Goal: Task Accomplishment & Management: Complete application form

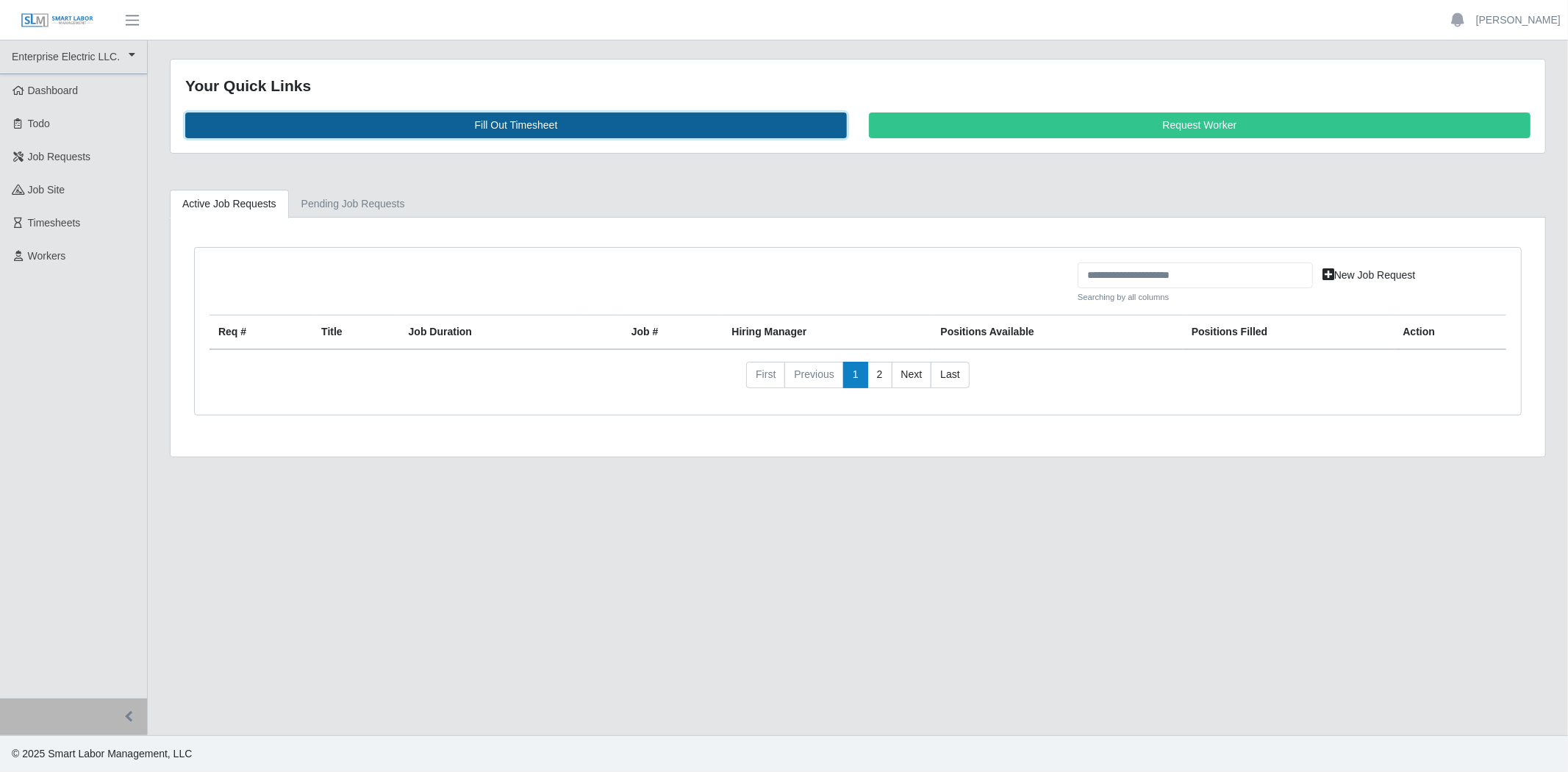
click at [673, 129] on link "Fill Out Timesheet" at bounding box center [515, 125] width 661 height 26
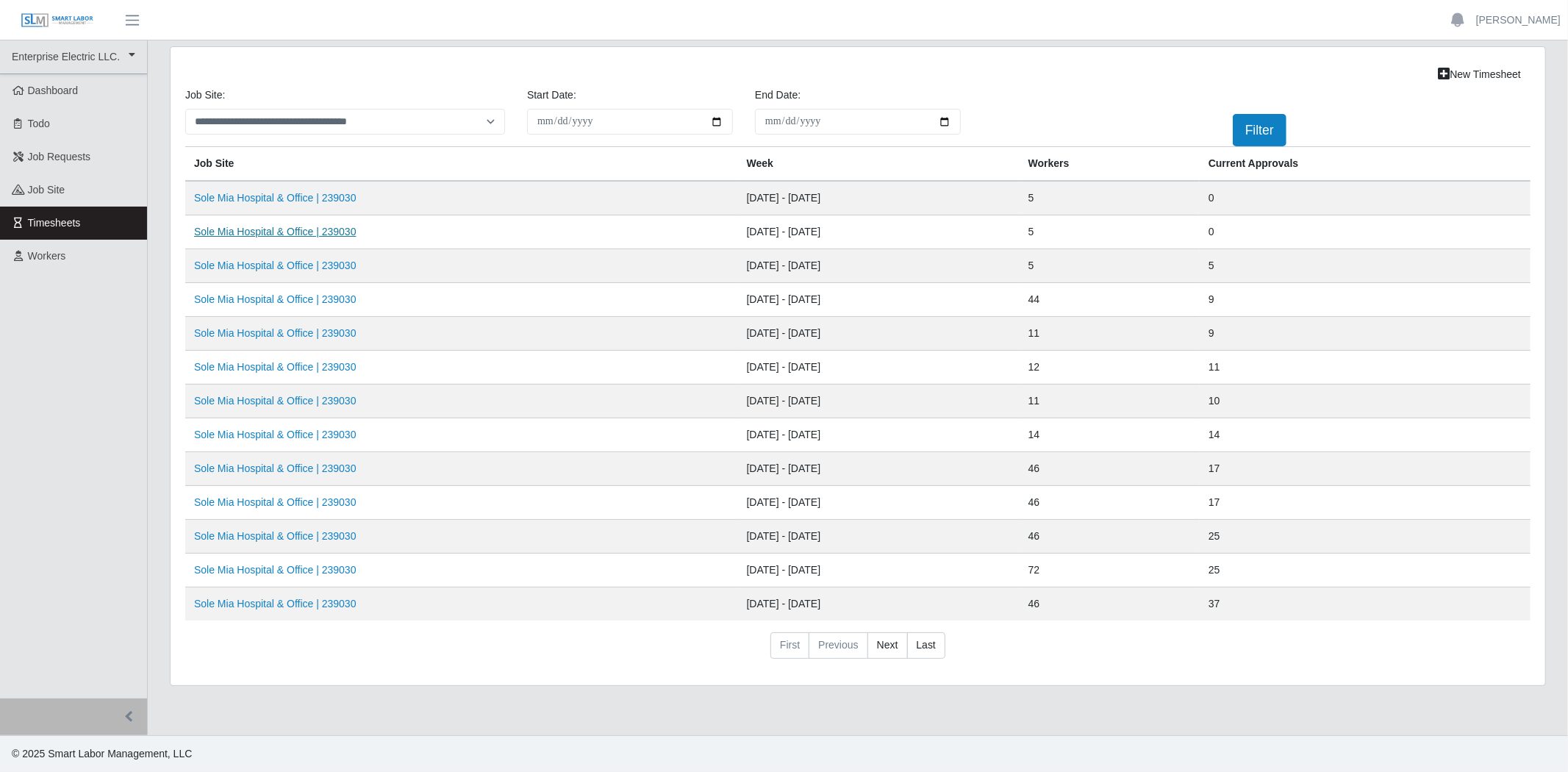
click at [315, 230] on link "Sole Mia Hospital & Office | 239030" at bounding box center [275, 232] width 162 height 12
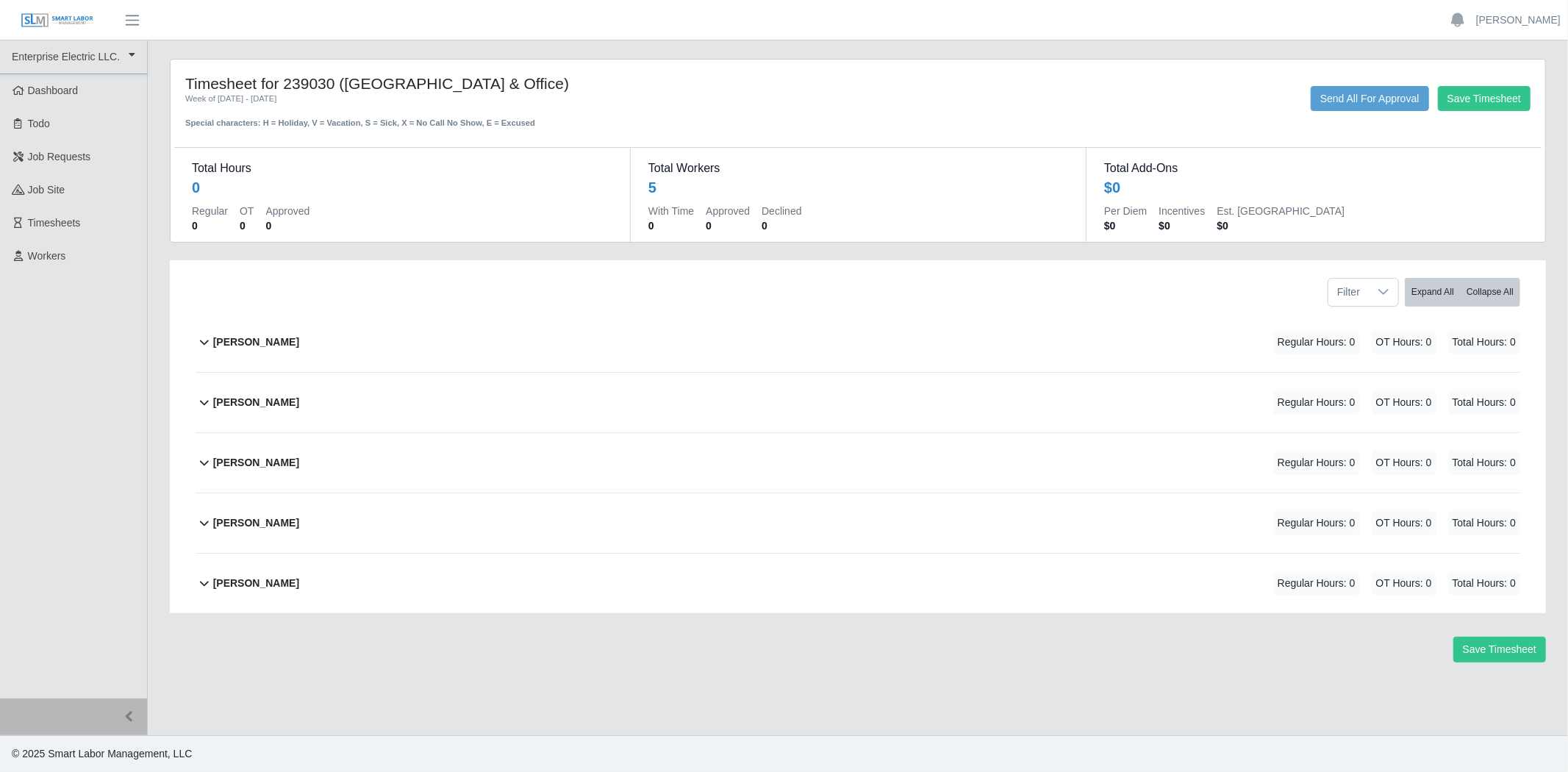
click at [262, 343] on b "[PERSON_NAME]" at bounding box center [256, 342] width 86 height 15
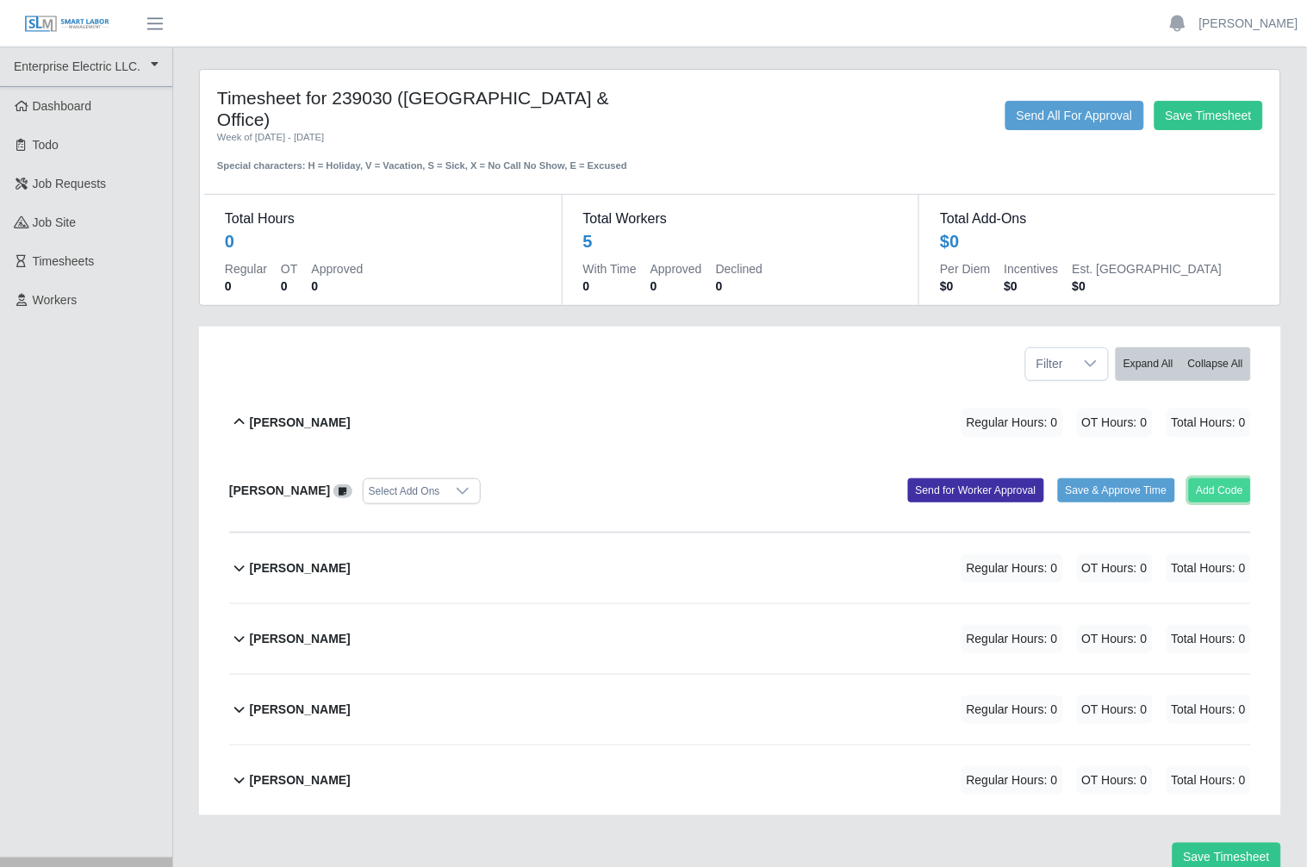
click at [1209, 478] on button "Add Code" at bounding box center [1220, 490] width 63 height 24
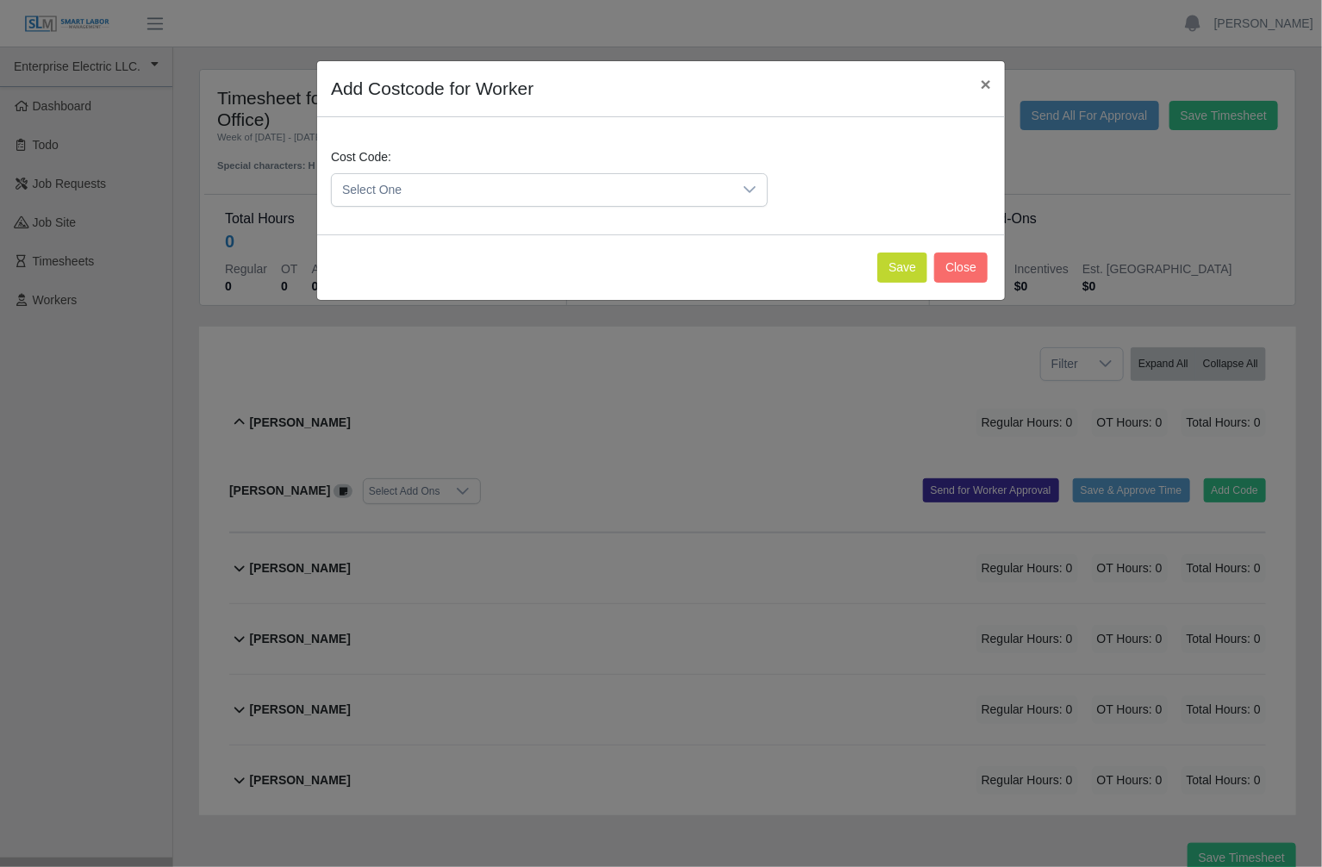
click at [632, 191] on span "Select One" at bounding box center [532, 190] width 401 height 32
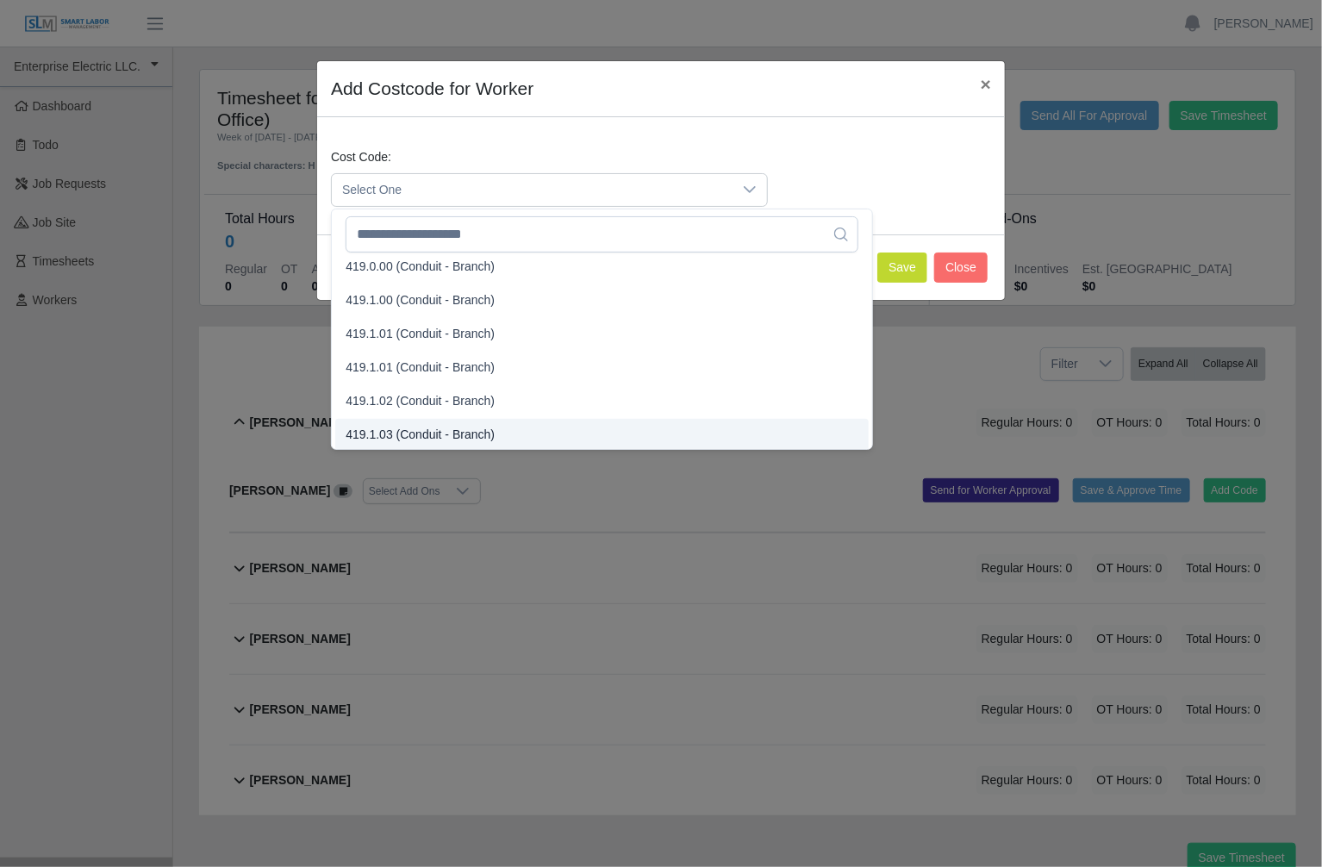
scroll to position [1017, 0]
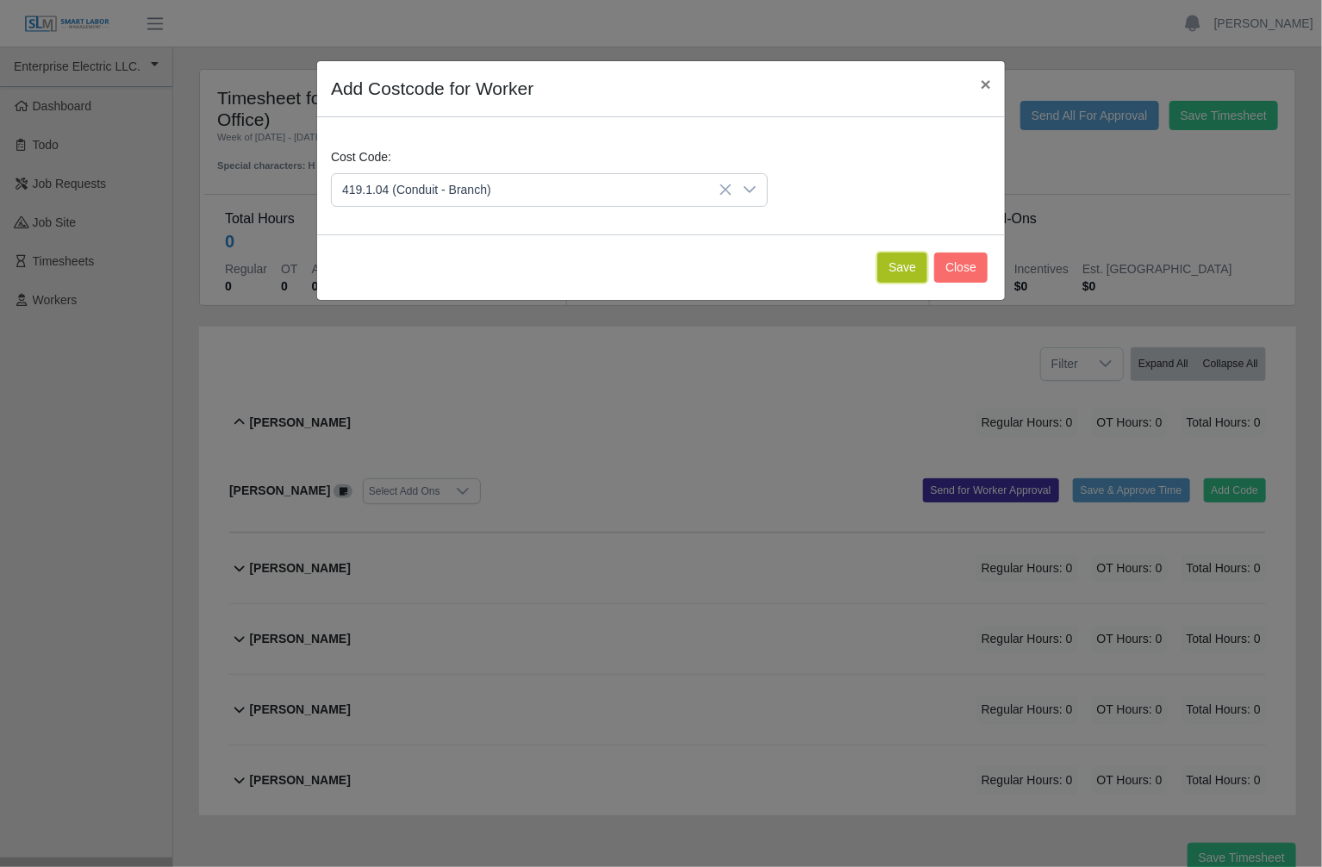
click at [902, 268] on button "Save" at bounding box center [902, 267] width 50 height 30
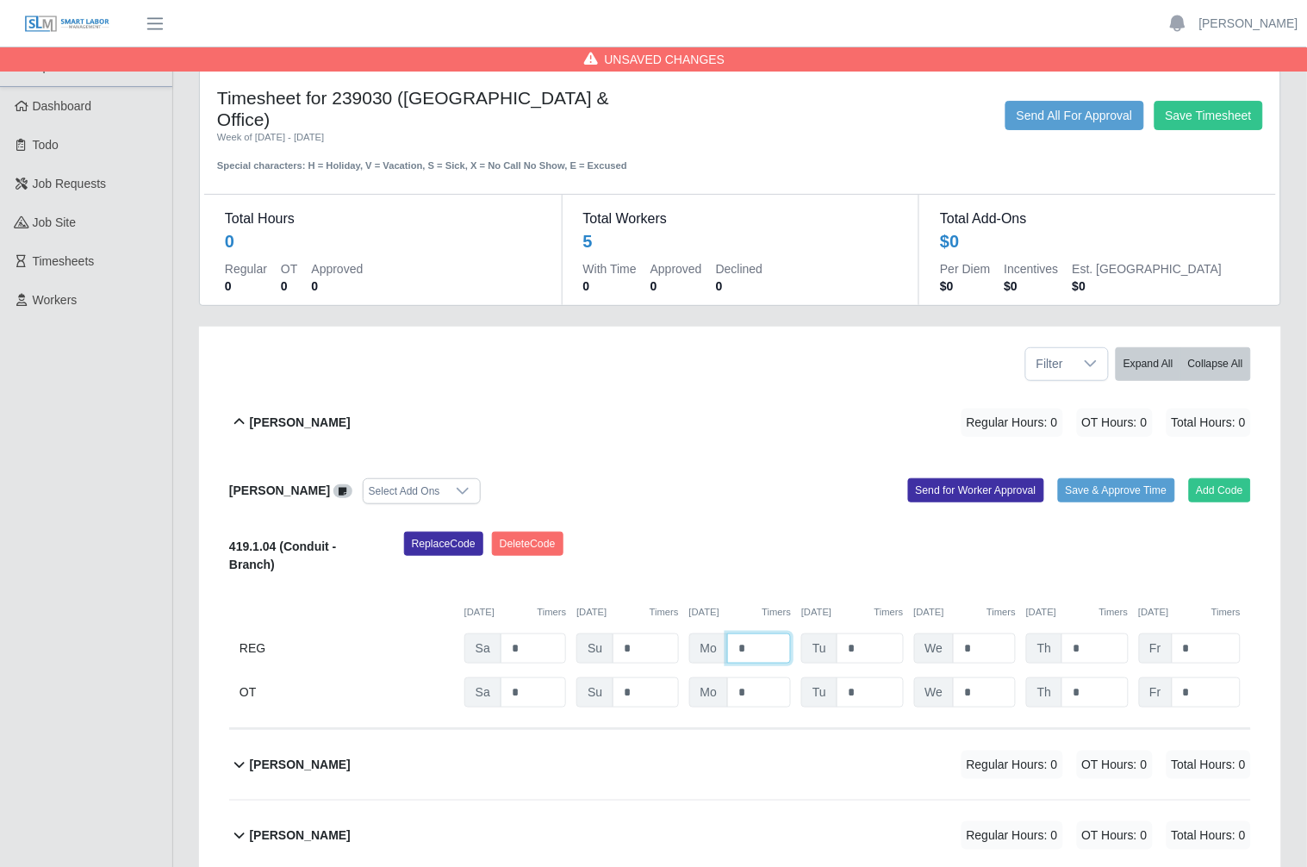
click at [751, 633] on input "*" at bounding box center [759, 648] width 64 height 30
type input "*"
type input "**"
type input "*"
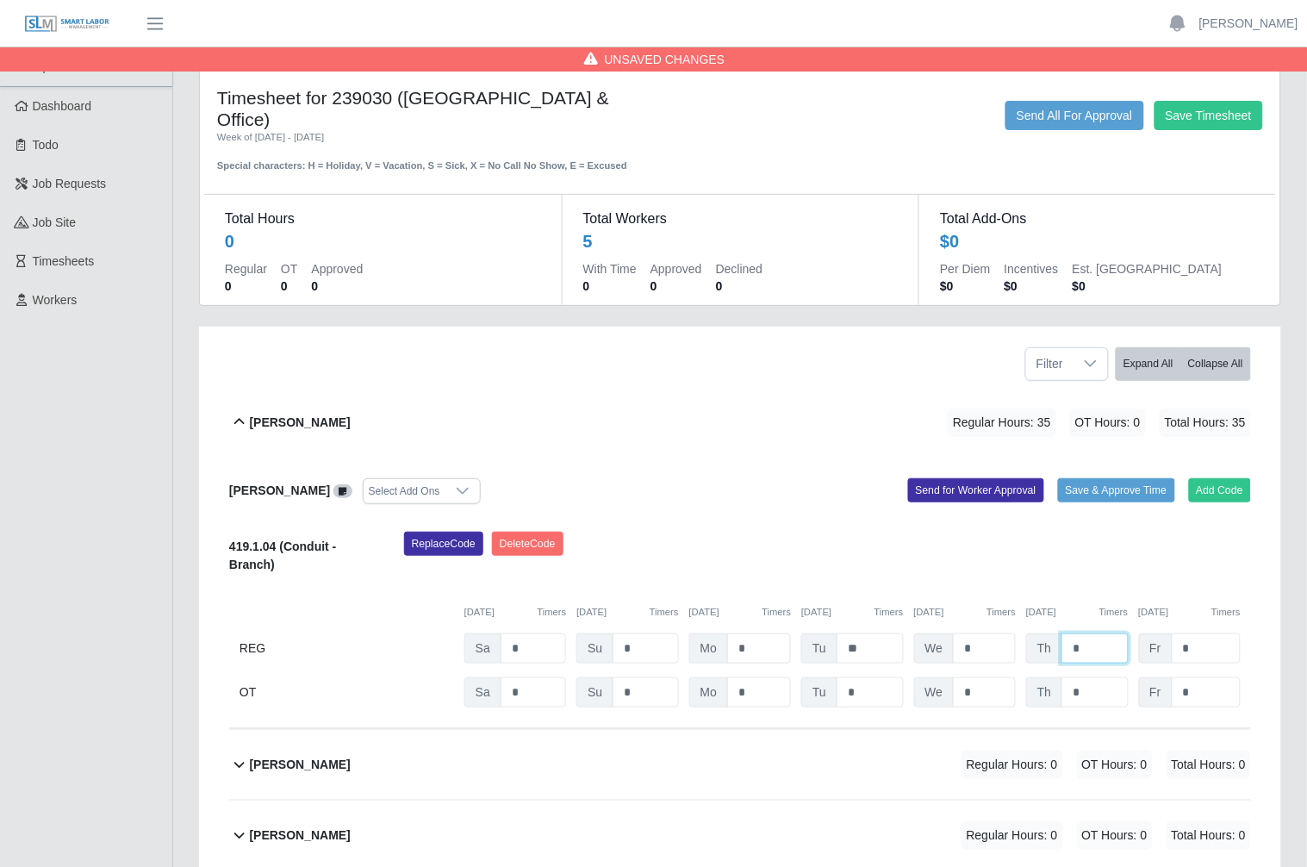
type input "*"
click at [1055, 532] on div "Replace Code Delete Code" at bounding box center [827, 558] width 873 height 53
click at [1192, 677] on input "*" at bounding box center [1206, 692] width 69 height 30
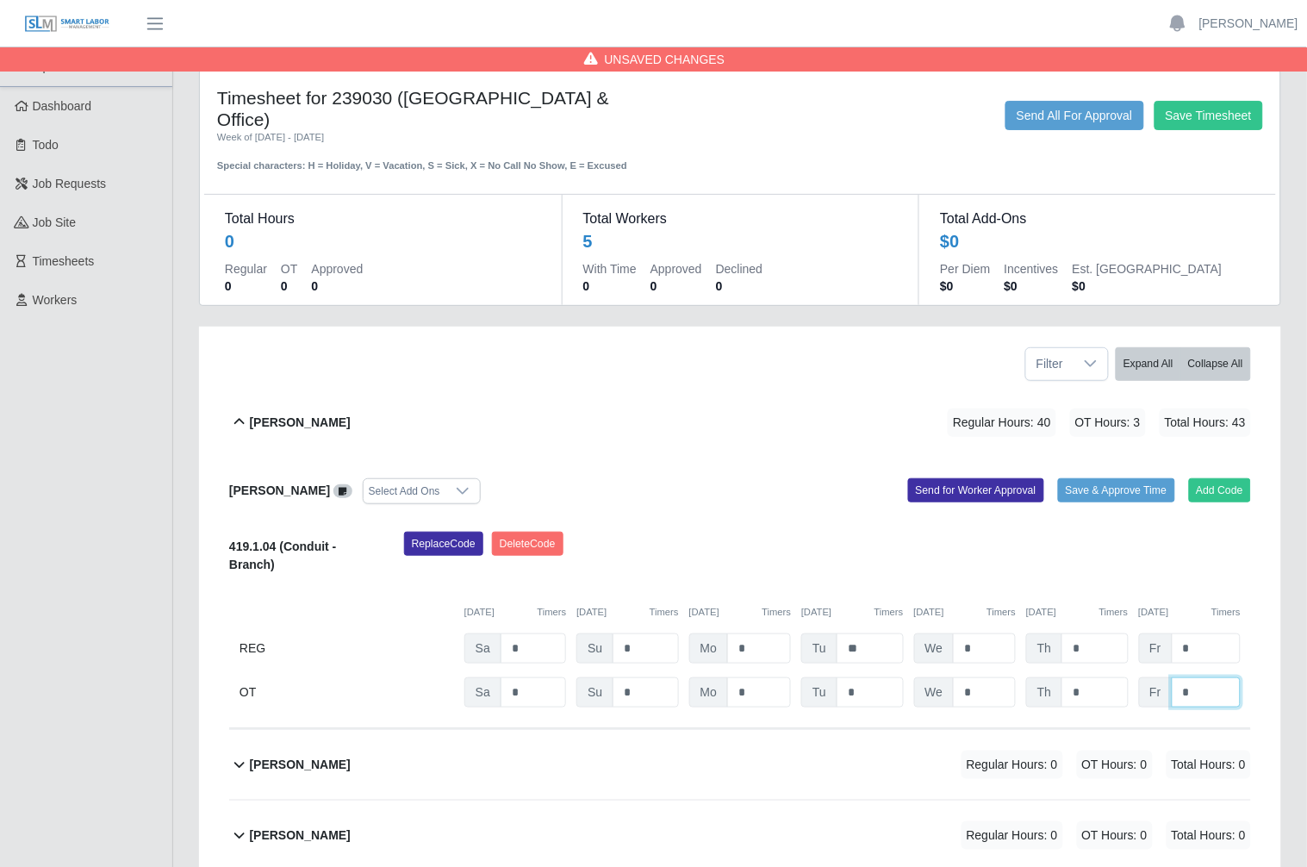
type input "*"
click at [975, 478] on button "Send for Worker Approval" at bounding box center [976, 490] width 136 height 24
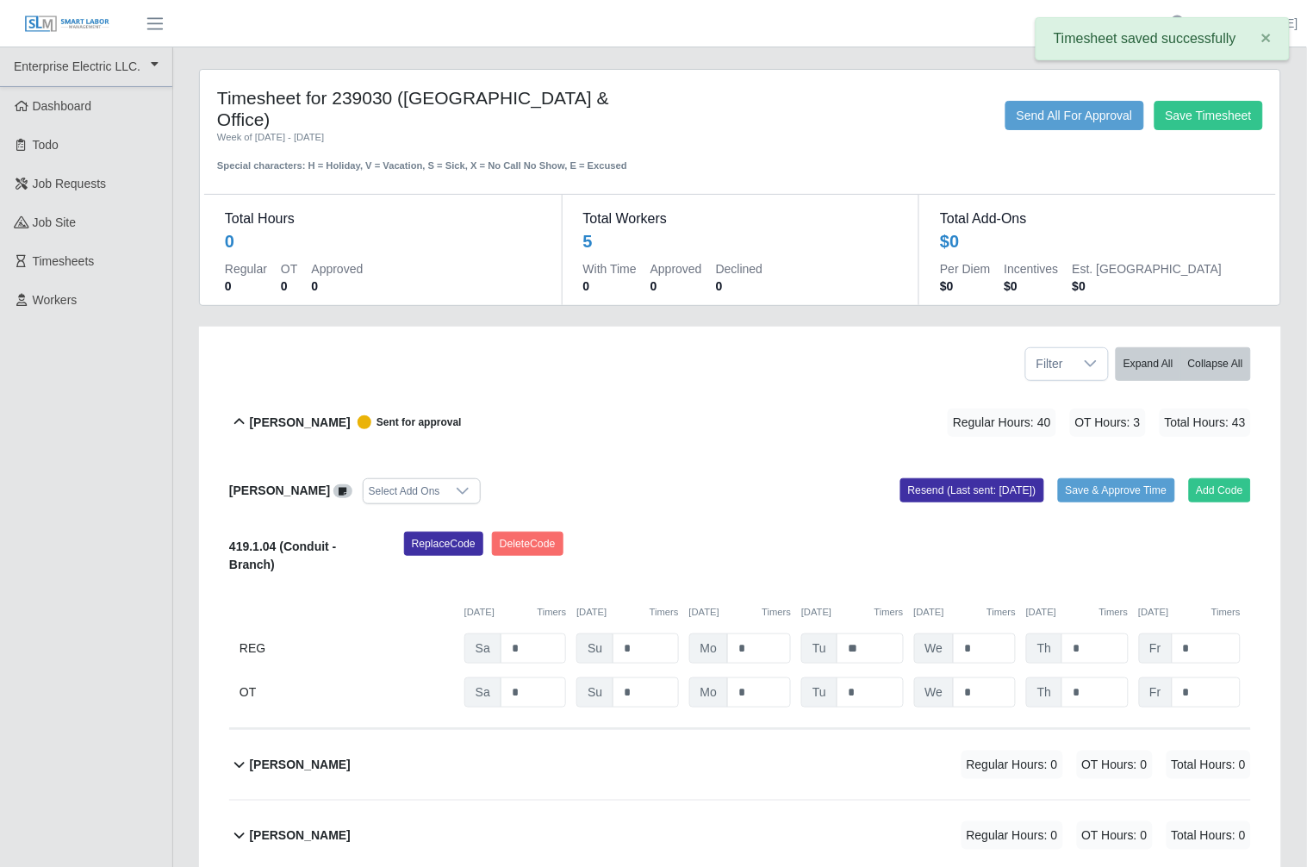
click at [289, 414] on b "[PERSON_NAME]" at bounding box center [300, 423] width 101 height 18
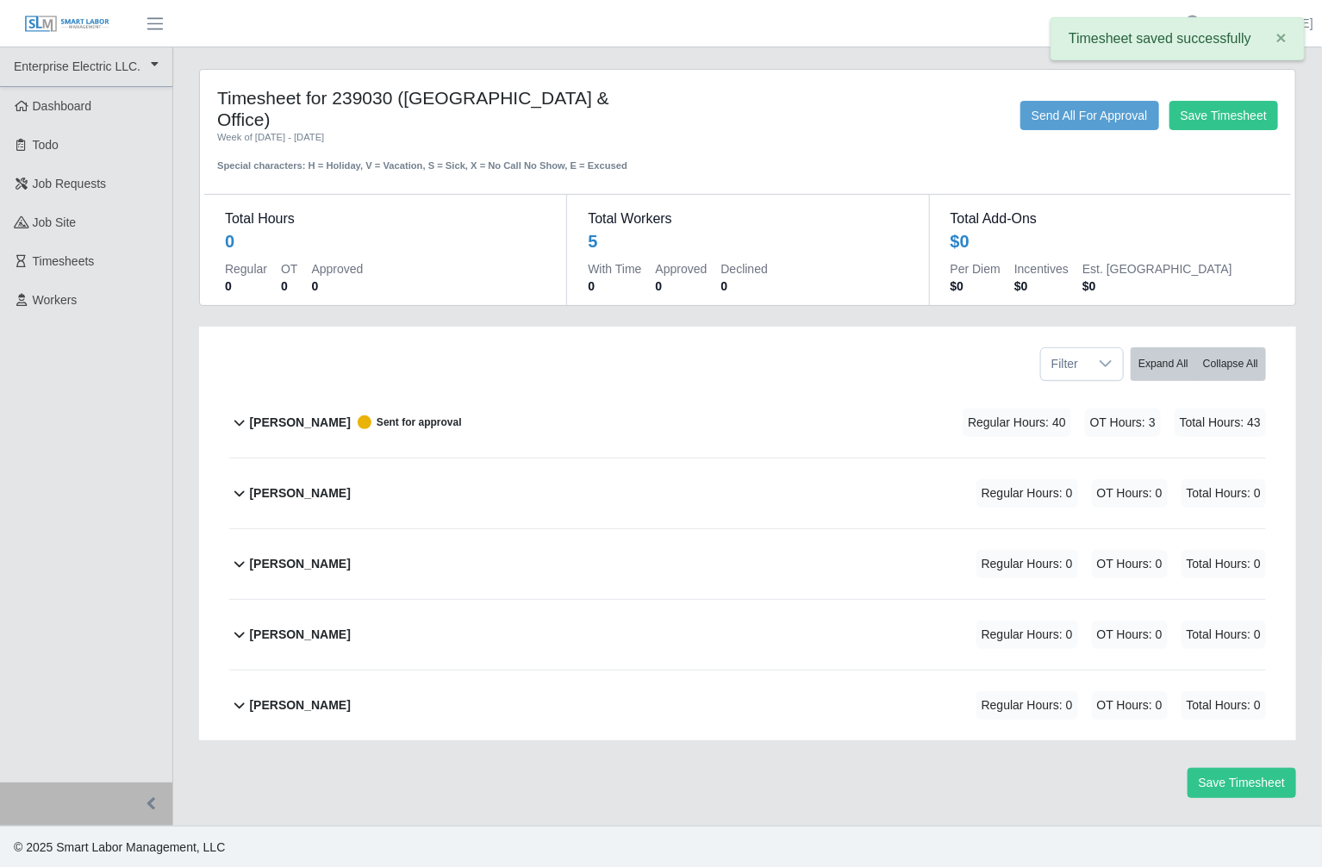
click at [294, 479] on div "[PERSON_NAME]" at bounding box center [300, 493] width 101 height 28
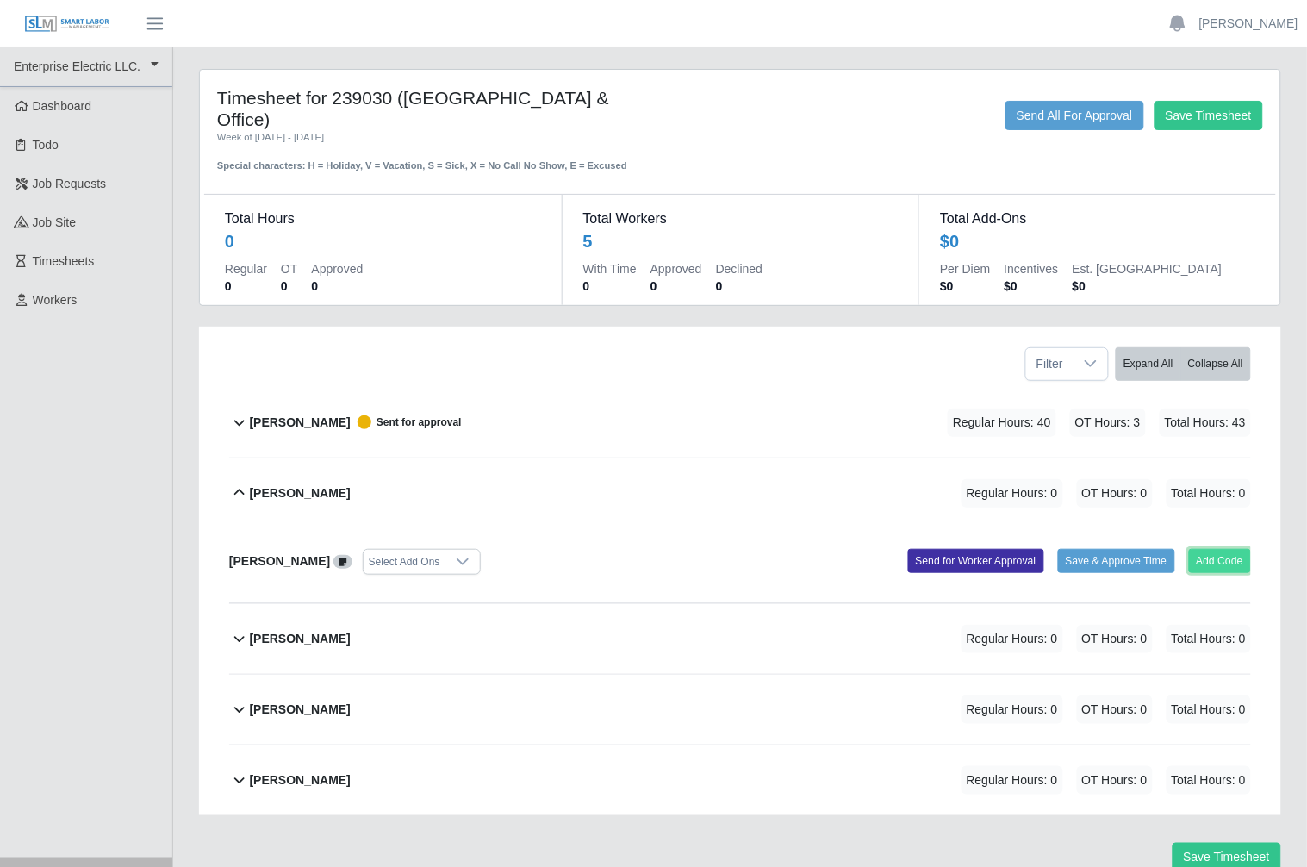
click at [1229, 549] on button "Add Code" at bounding box center [1220, 561] width 63 height 24
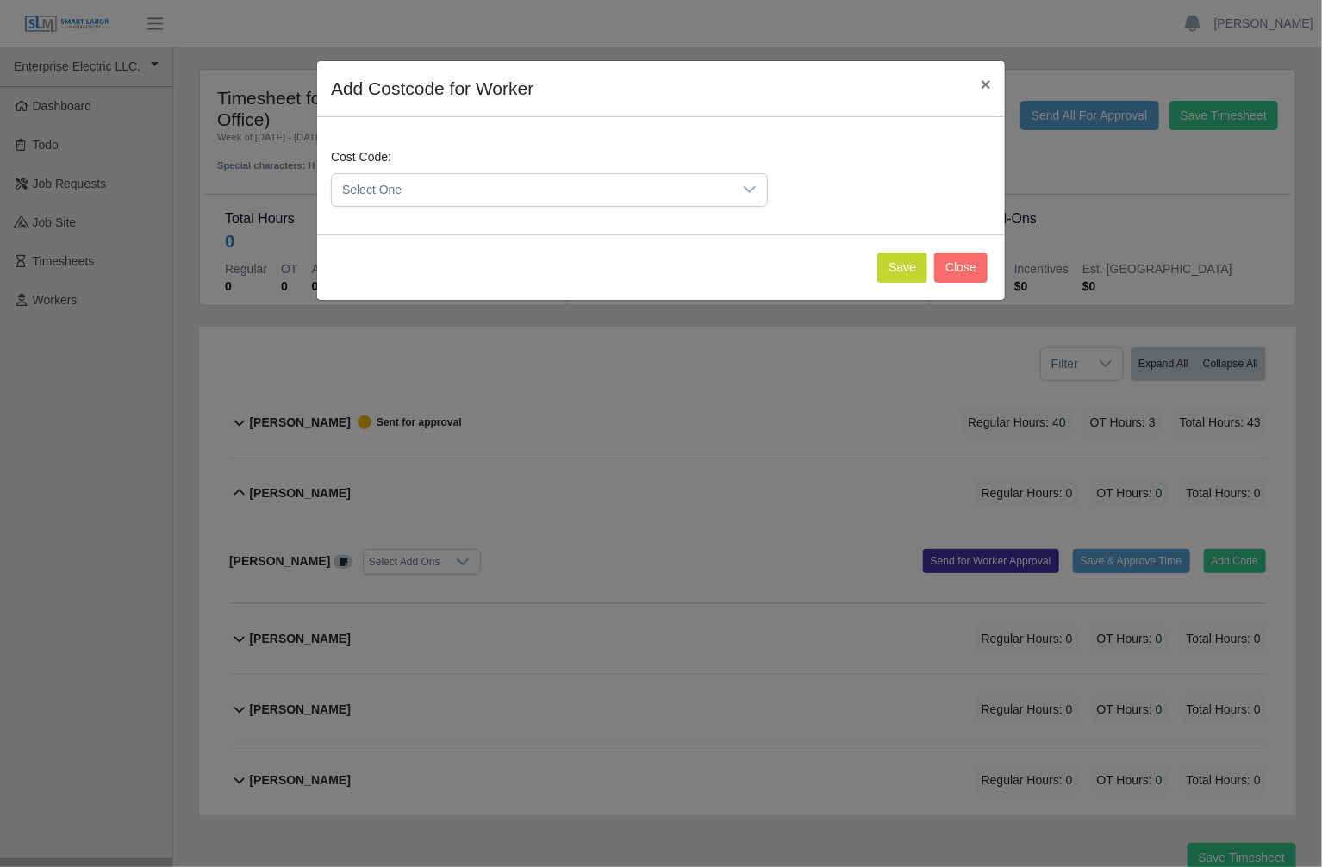
click at [694, 185] on span "Select One" at bounding box center [532, 190] width 401 height 32
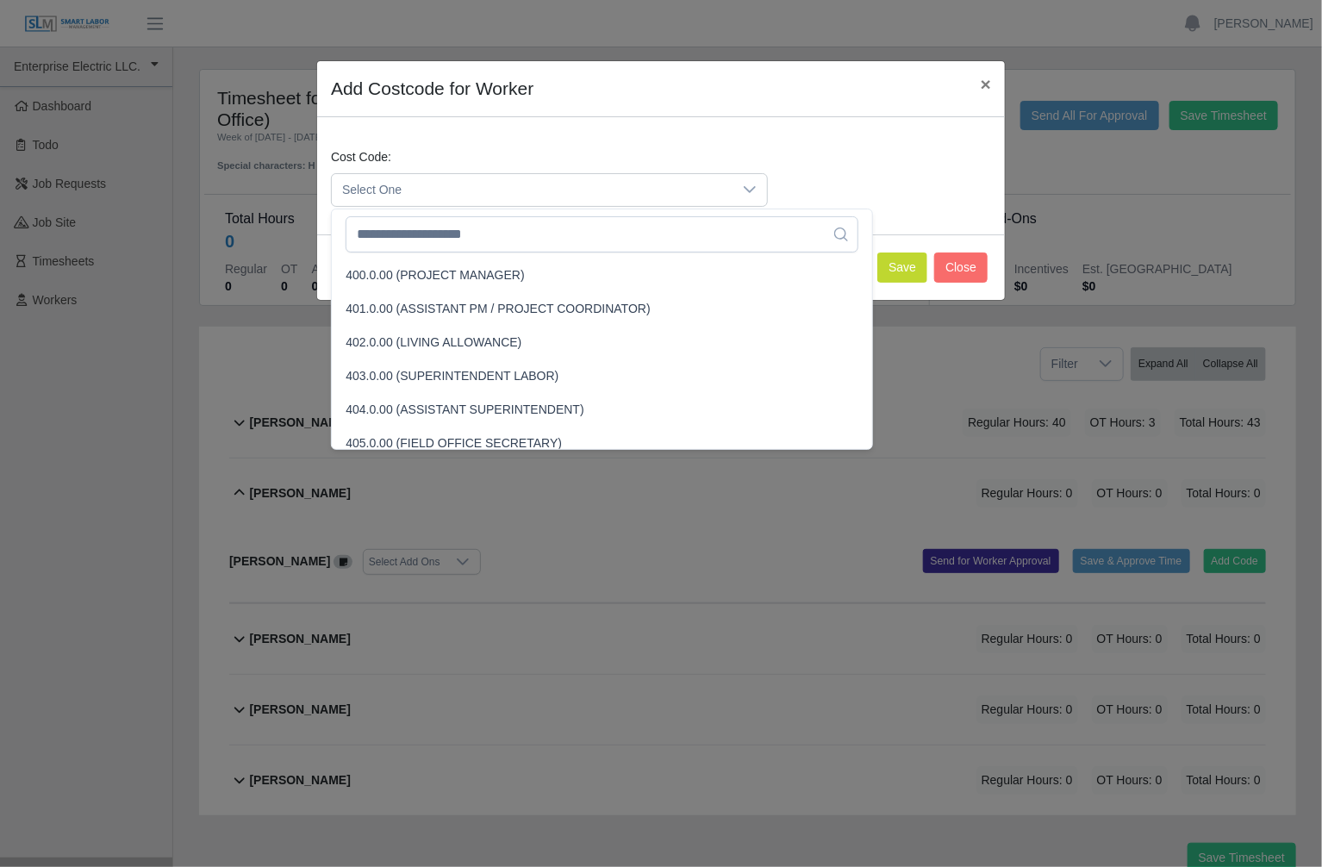
click at [694, 185] on span "Select One" at bounding box center [532, 190] width 401 height 32
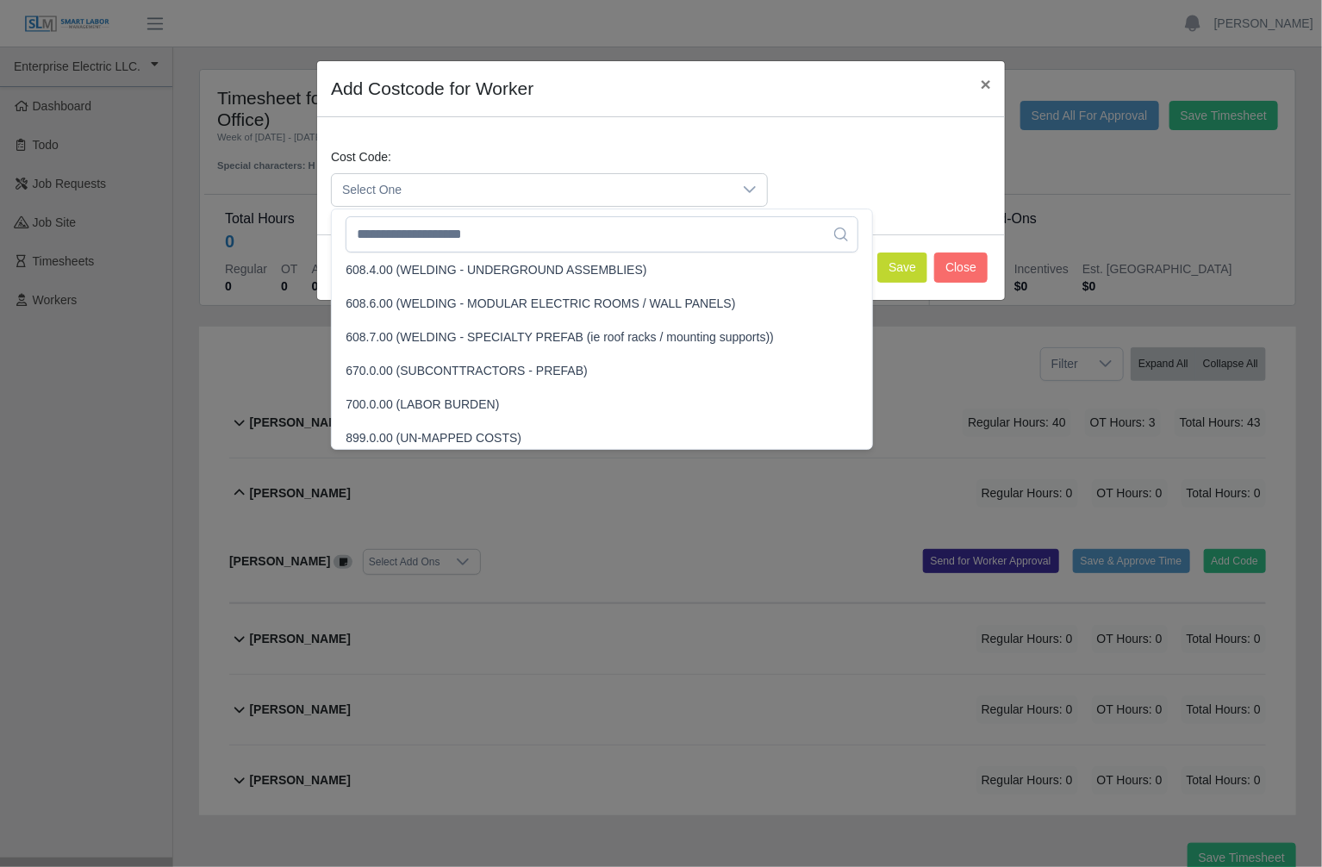
scroll to position [4340, 0]
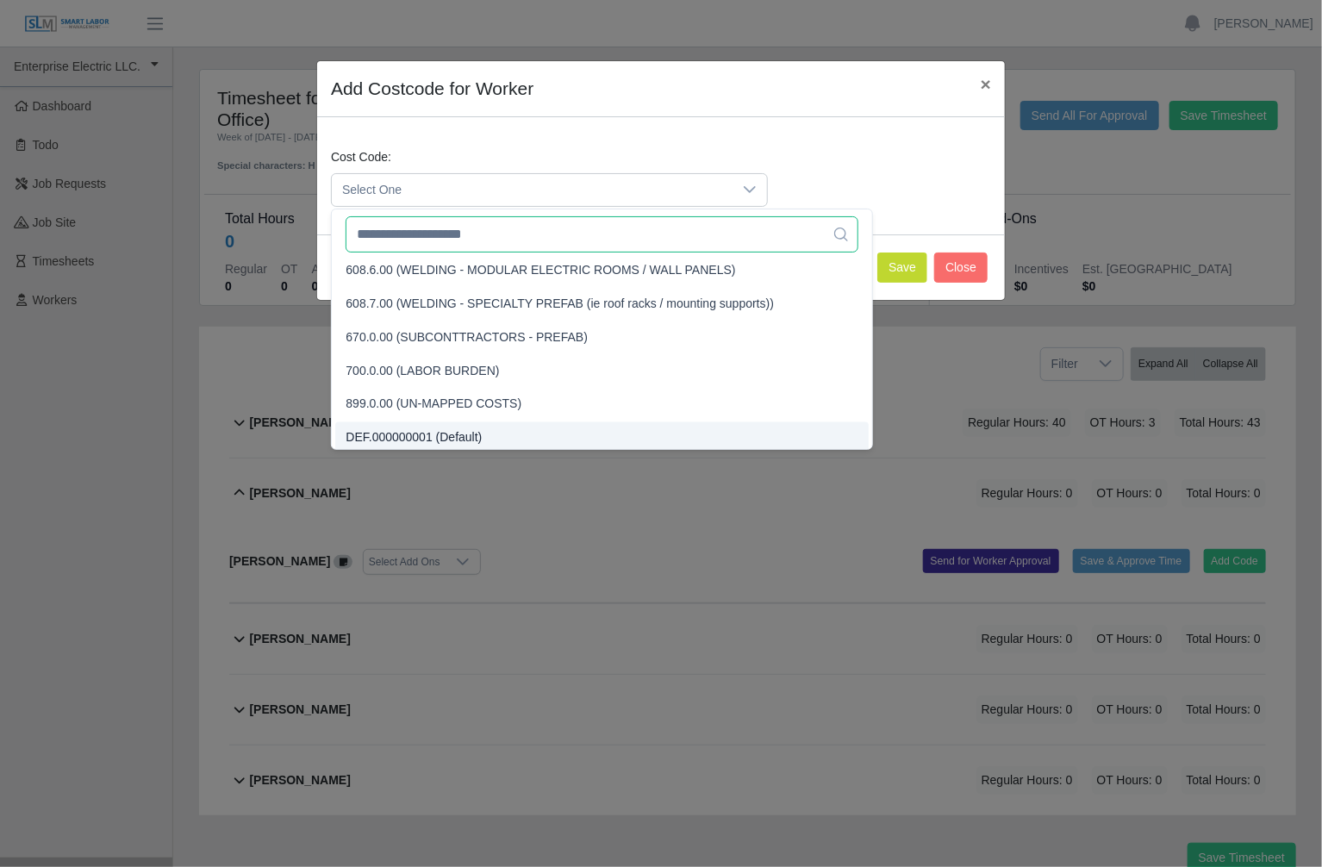
click at [682, 226] on input "text" at bounding box center [602, 234] width 512 height 36
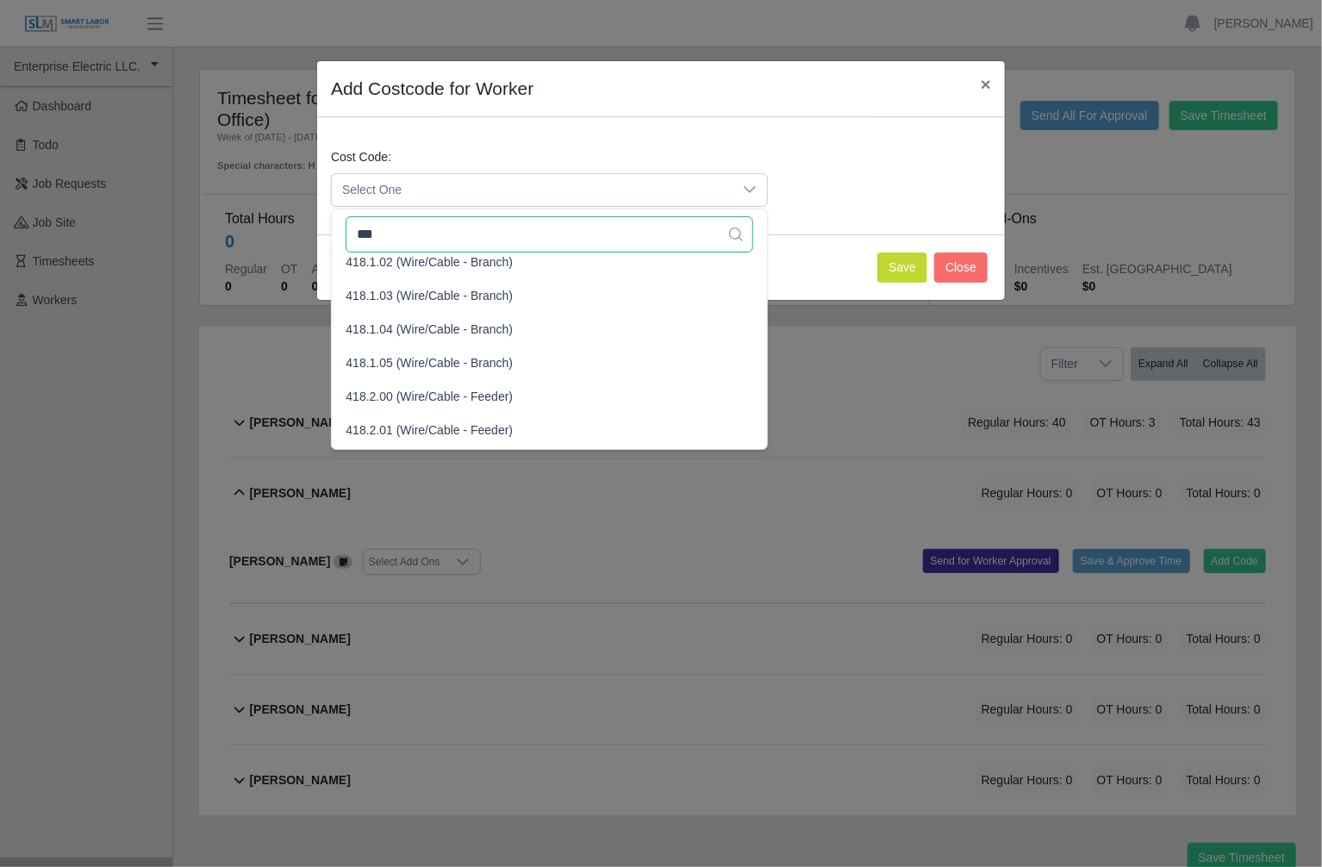
scroll to position [3, 0]
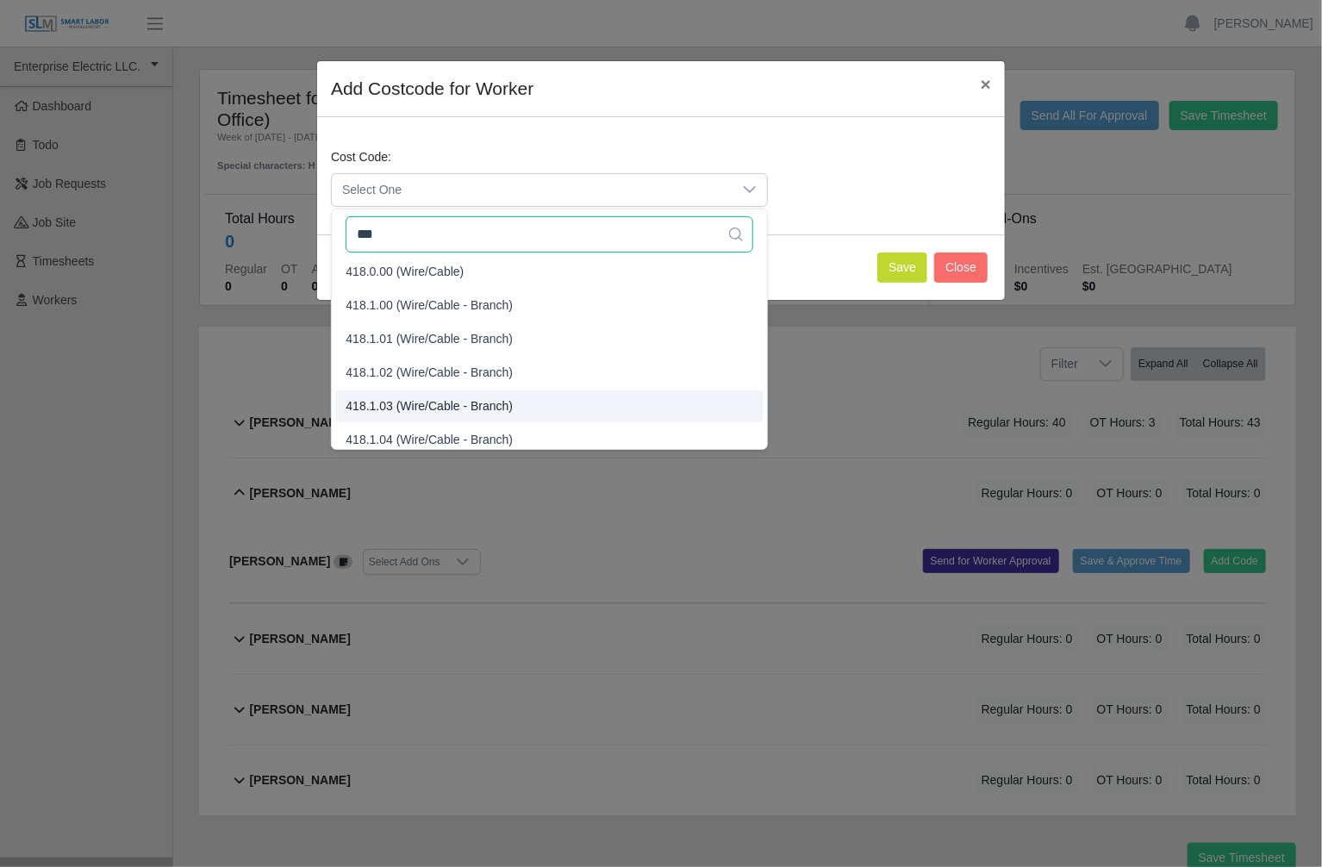
type input "***"
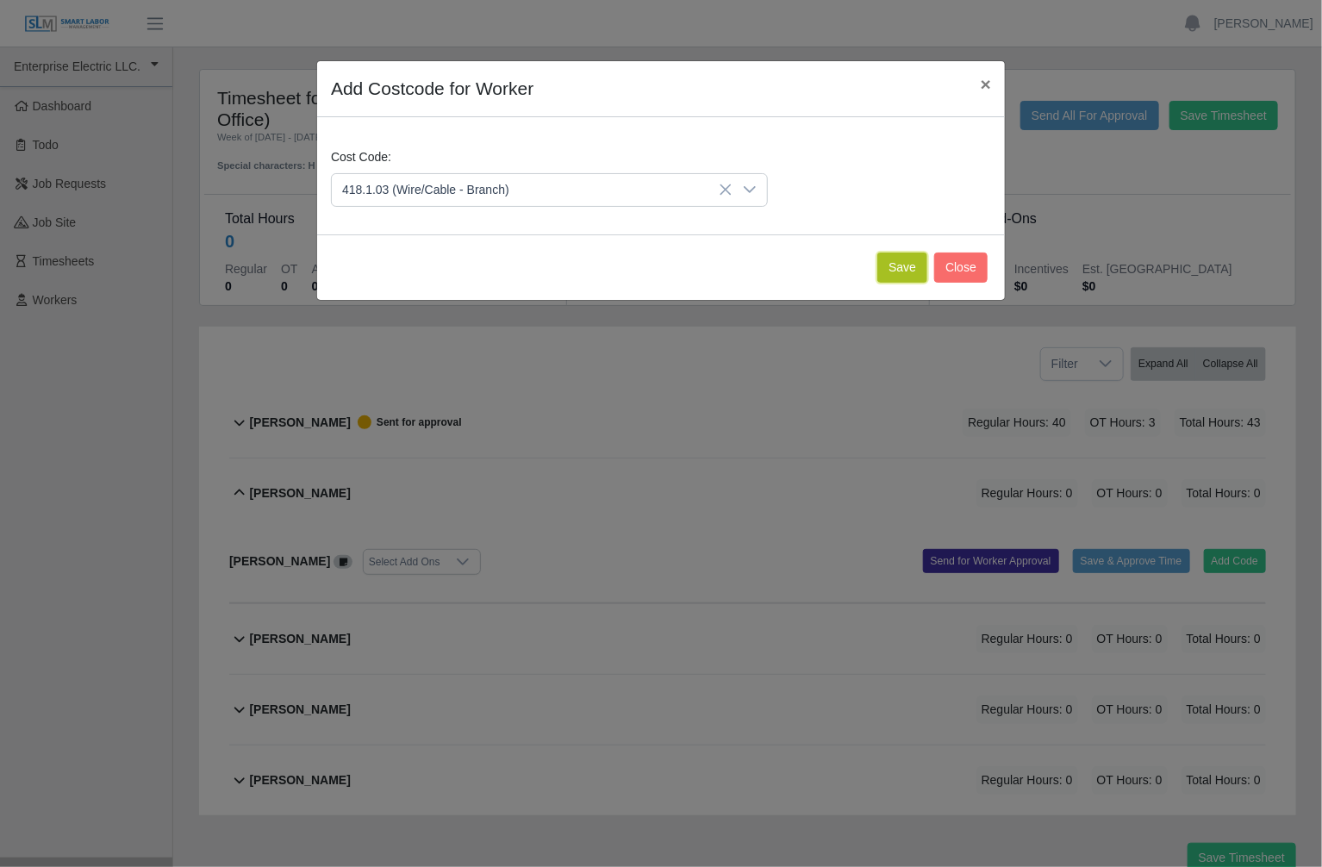
click at [900, 273] on button "Save" at bounding box center [902, 267] width 50 height 30
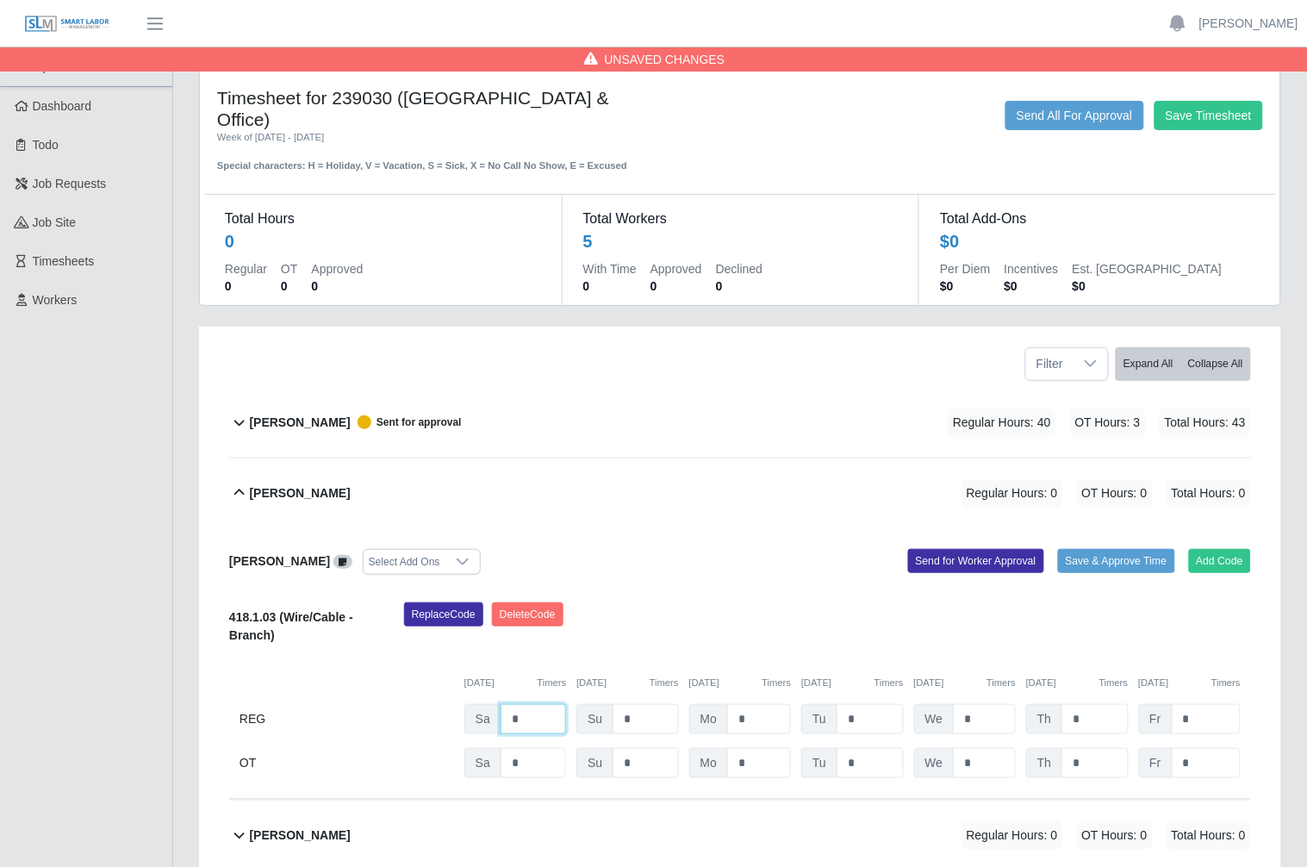
click at [549, 704] on input "*" at bounding box center [533, 719] width 65 height 30
type input "*"
type input "**"
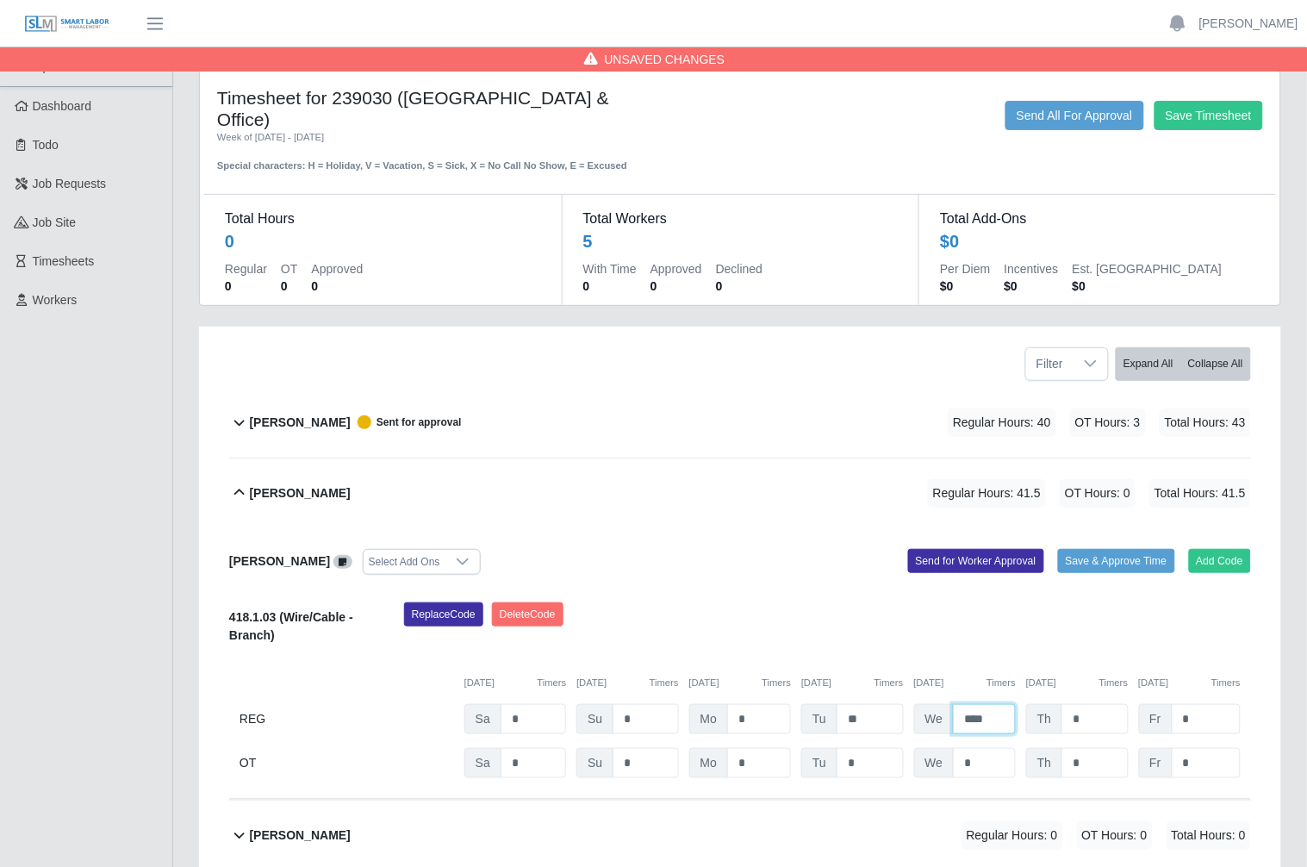
click at [989, 704] on input "****" at bounding box center [984, 719] width 63 height 30
type input "**"
click at [981, 748] on input "*" at bounding box center [984, 763] width 63 height 30
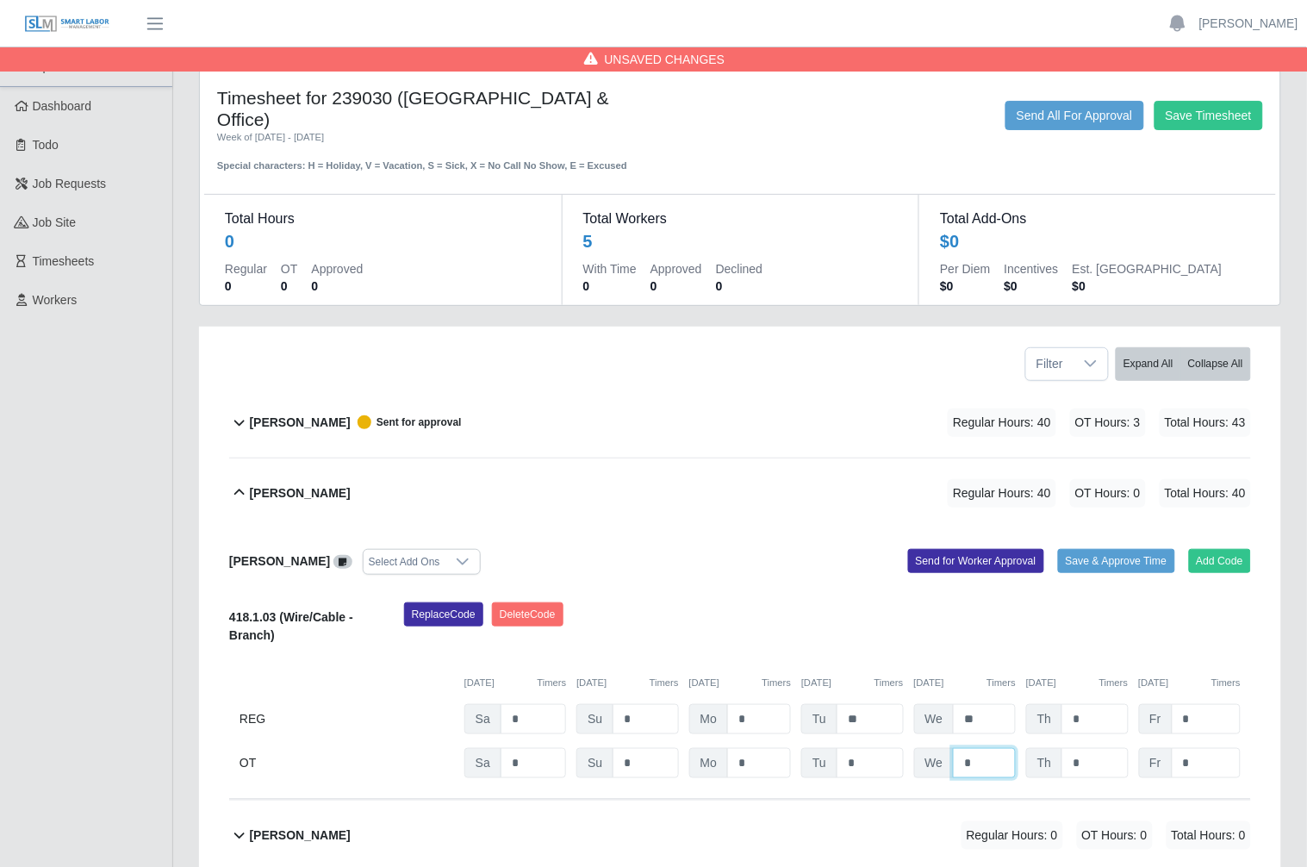
click at [981, 748] on input "*" at bounding box center [984, 763] width 63 height 30
type input "***"
click at [1095, 748] on input "*" at bounding box center [1094, 763] width 66 height 30
type input "*"
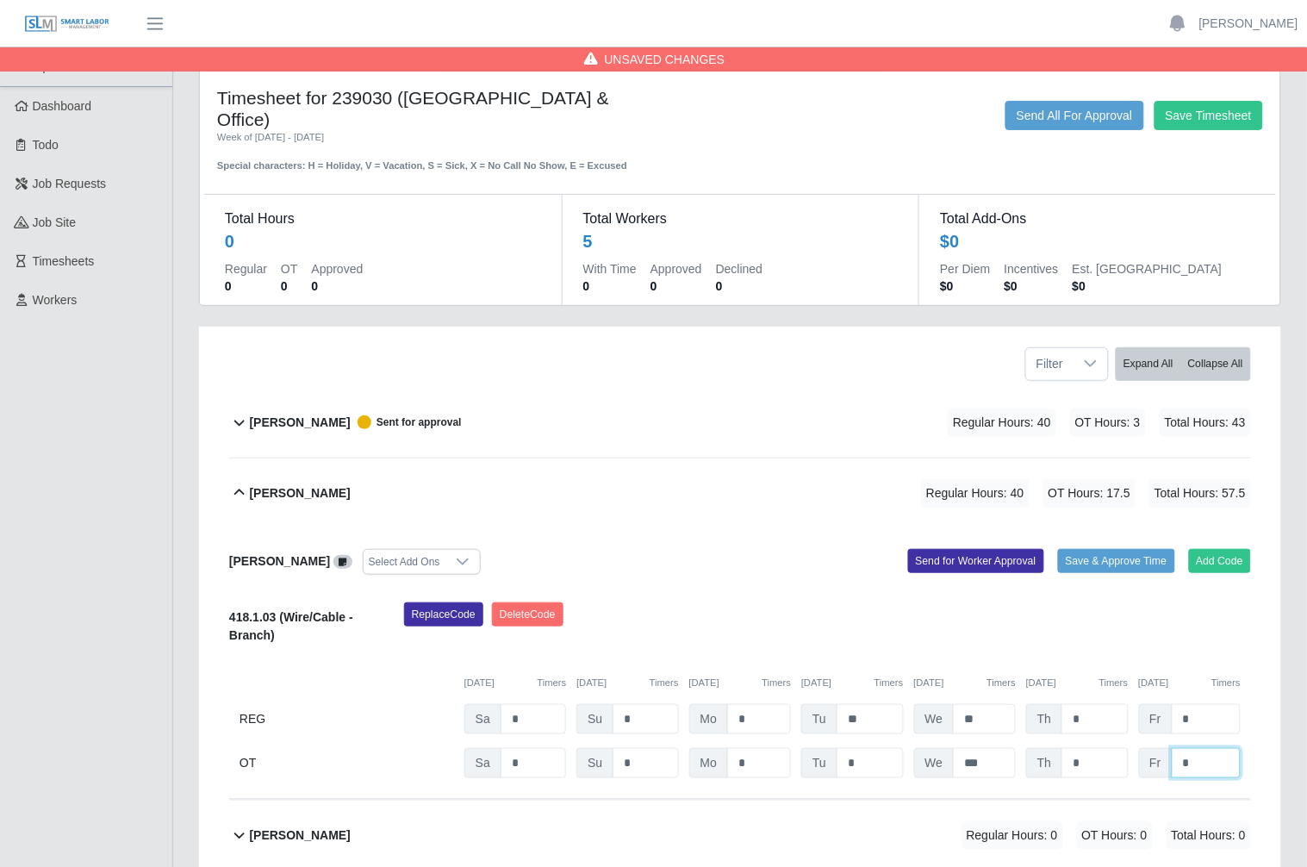
type input "*"
click at [953, 549] on button "Send for Worker Approval" at bounding box center [976, 561] width 136 height 24
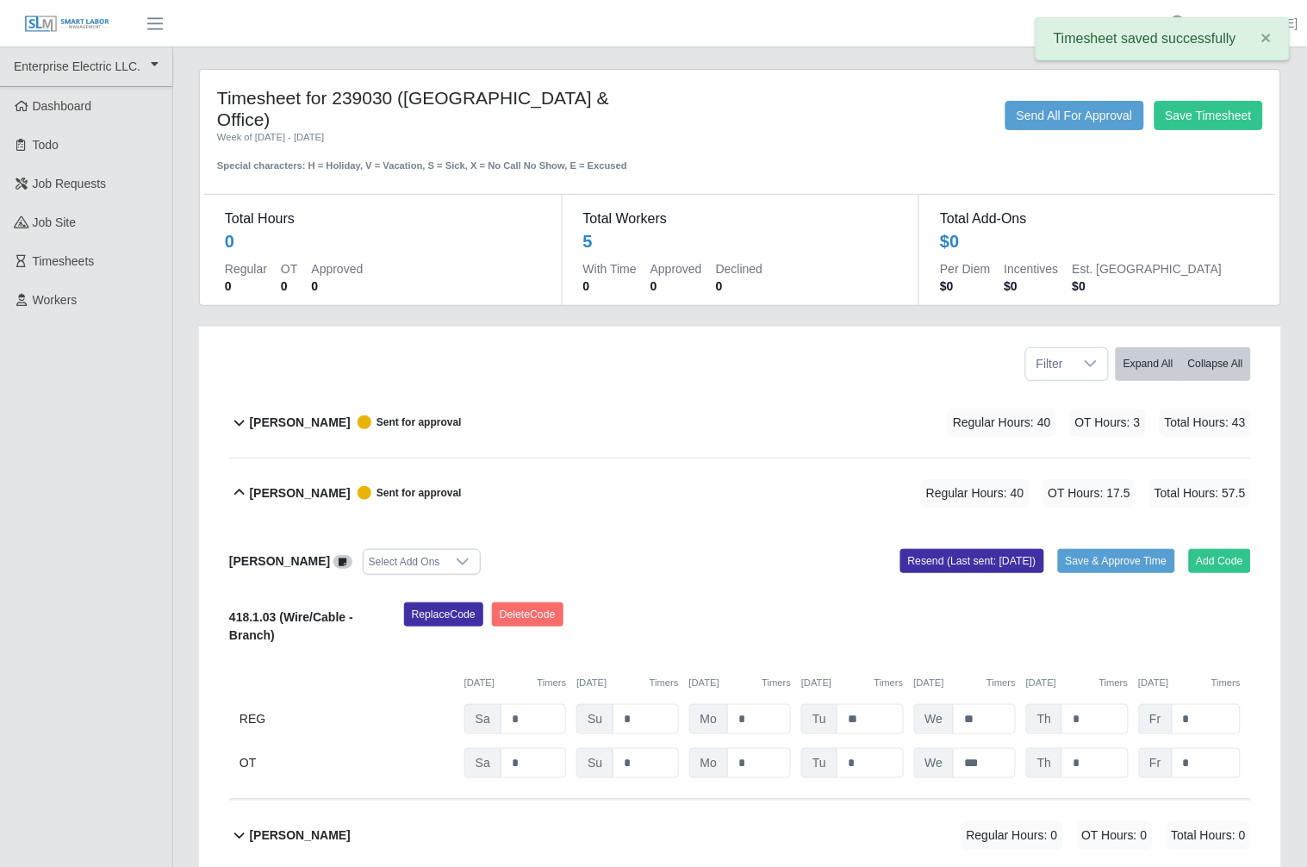
click at [285, 484] on b "[PERSON_NAME]" at bounding box center [300, 493] width 101 height 18
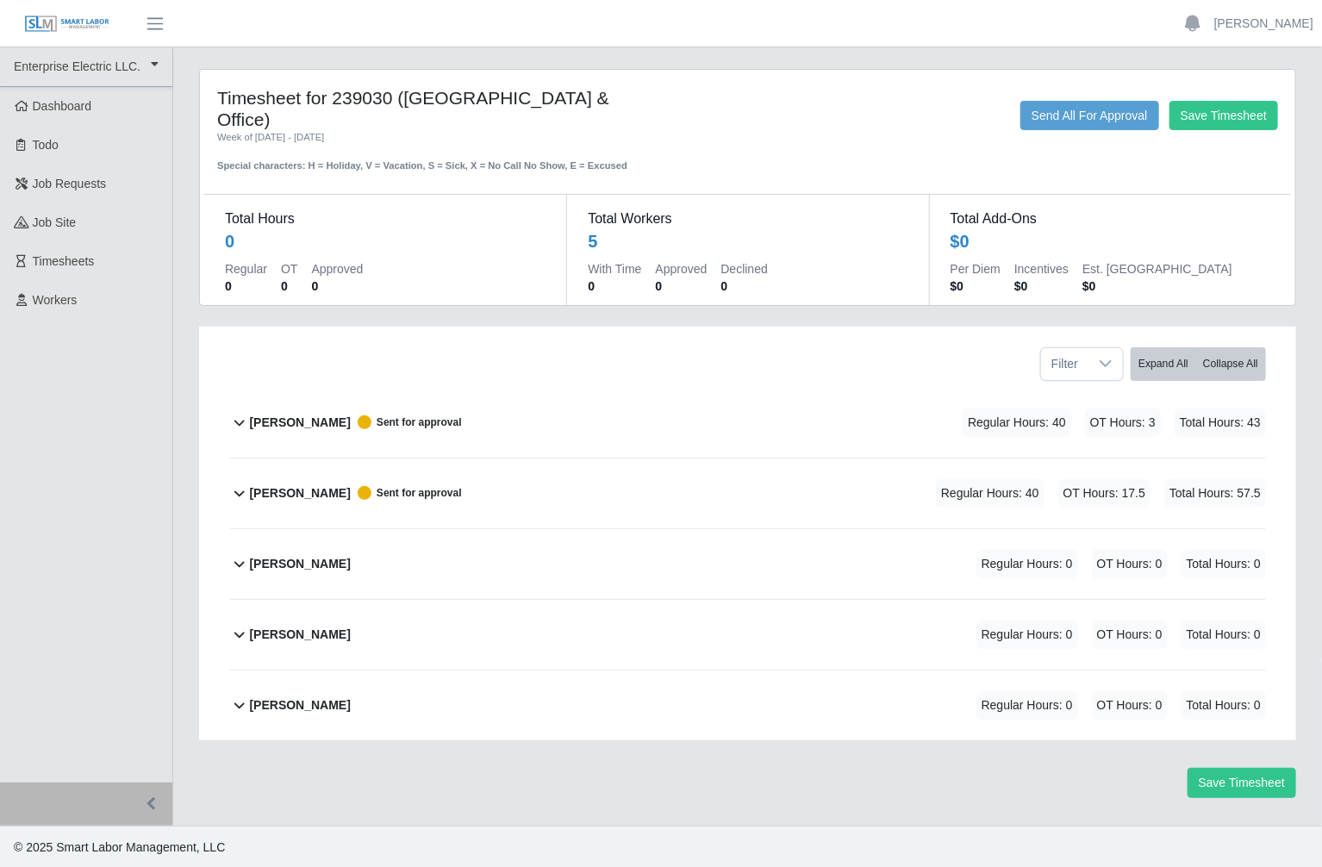
click at [289, 555] on b "[PERSON_NAME]" at bounding box center [300, 564] width 101 height 18
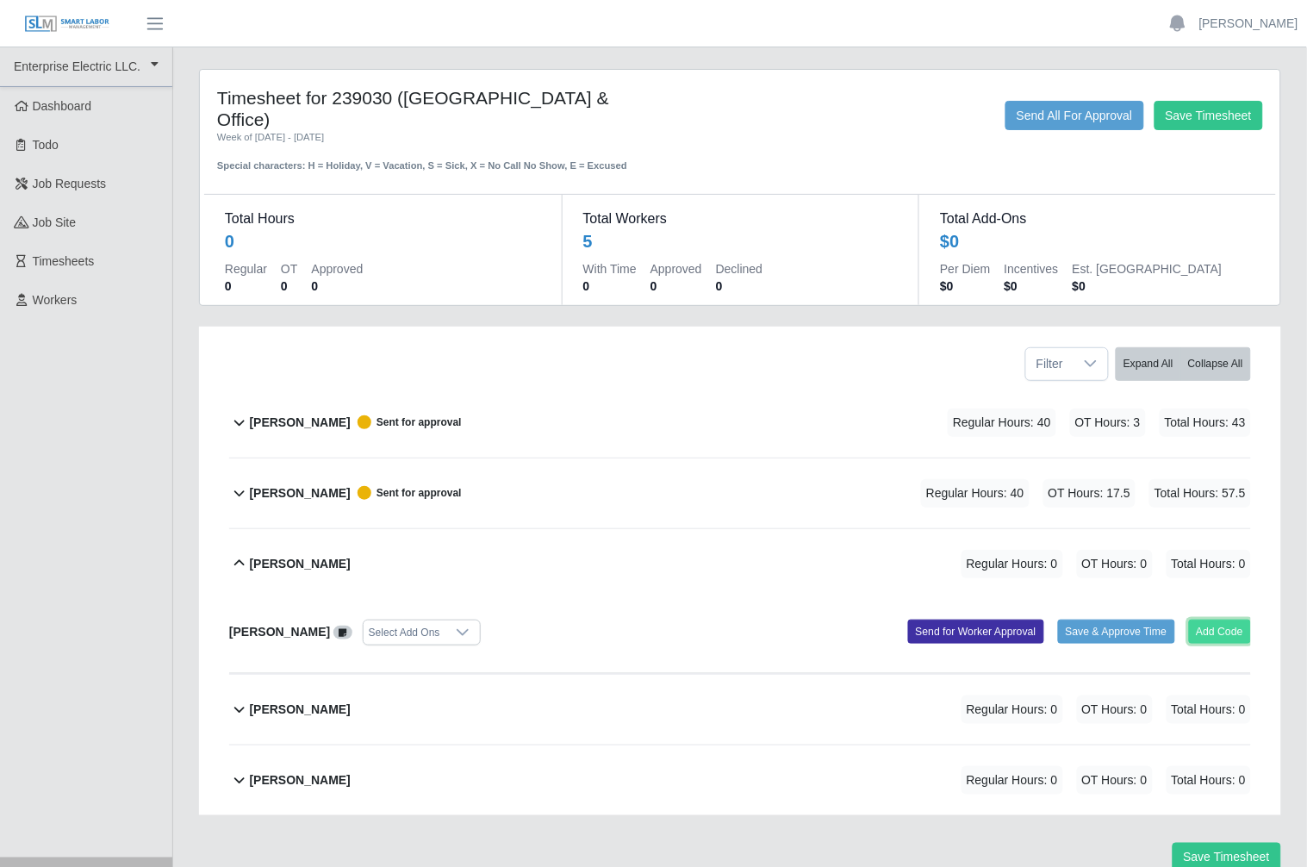
click at [1222, 619] on button "Add Code" at bounding box center [1220, 631] width 63 height 24
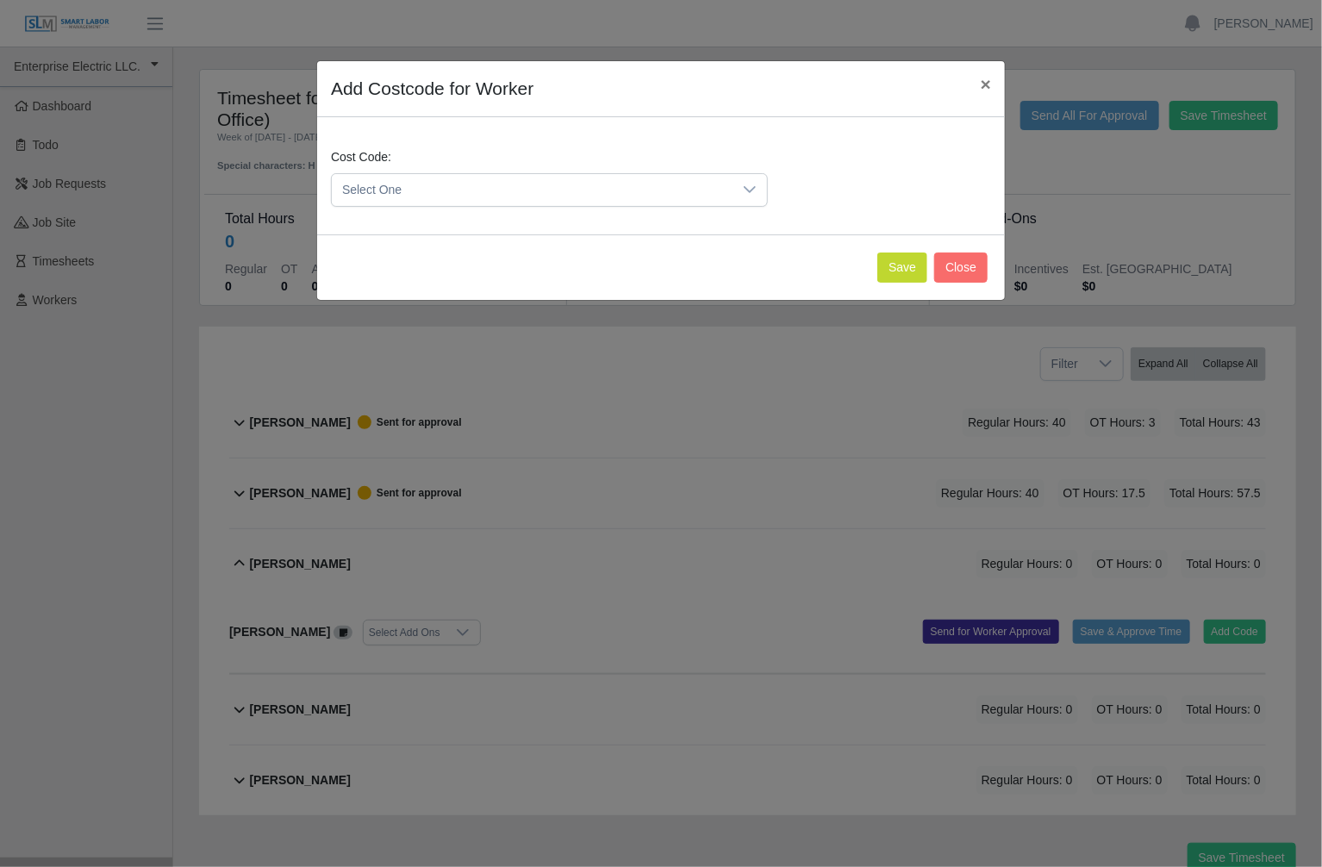
click at [664, 191] on span "Select One" at bounding box center [532, 190] width 401 height 32
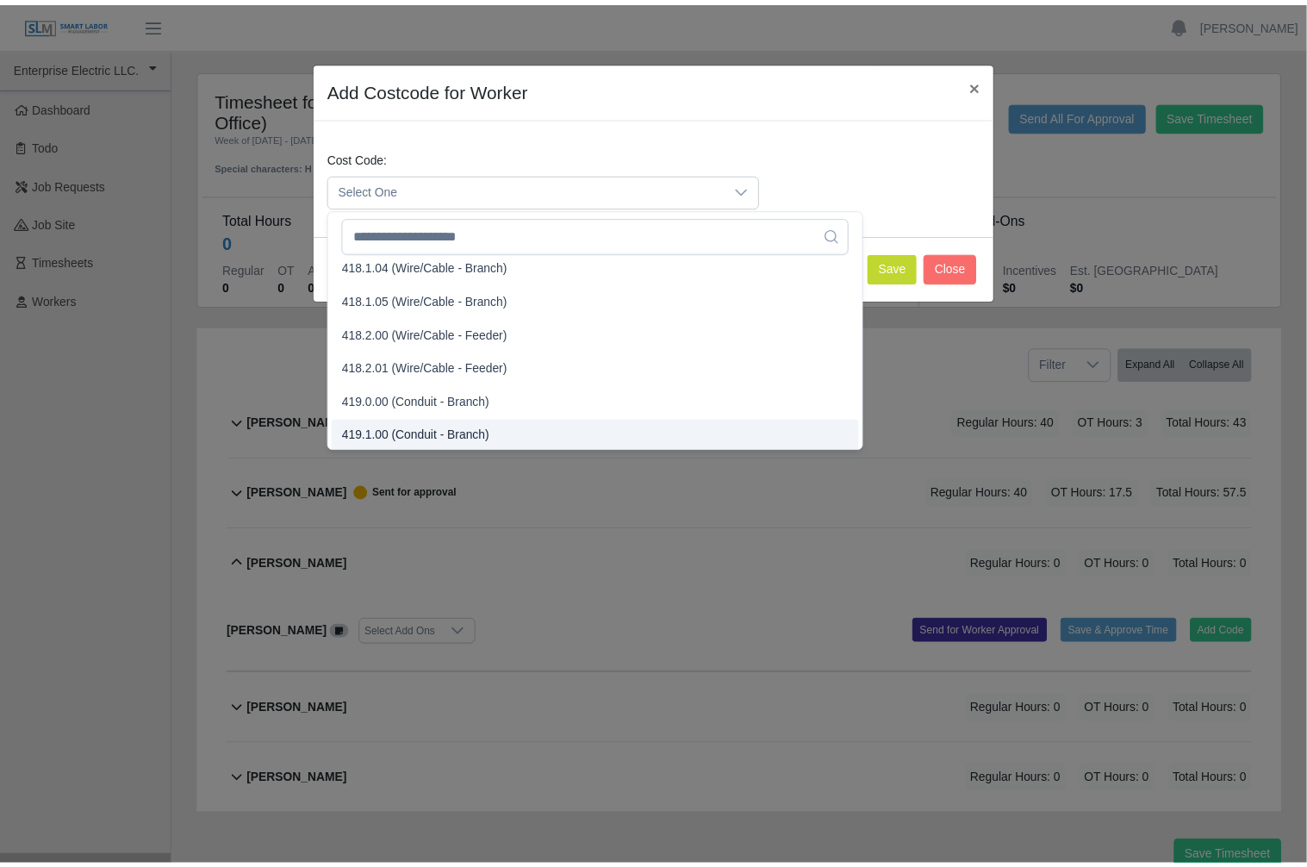
scroll to position [882, 0]
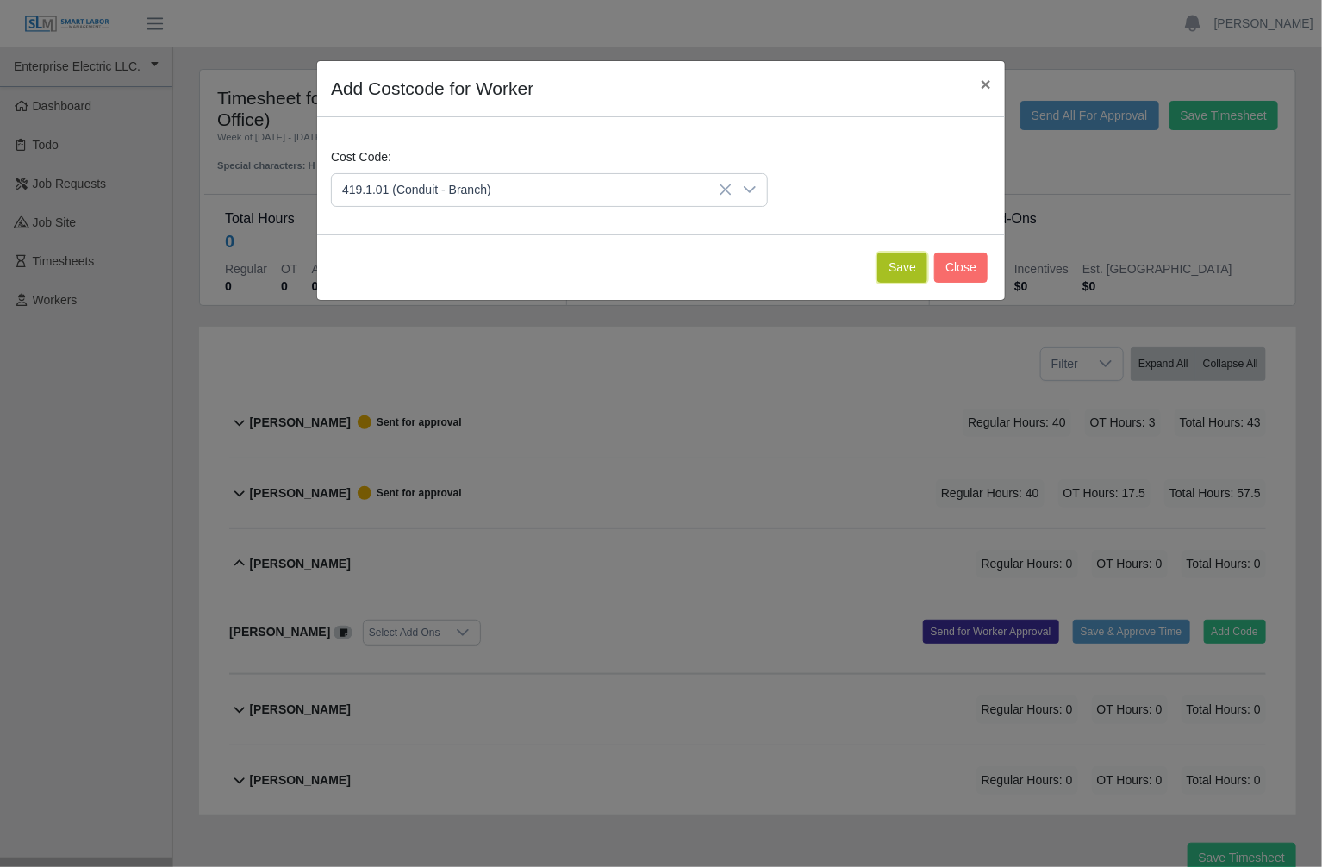
click at [908, 265] on button "Save" at bounding box center [902, 267] width 50 height 30
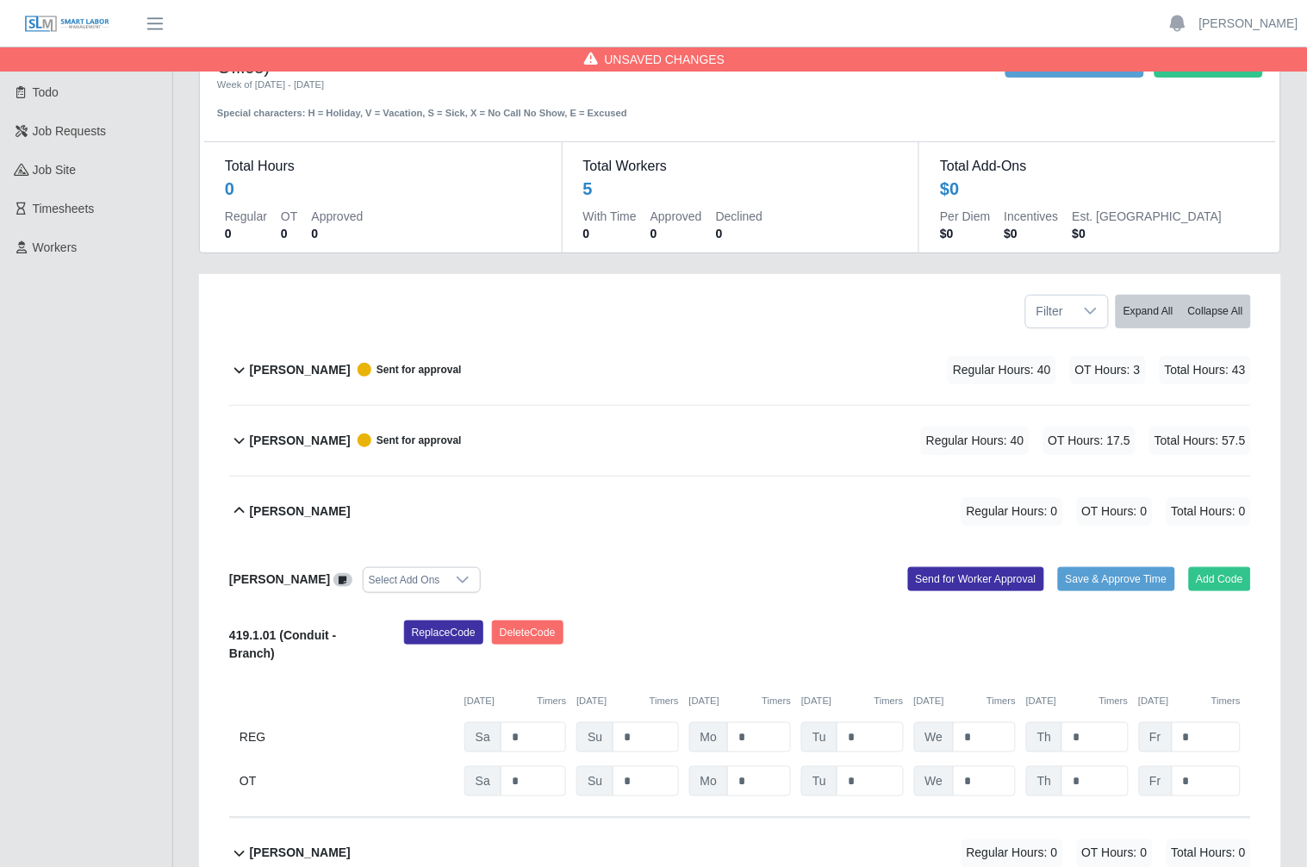
scroll to position [96, 0]
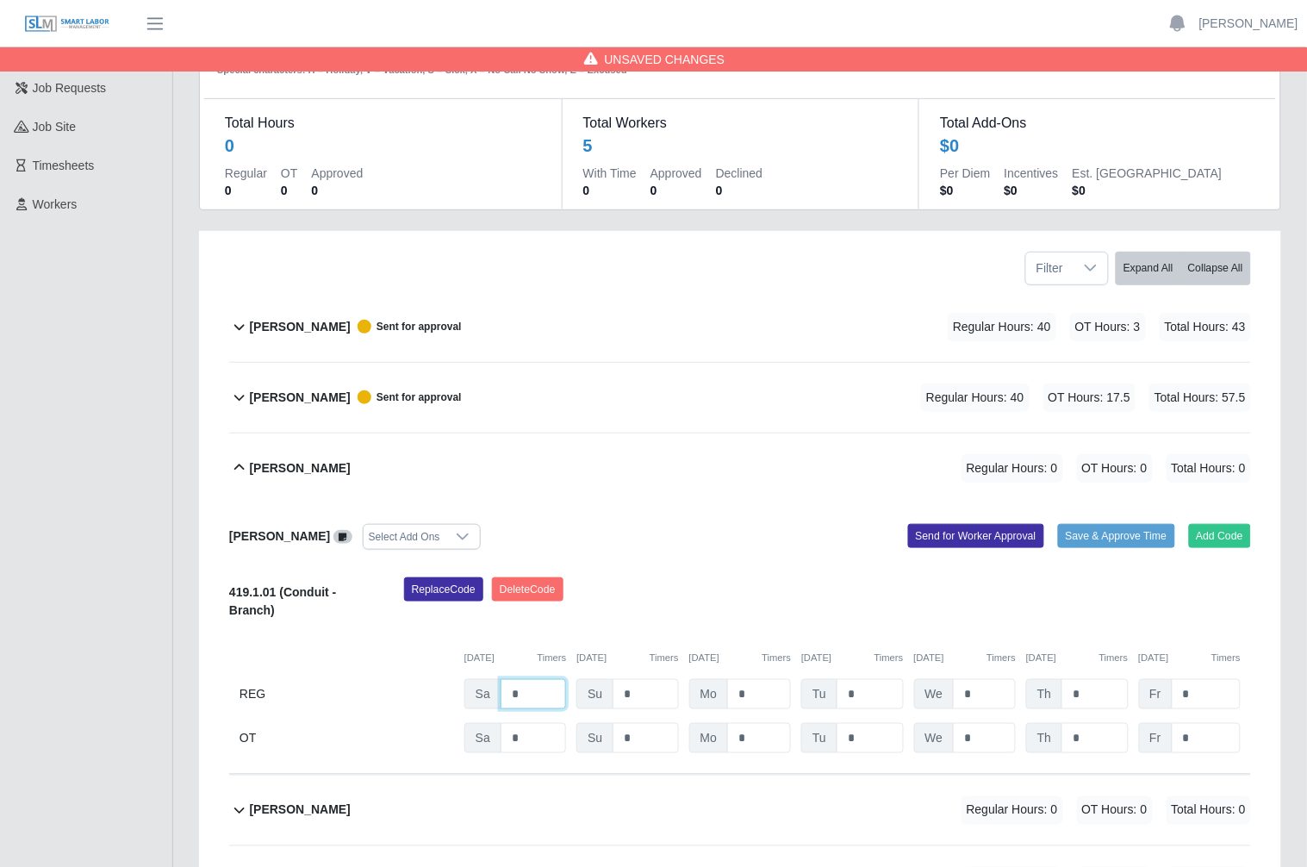
click at [526, 679] on input "*" at bounding box center [533, 694] width 65 height 30
type input "*"
type input "**"
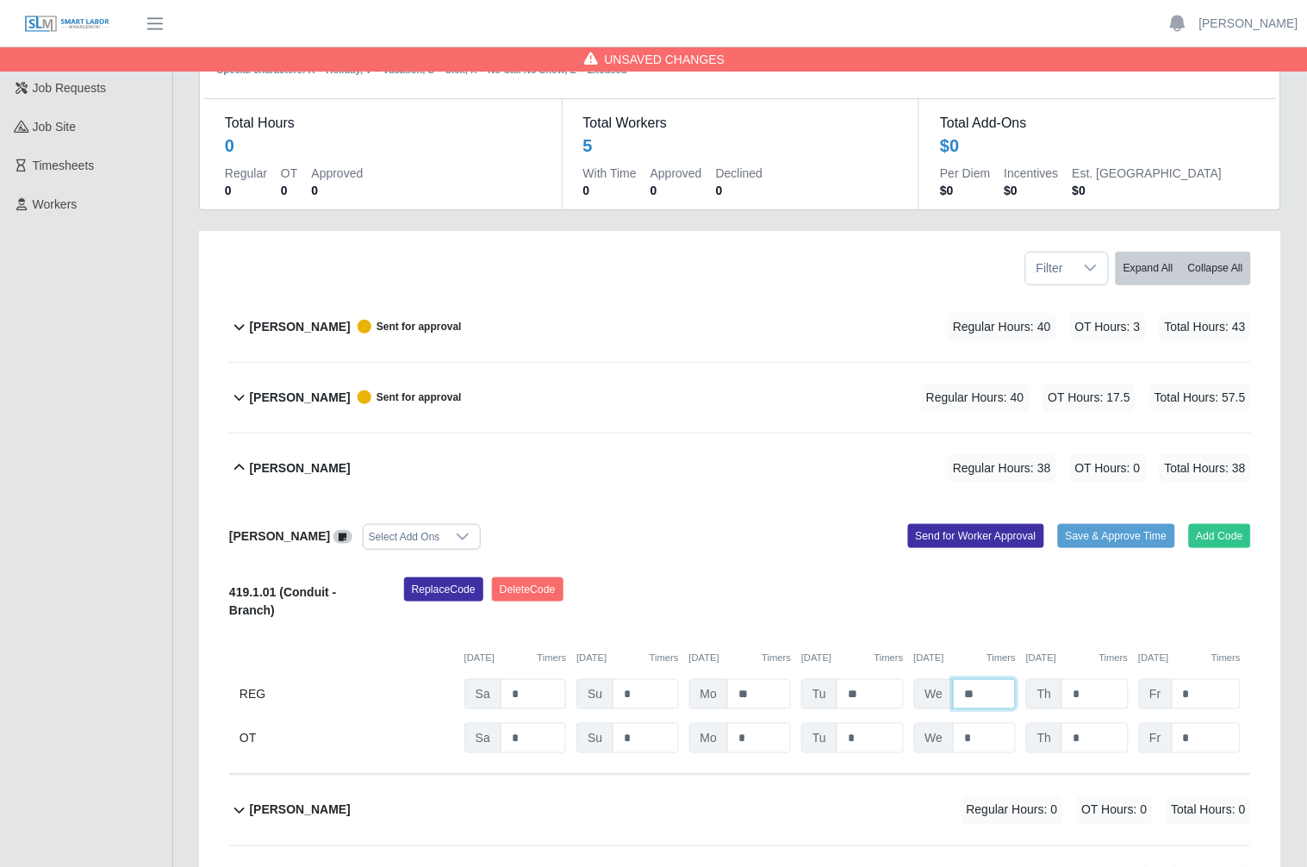
type input "**"
type input "*"
click at [1080, 723] on input "*" at bounding box center [1094, 738] width 66 height 30
type input "*"
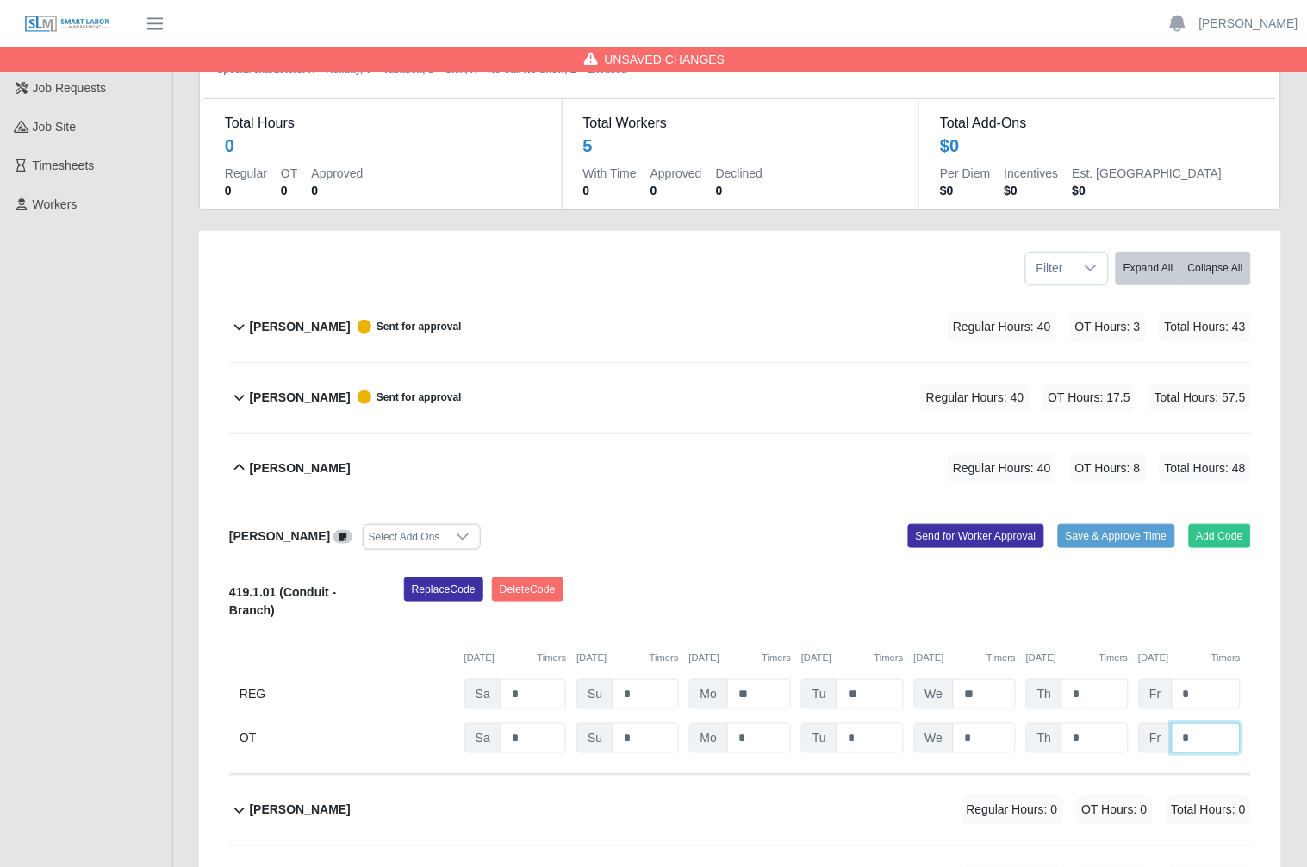
click at [1191, 723] on input "*" at bounding box center [1206, 738] width 69 height 30
type input "*"
drag, startPoint x: 969, startPoint y: 535, endPoint x: 966, endPoint y: 510, distance: 25.2
click at [968, 531] on div "Milton Ramirez Medina Select Add Ons Add Code Save & Approve Time Send for Work…" at bounding box center [740, 638] width 1022 height 271
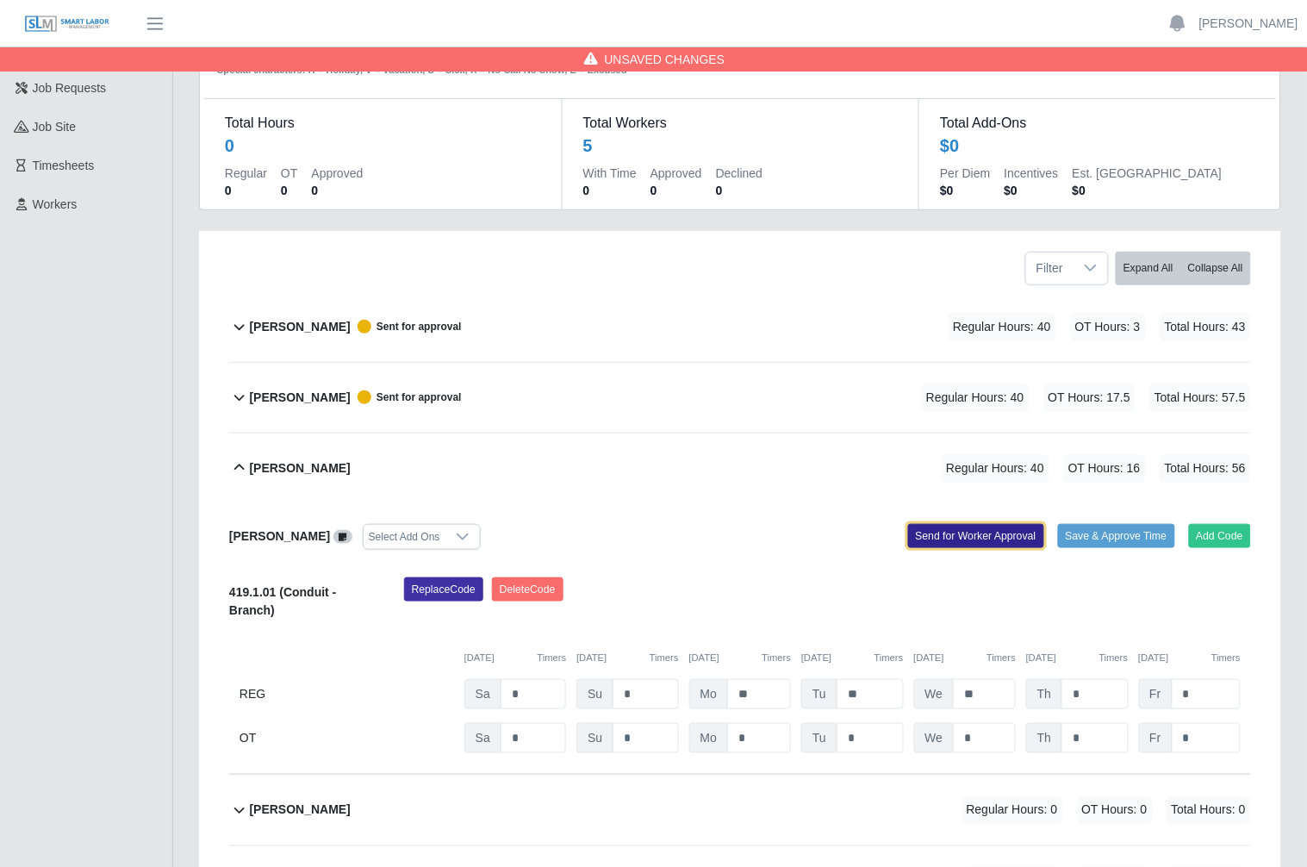
click at [965, 524] on button "Send for Worker Approval" at bounding box center [976, 536] width 136 height 24
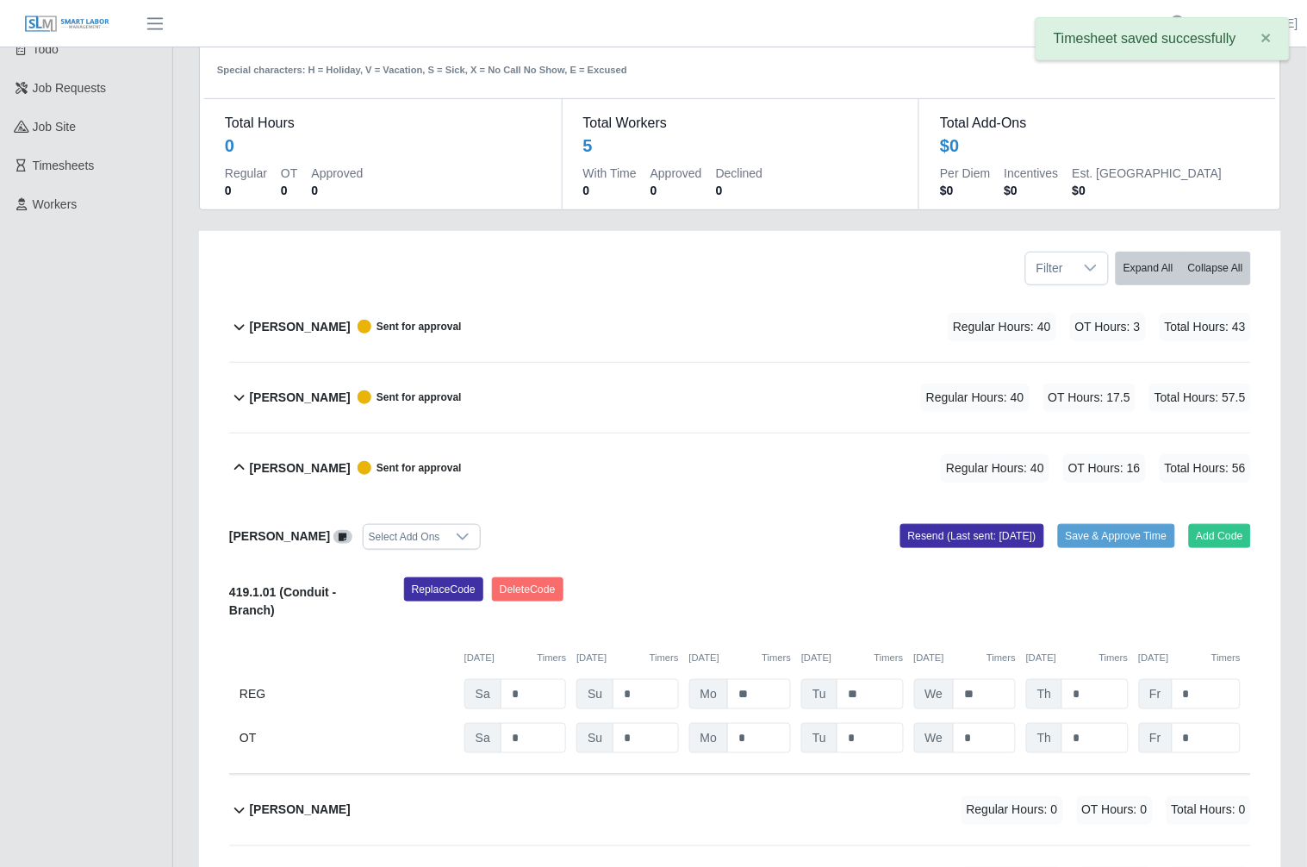
click at [341, 459] on b "[PERSON_NAME]" at bounding box center [300, 468] width 101 height 18
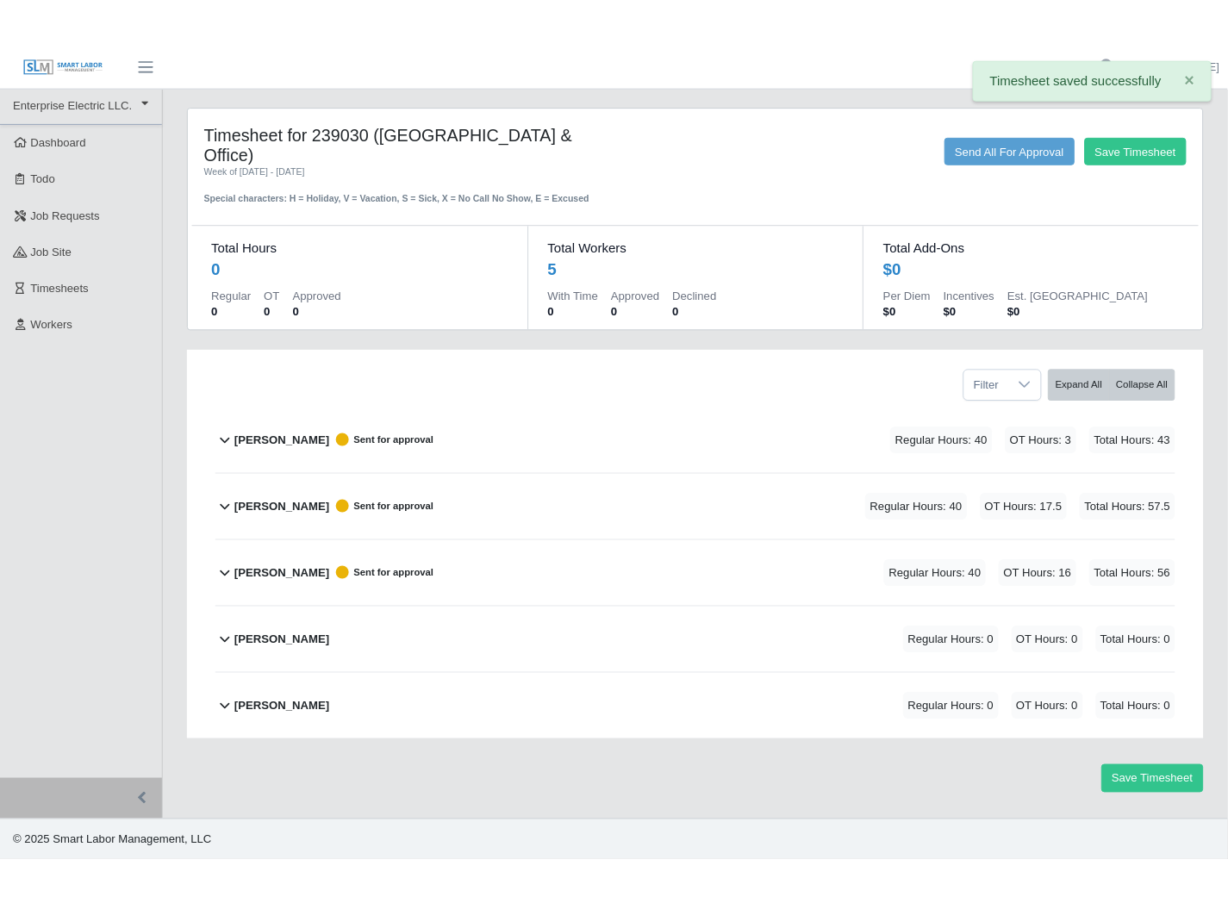
scroll to position [0, 0]
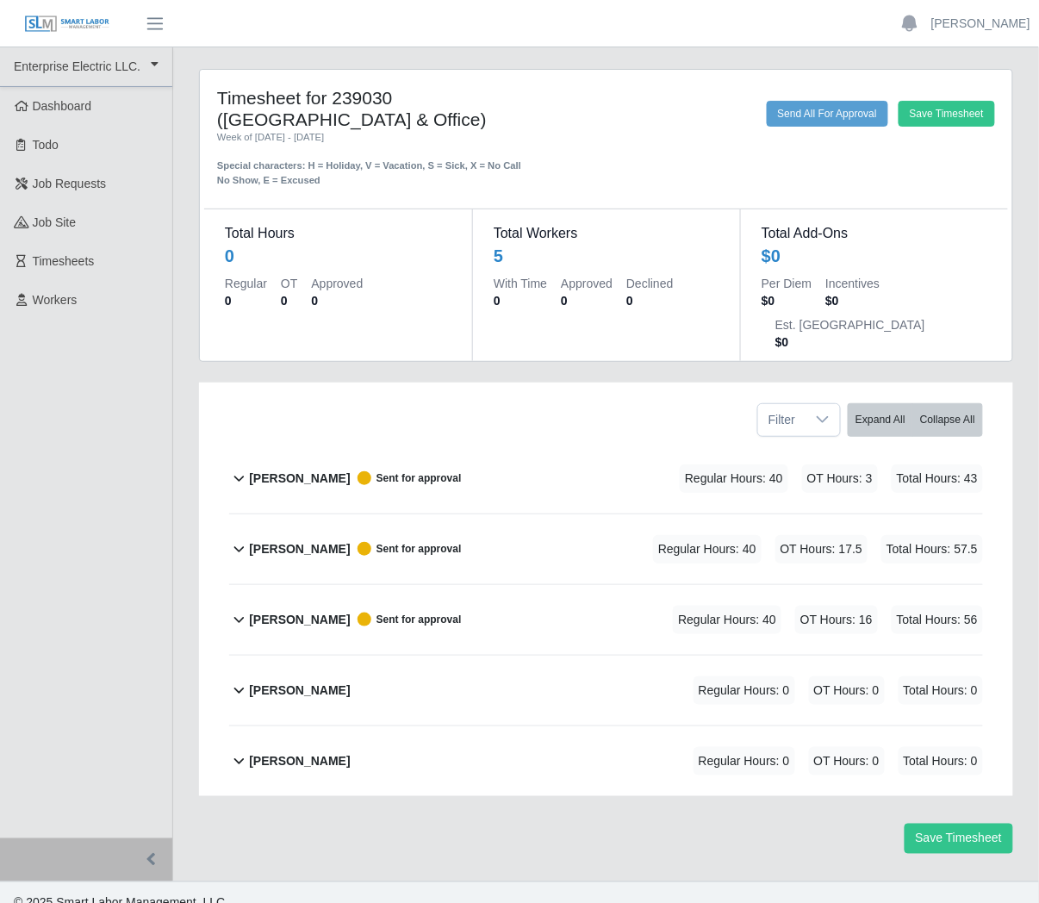
click at [298, 682] on b "[PERSON_NAME]" at bounding box center [299, 691] width 101 height 18
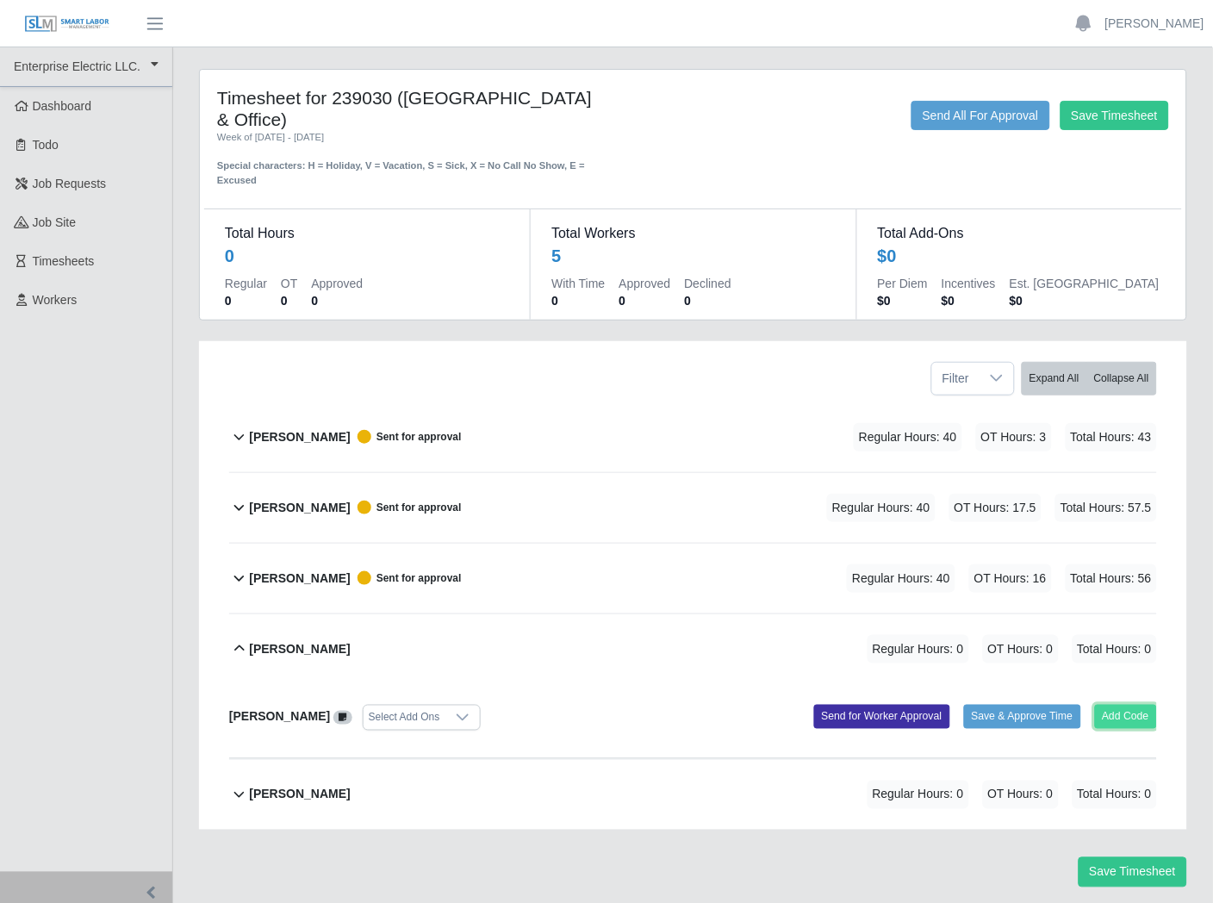
click at [1153, 713] on button "Add Code" at bounding box center [1126, 717] width 63 height 24
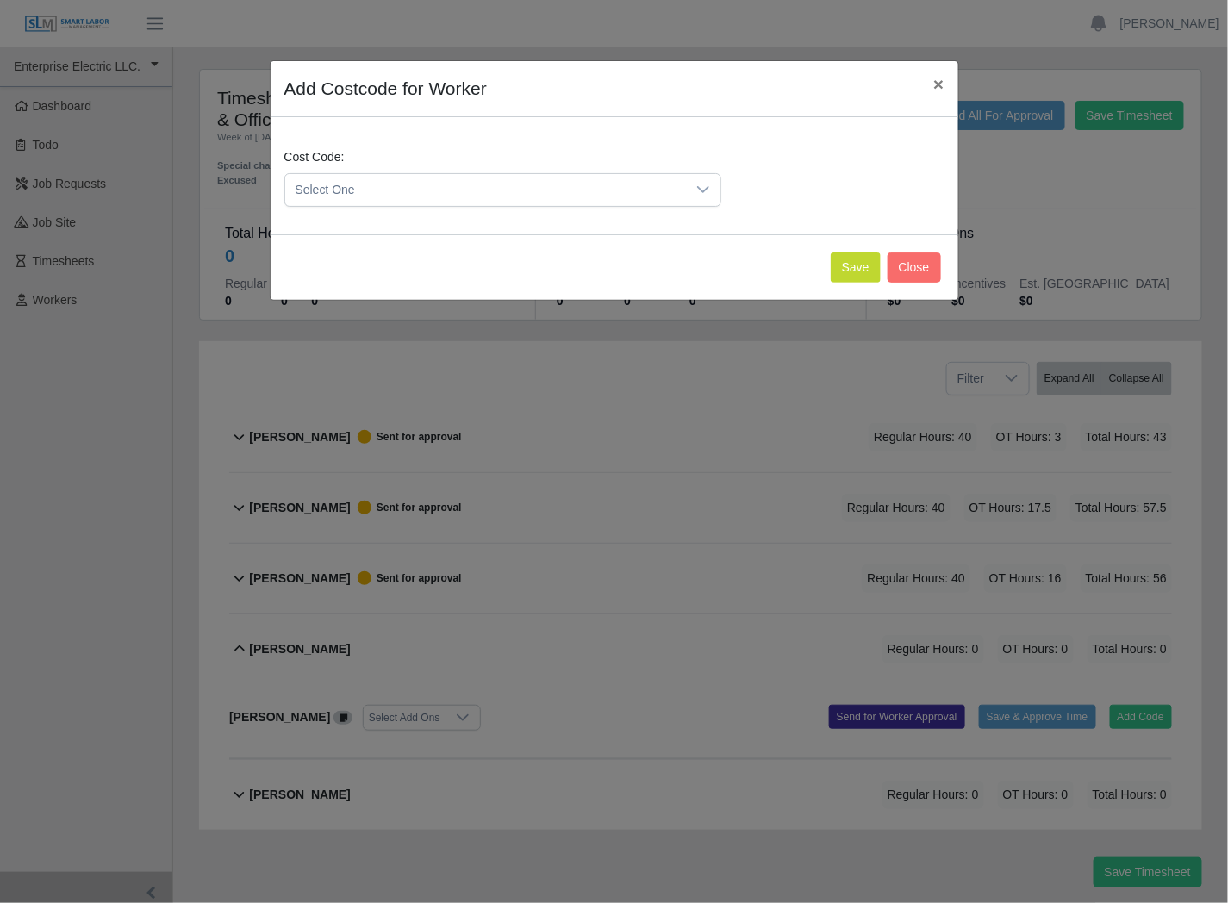
click at [416, 194] on span "Select One" at bounding box center [485, 190] width 401 height 32
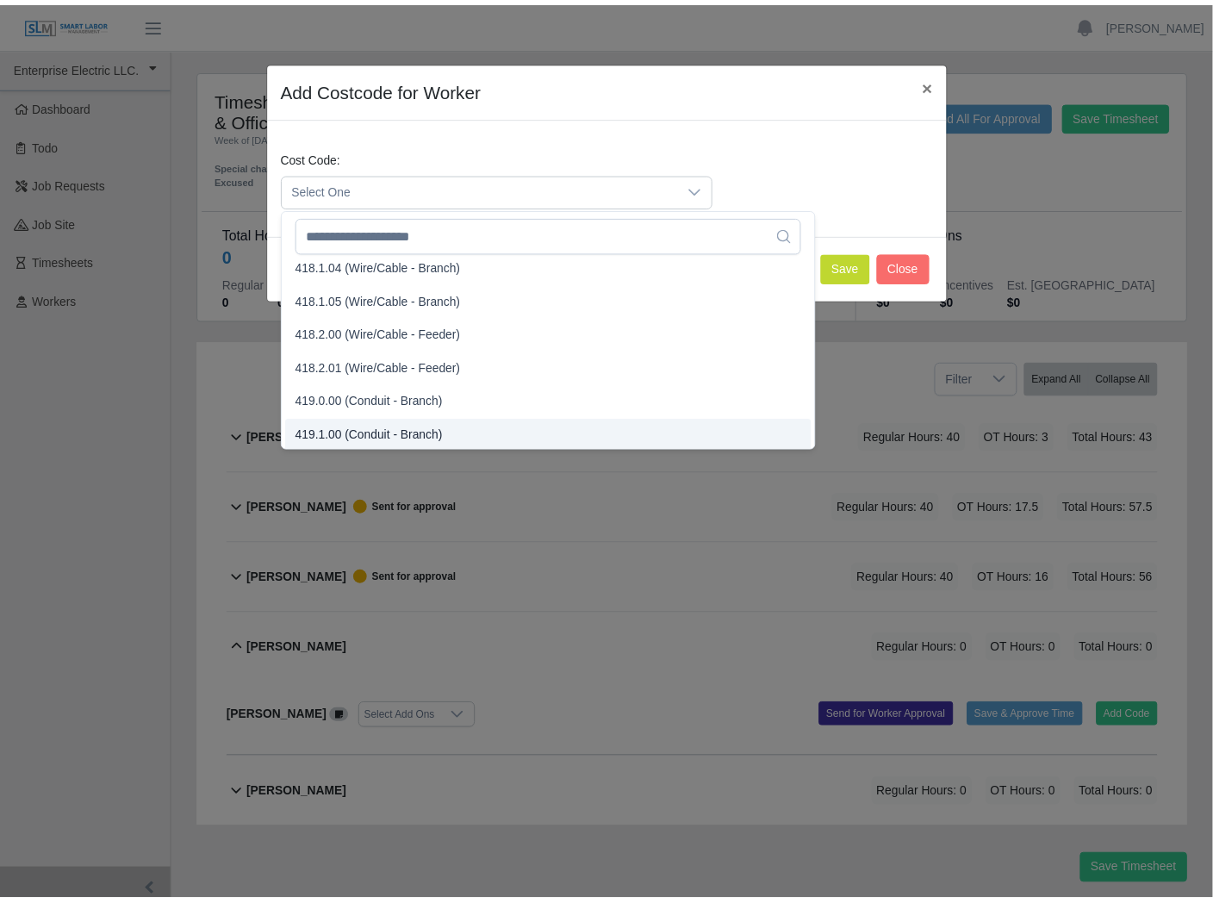
scroll to position [882, 0]
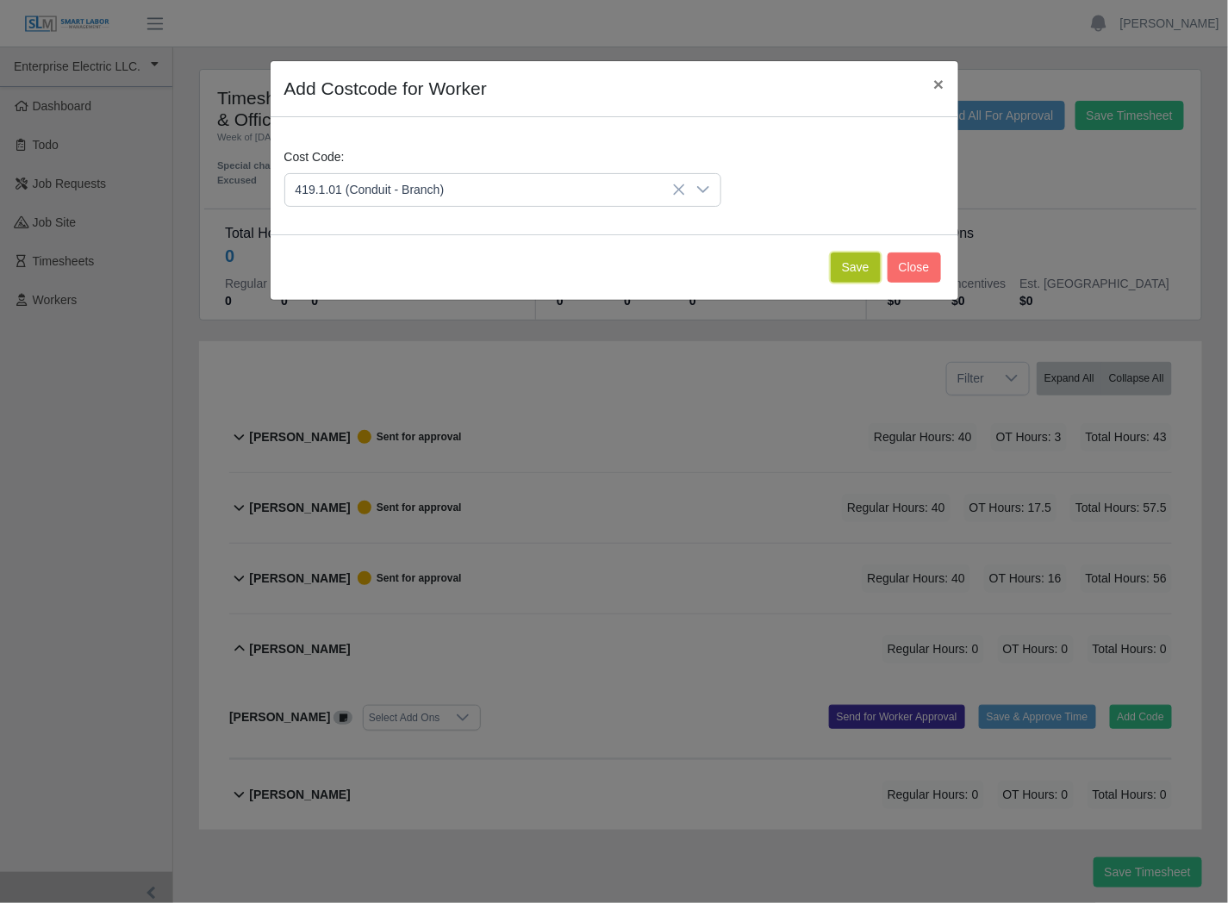
click at [854, 258] on button "Save" at bounding box center [856, 267] width 50 height 30
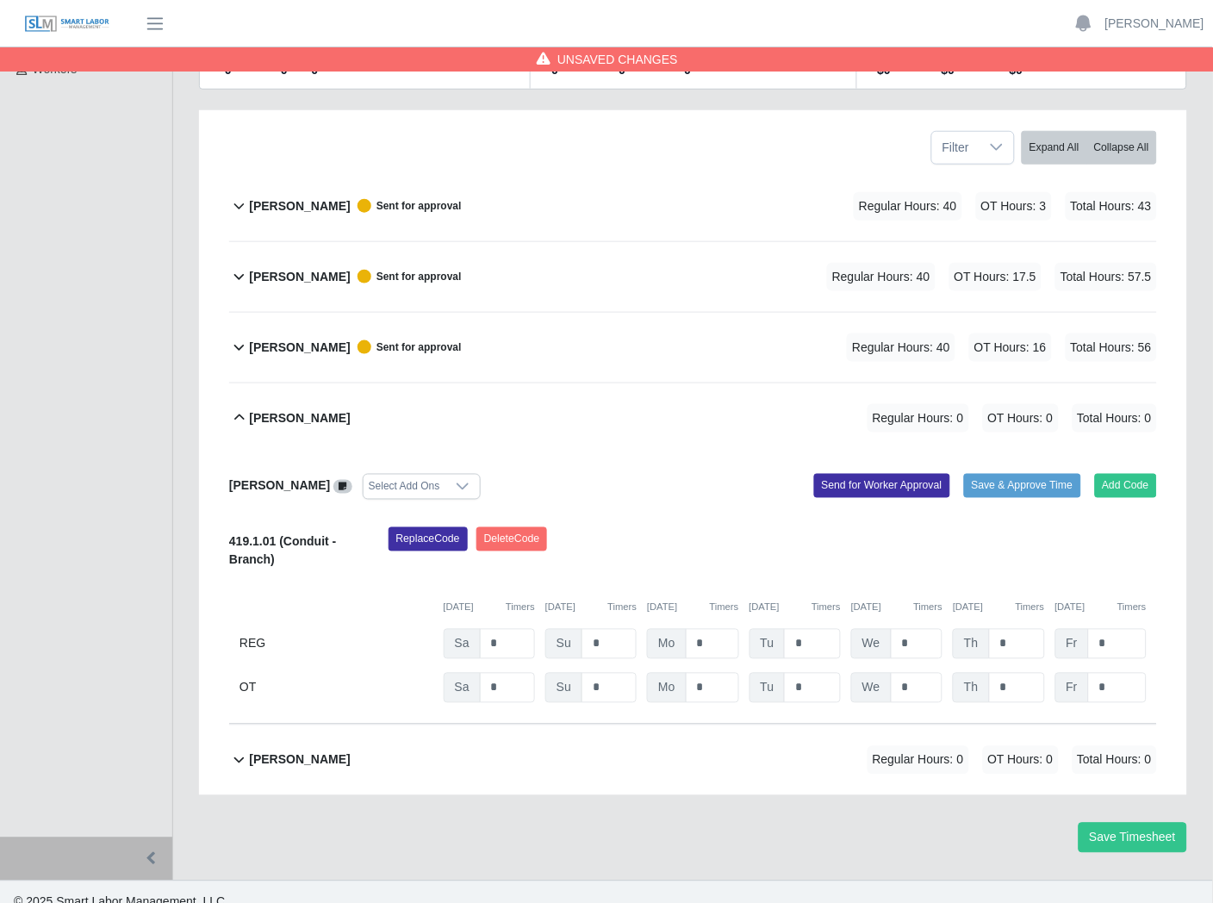
scroll to position [252, 0]
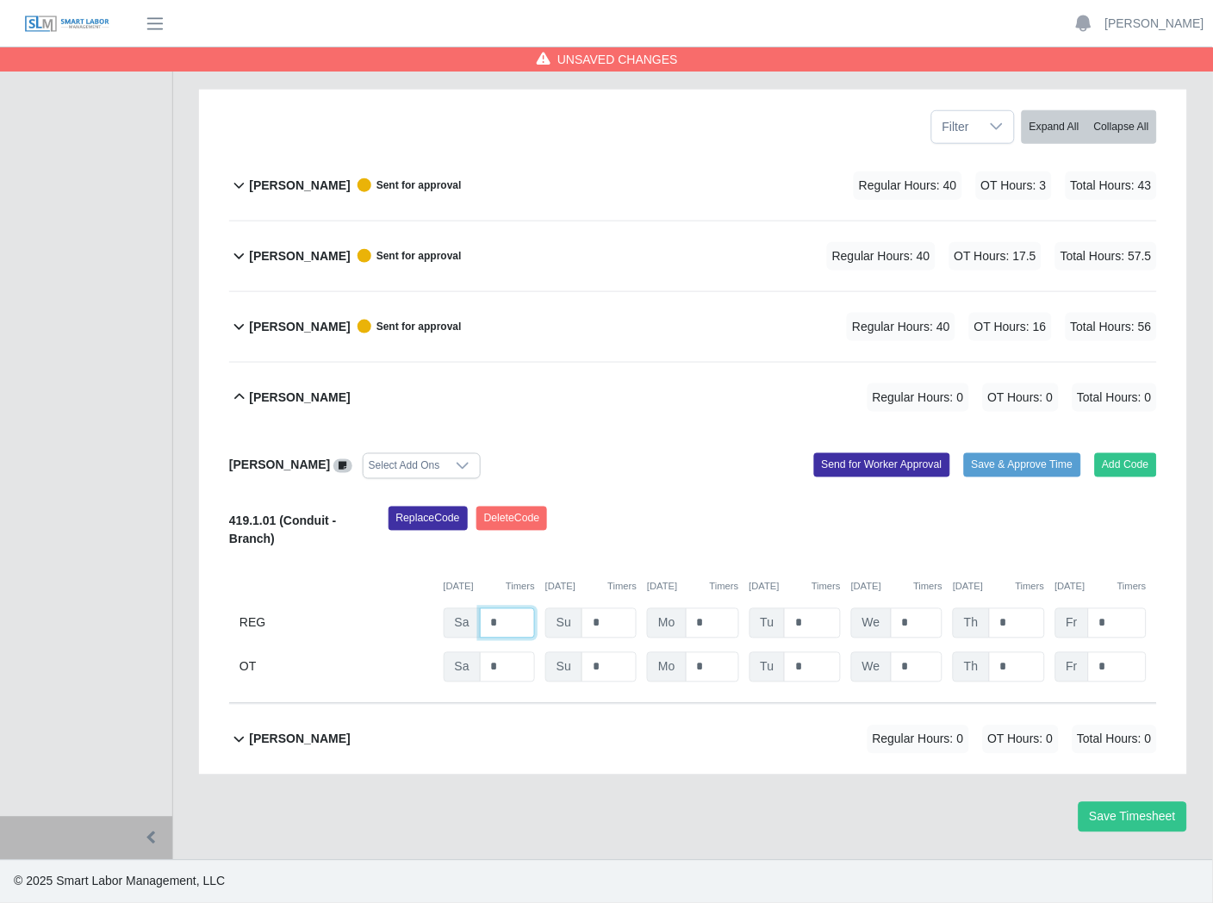
click at [493, 626] on input "*" at bounding box center [507, 623] width 55 height 30
type input "*"
click at [716, 623] on input "*" at bounding box center [712, 623] width 53 height 30
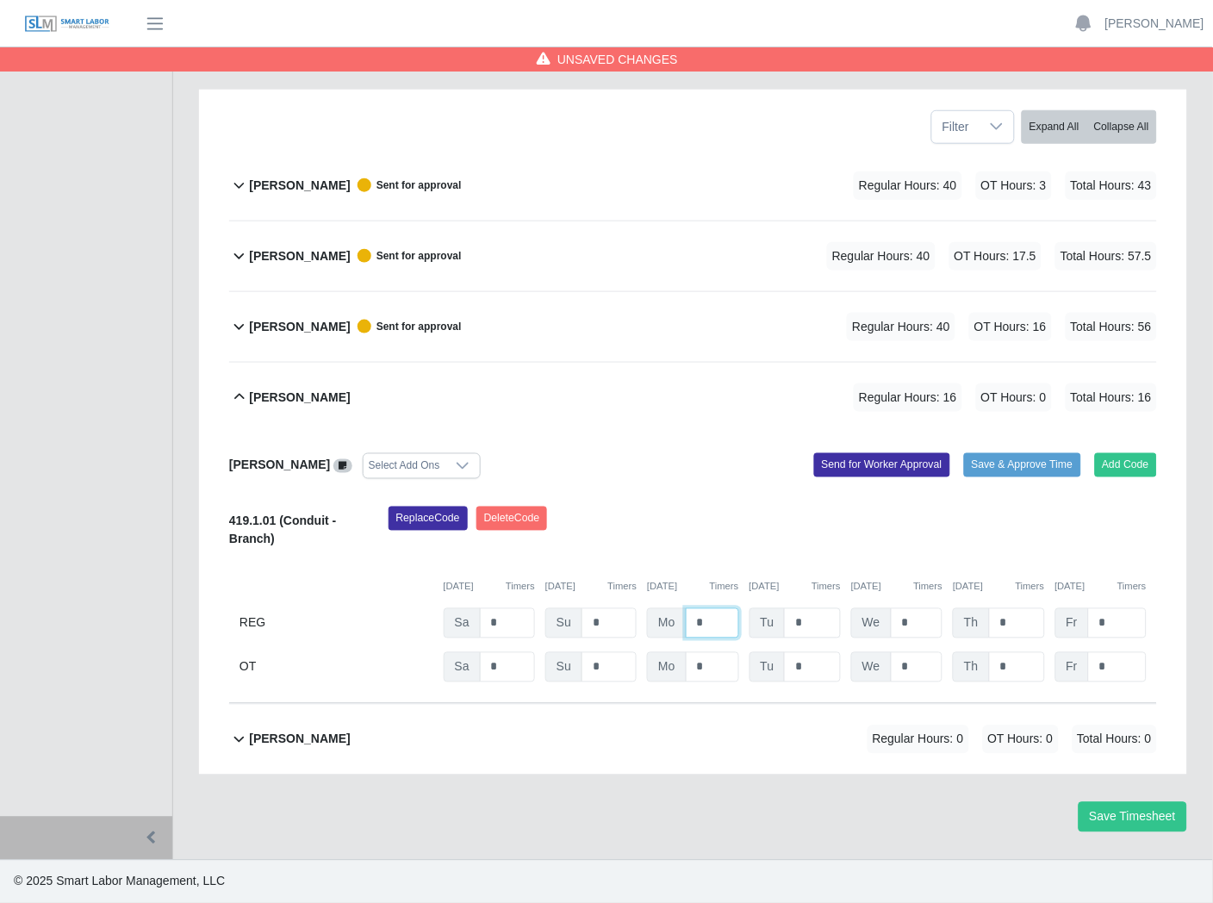
type input "*"
click at [827, 627] on input "*" at bounding box center [812, 623] width 57 height 30
type input "**"
click at [922, 627] on input "*" at bounding box center [917, 623] width 53 height 30
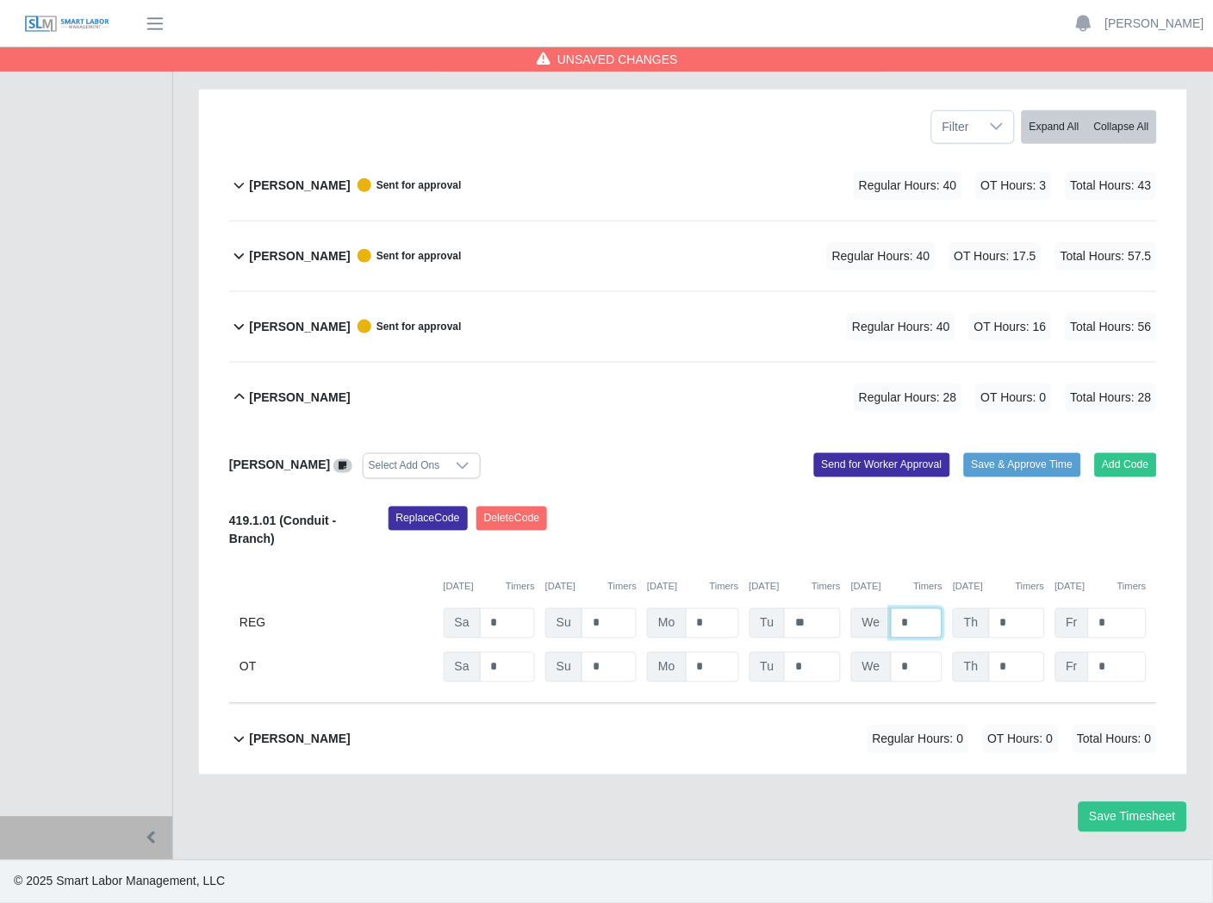
click at [922, 627] on input "*" at bounding box center [917, 623] width 53 height 30
type input "**"
click at [1015, 626] on input "*" at bounding box center [1017, 623] width 56 height 30
type input "*"
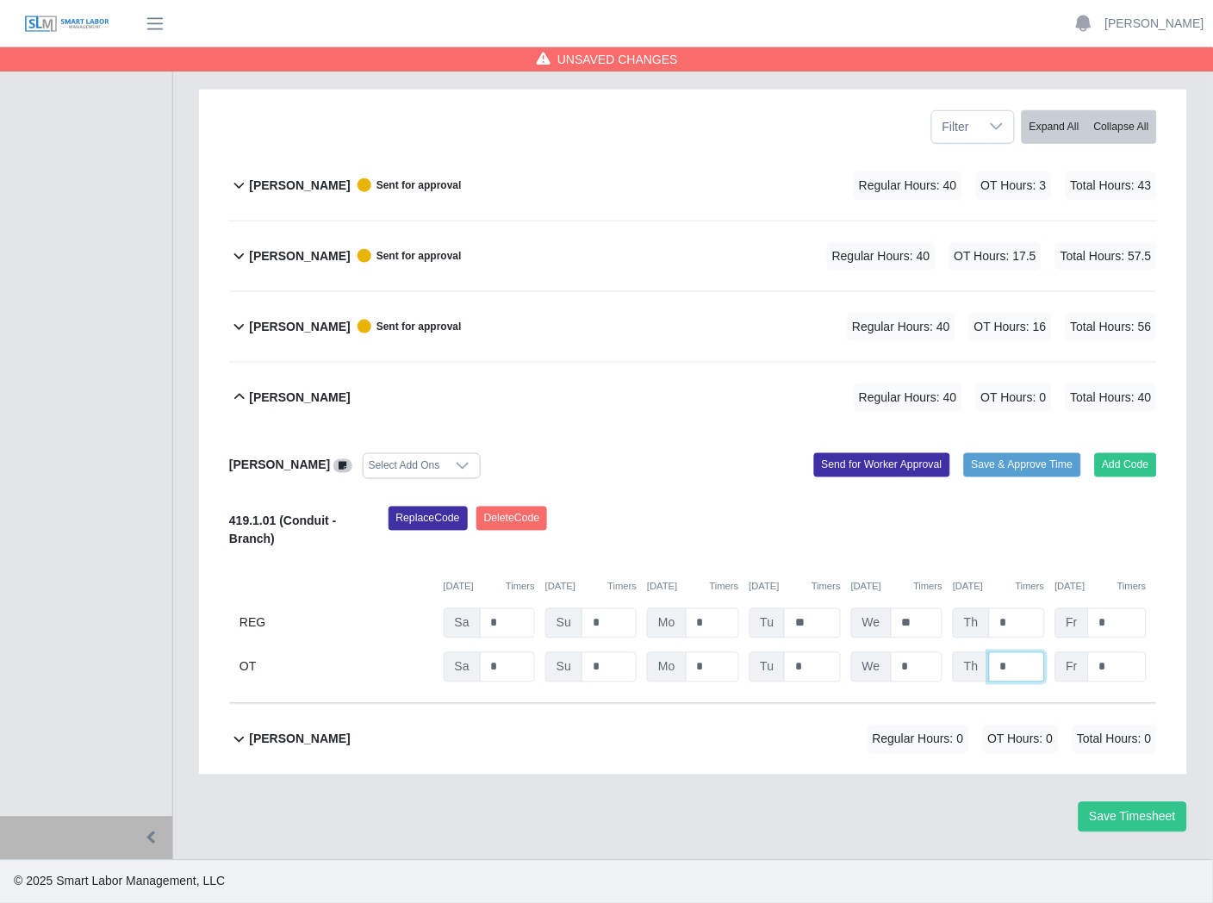
click at [1013, 661] on input "*" at bounding box center [1017, 667] width 56 height 30
type input "*"
click at [1055, 536] on div "Replace Code Delete Code" at bounding box center [773, 533] width 795 height 53
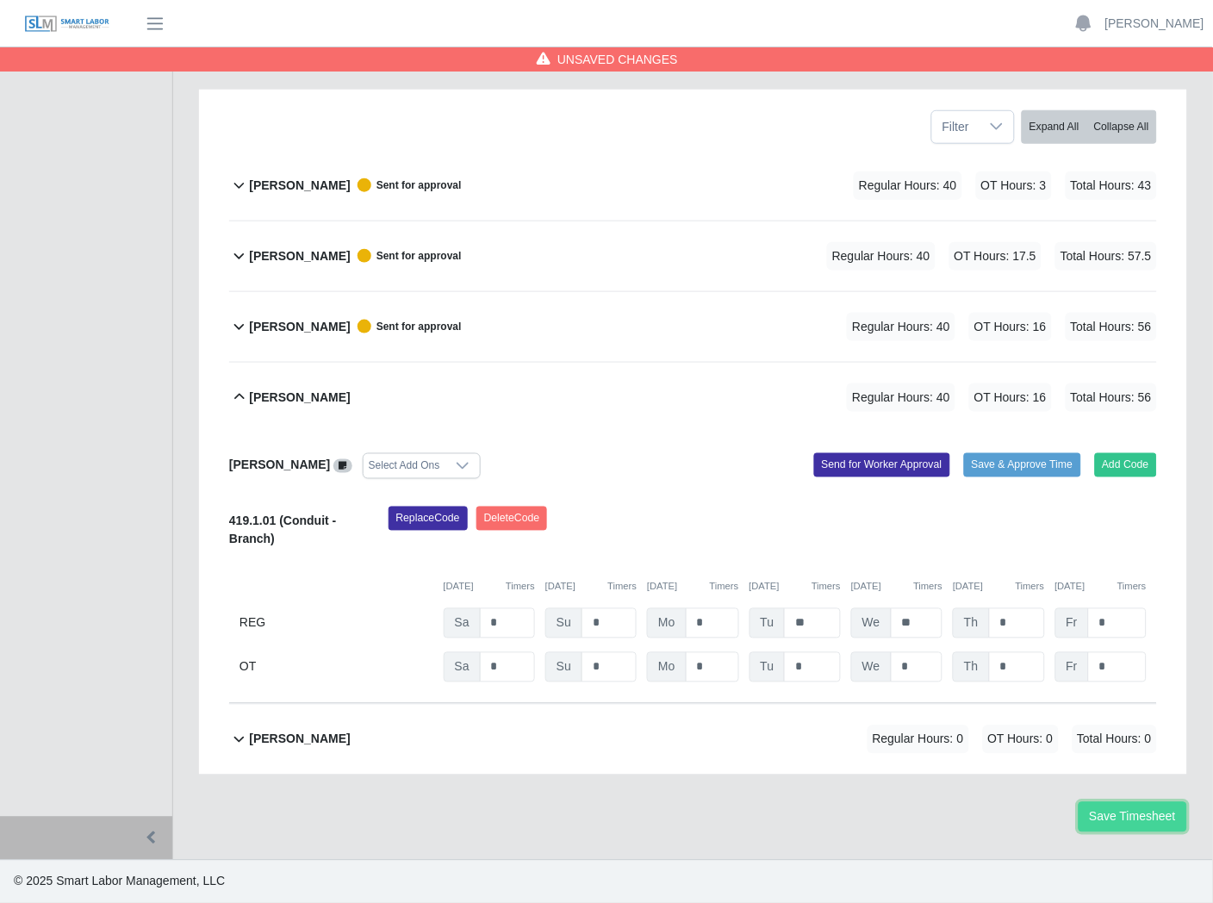
click at [1114, 821] on button "Save Timesheet" at bounding box center [1133, 817] width 109 height 30
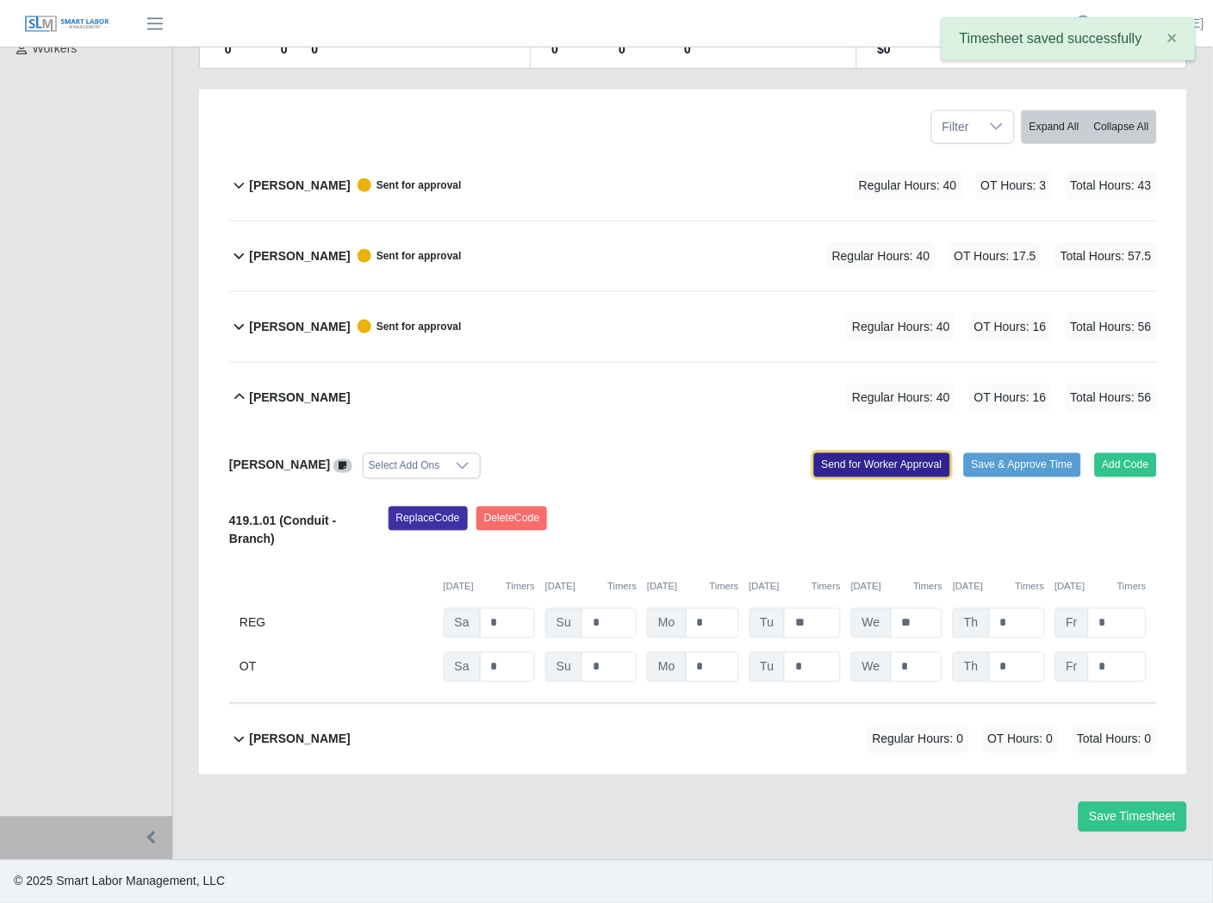
click at [839, 464] on button "Send for Worker Approval" at bounding box center [882, 465] width 136 height 24
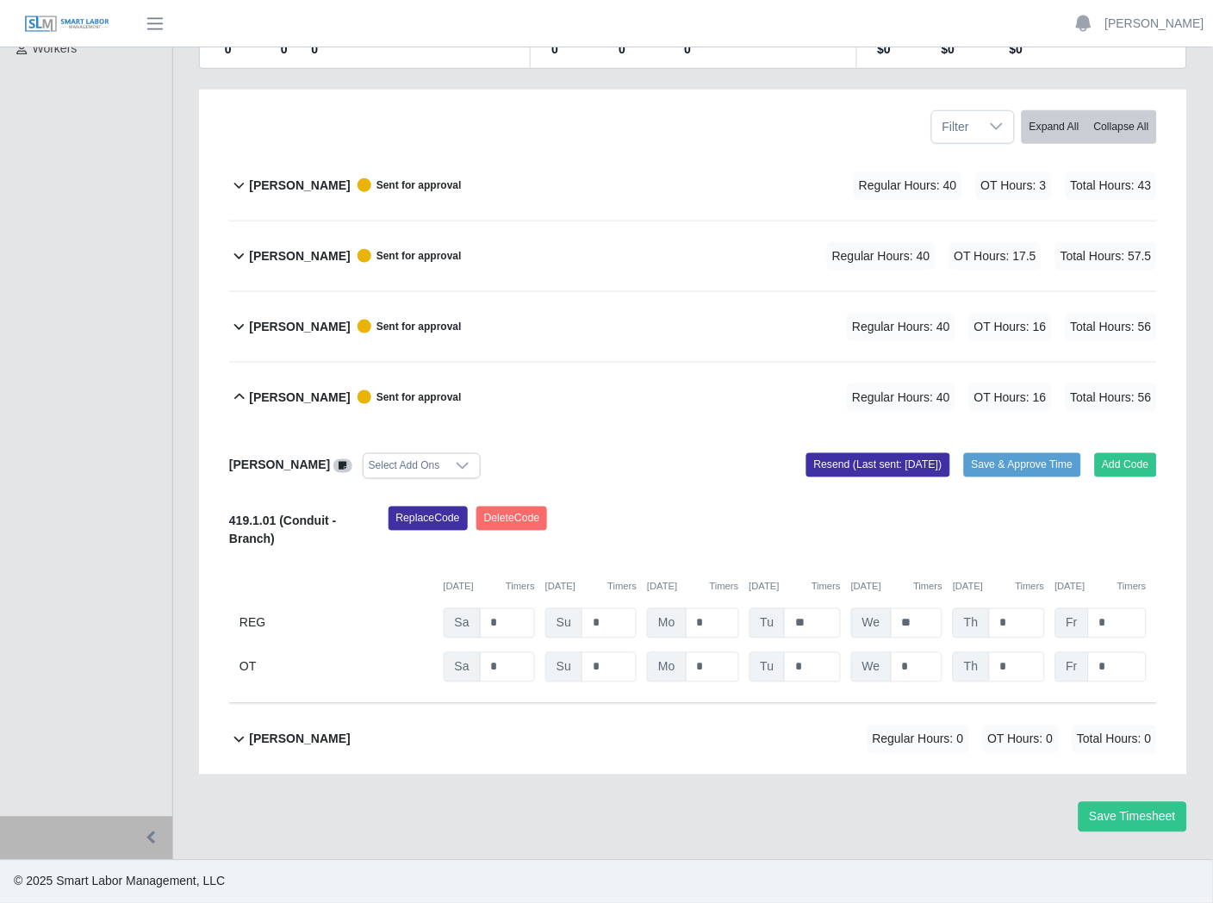
click at [267, 394] on b "[PERSON_NAME]" at bounding box center [299, 398] width 101 height 18
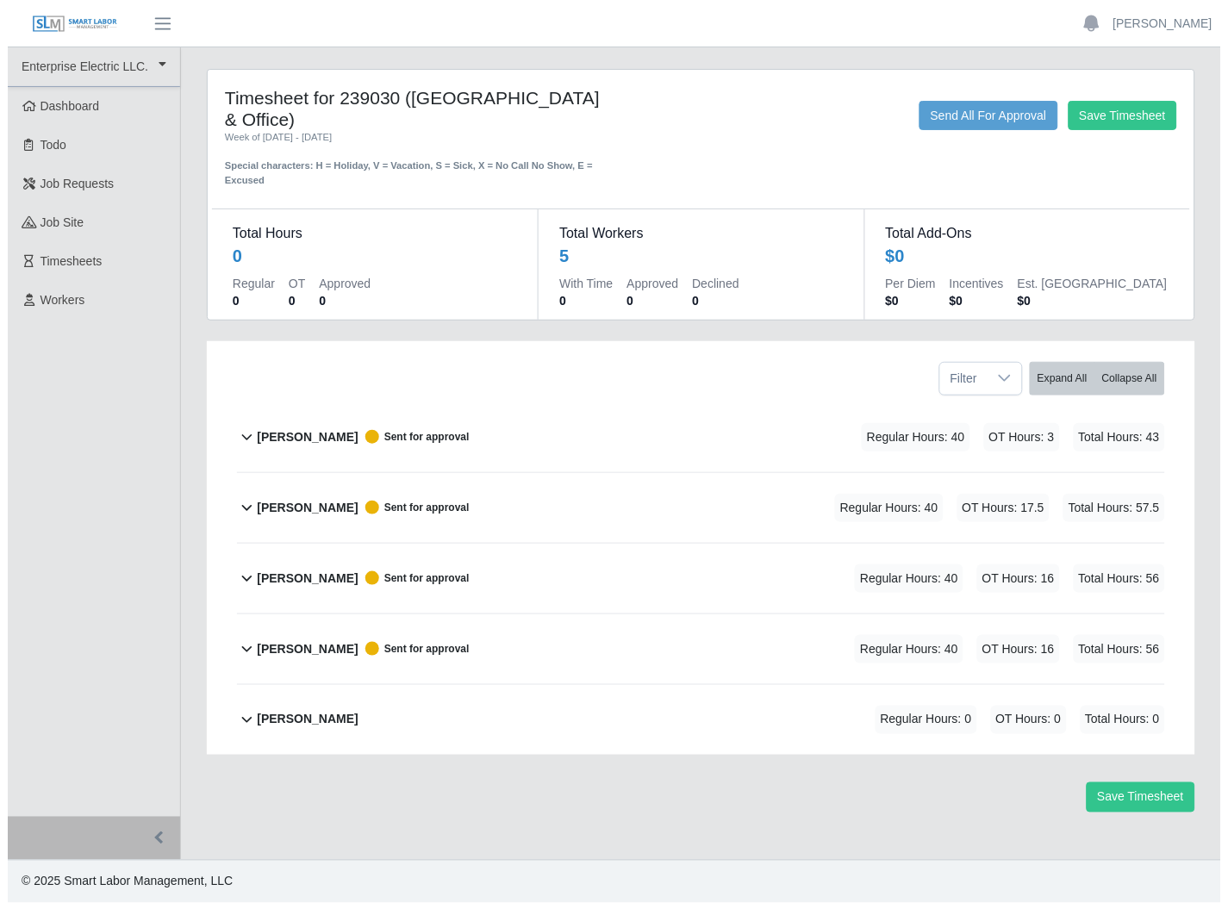
scroll to position [0, 0]
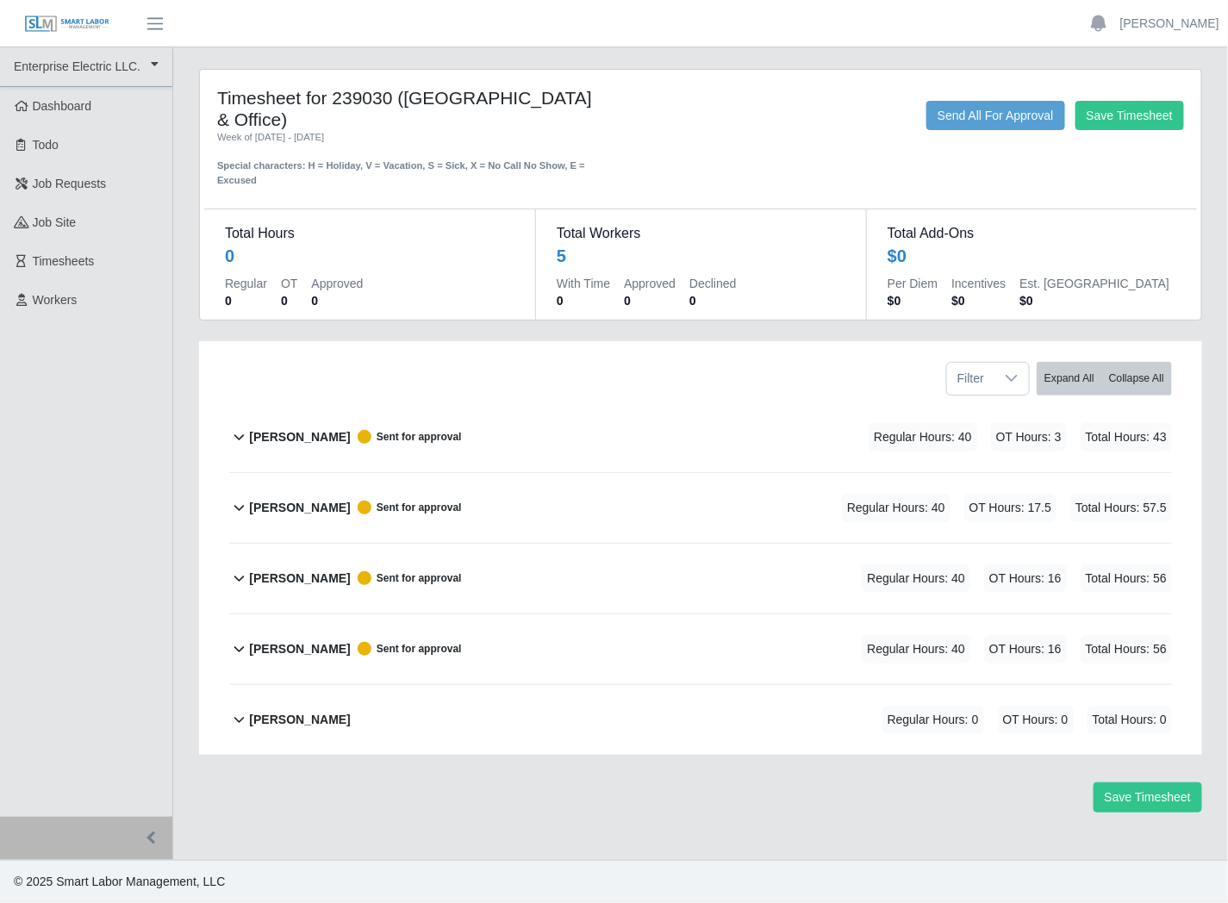
click at [307, 719] on b "[PERSON_NAME]" at bounding box center [299, 720] width 101 height 18
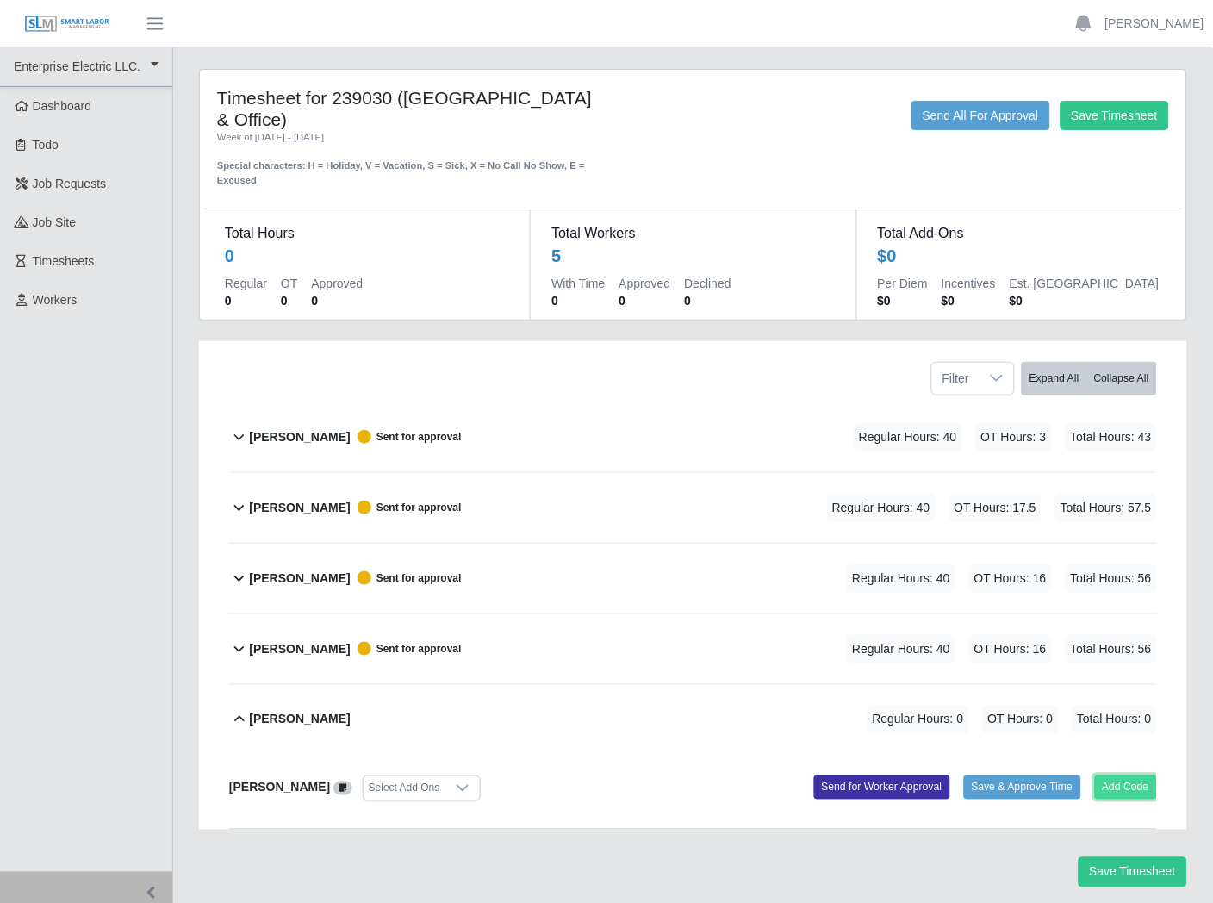
click at [1130, 781] on button "Add Code" at bounding box center [1126, 787] width 63 height 24
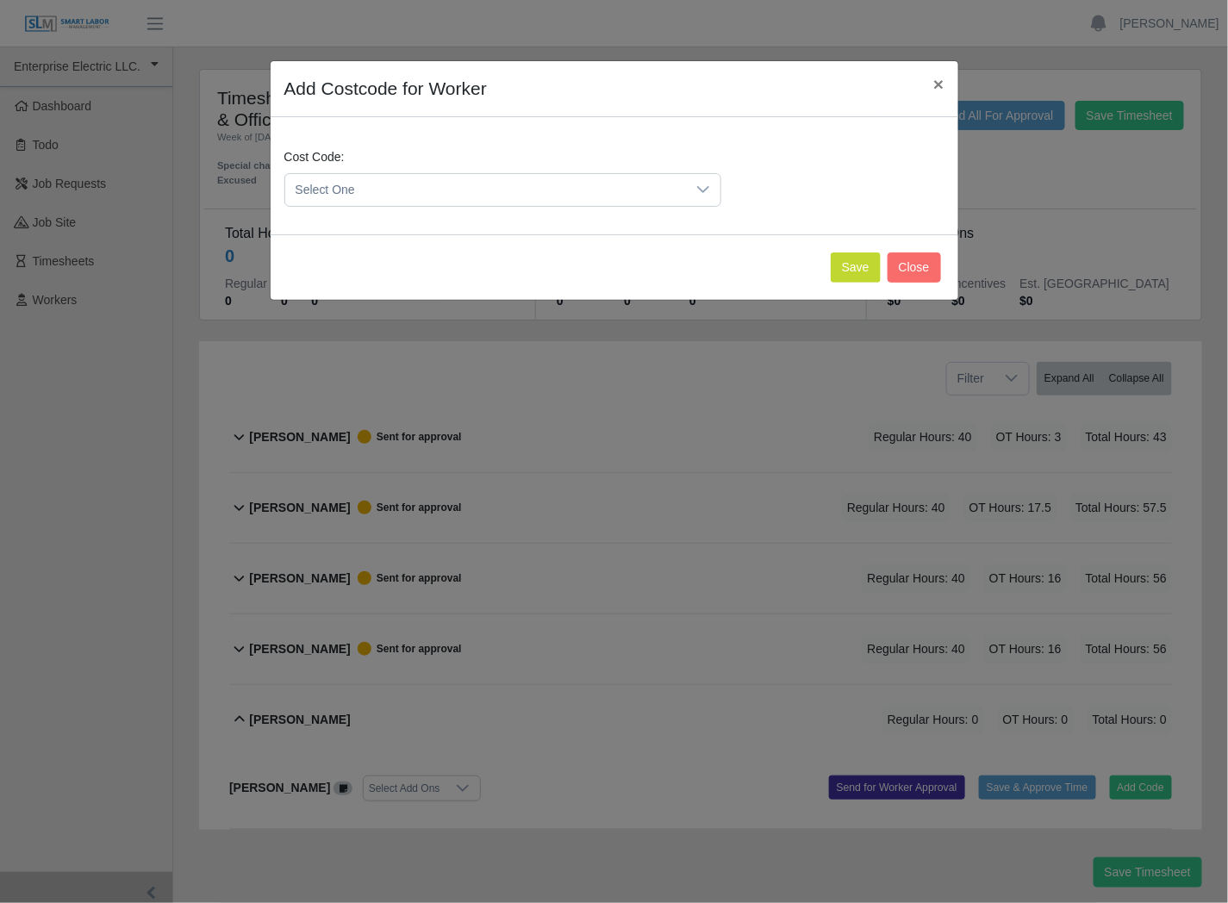
click at [438, 193] on span "Select One" at bounding box center [485, 190] width 401 height 32
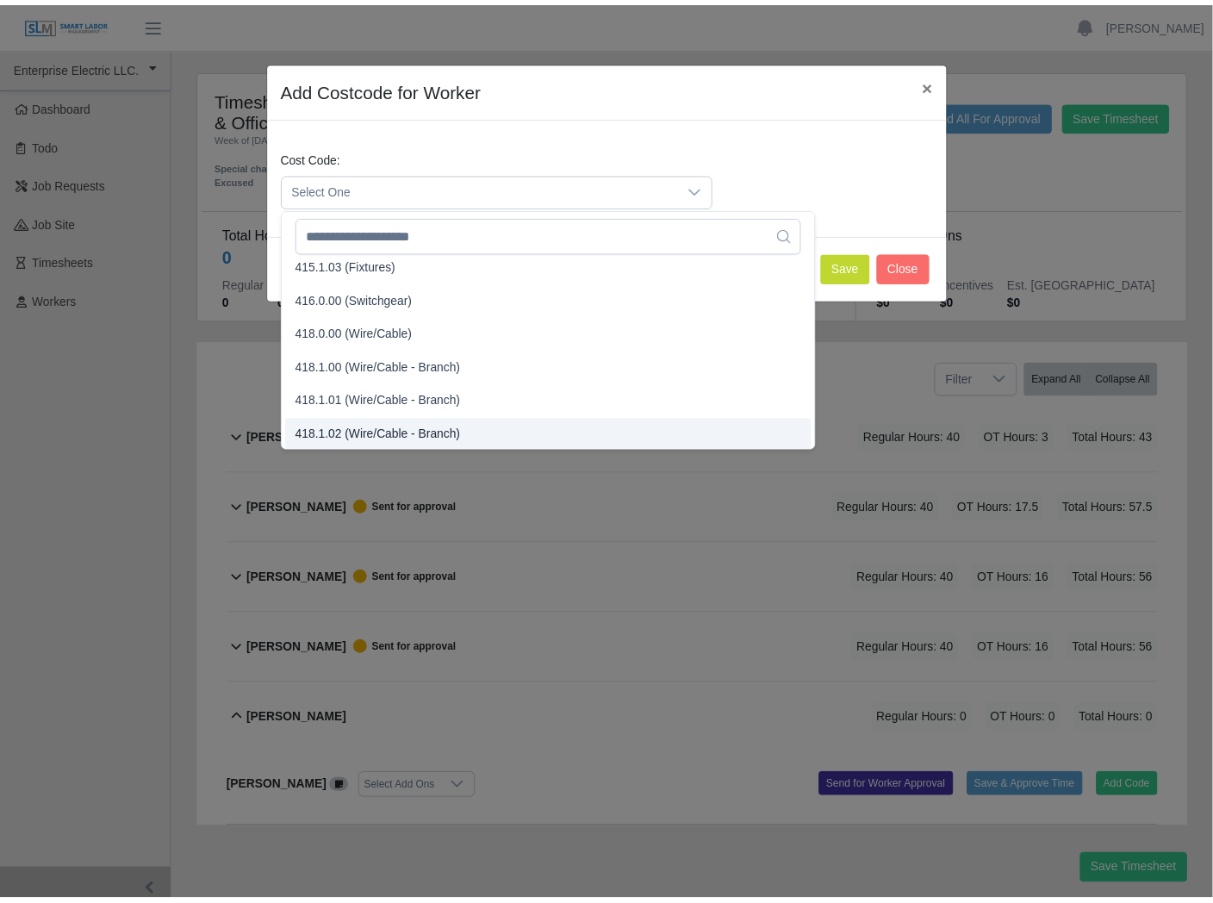
scroll to position [648, 0]
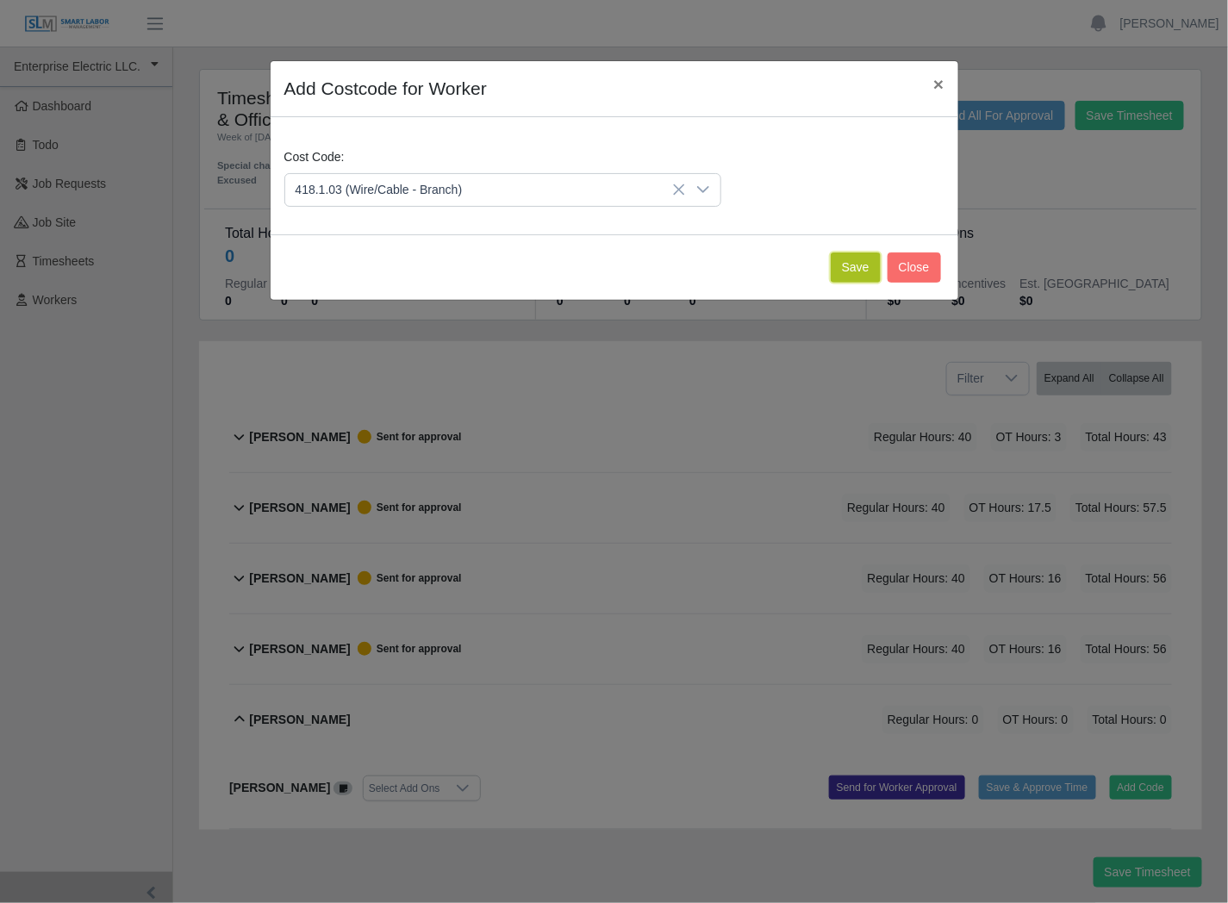
click at [850, 267] on button "Save" at bounding box center [856, 267] width 50 height 30
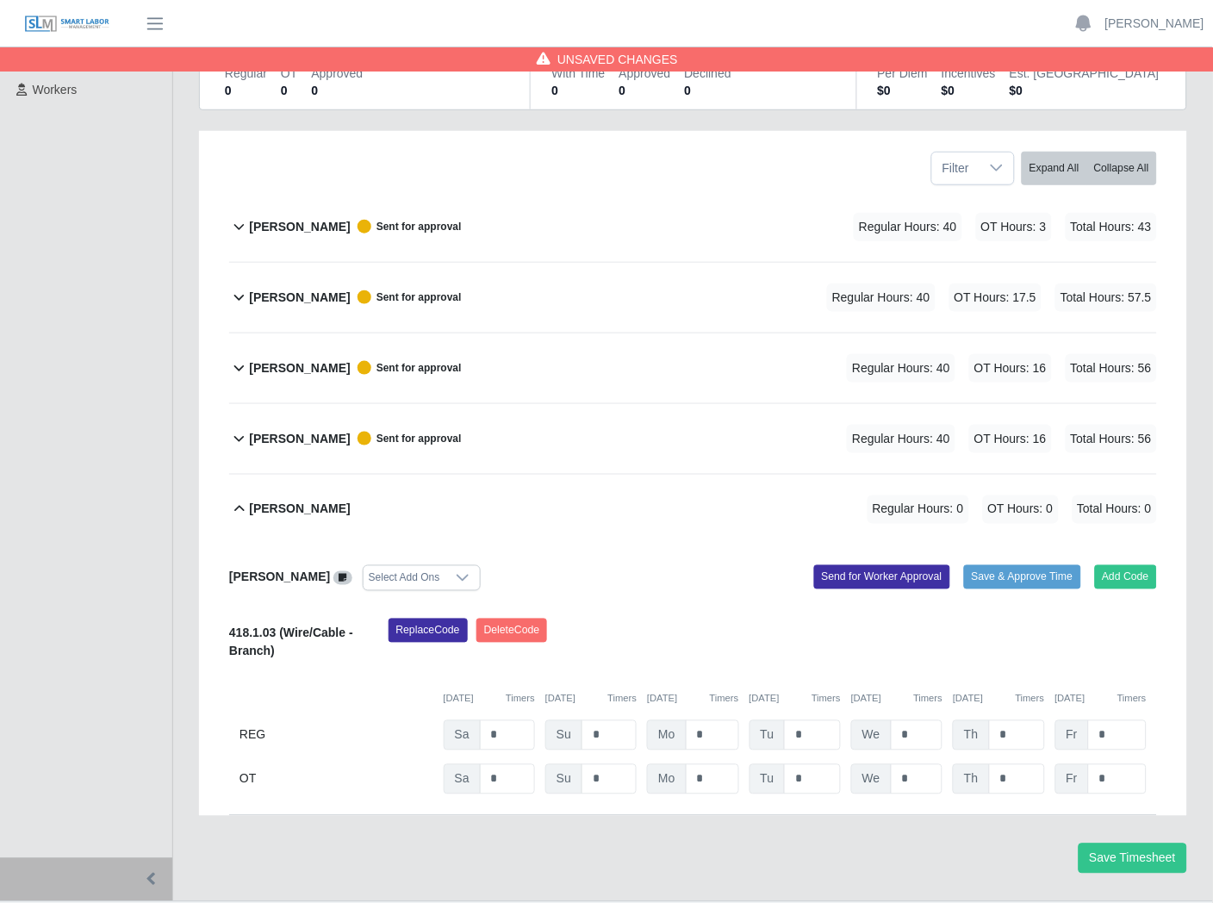
scroll to position [252, 0]
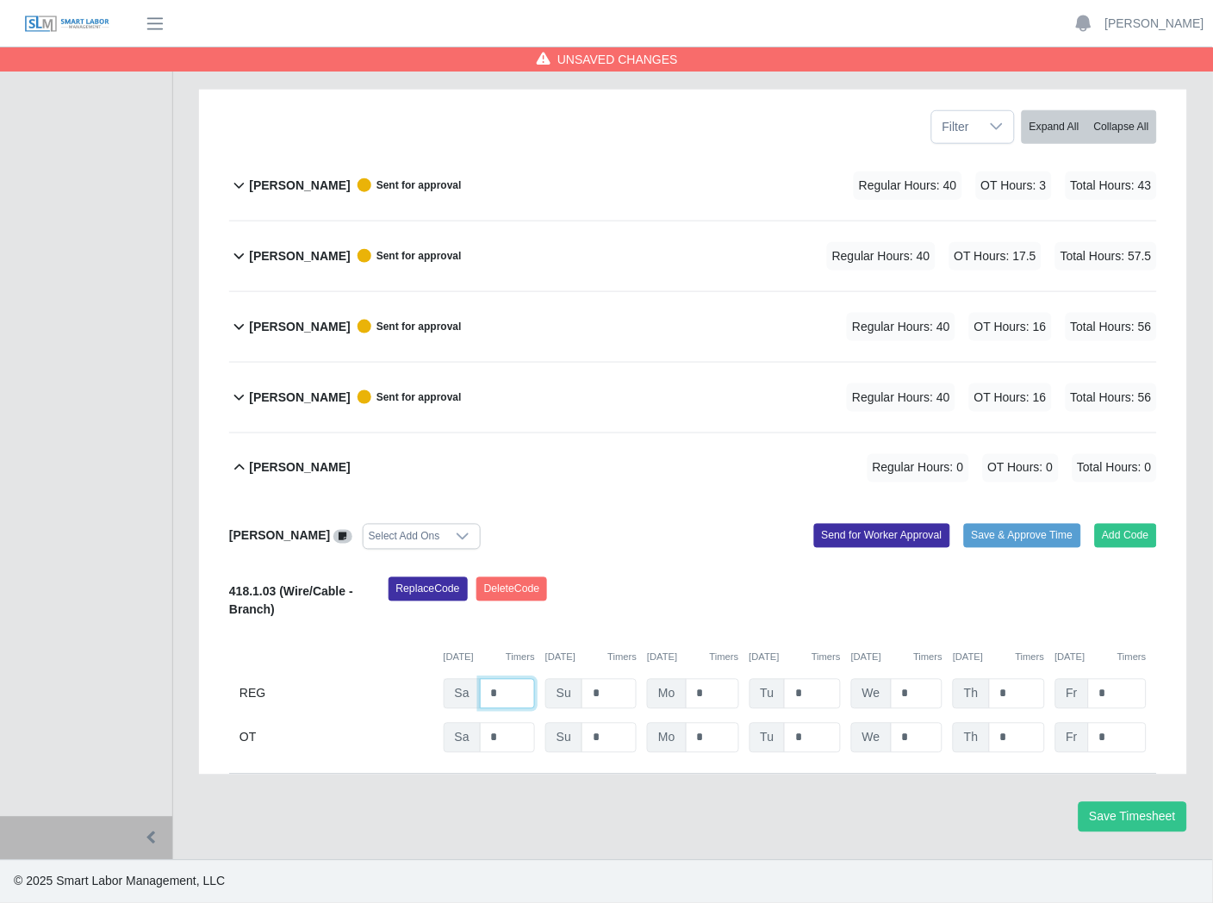
click at [497, 693] on input "*" at bounding box center [507, 694] width 55 height 30
type input "*"
click at [713, 691] on input "*" at bounding box center [712, 694] width 53 height 30
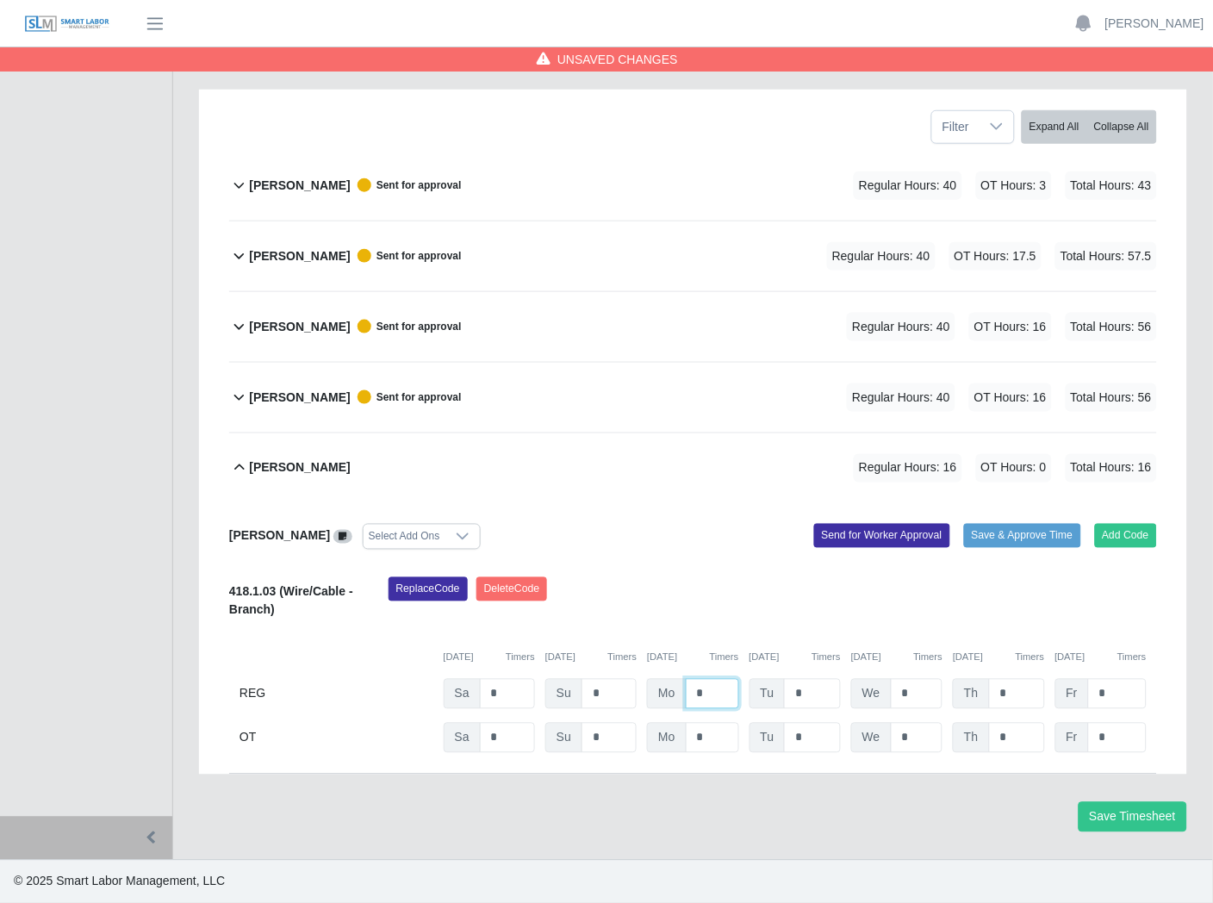
type input "*"
type input "**"
click at [928, 738] on input "*" at bounding box center [917, 738] width 53 height 30
click at [928, 737] on input "*" at bounding box center [917, 738] width 53 height 30
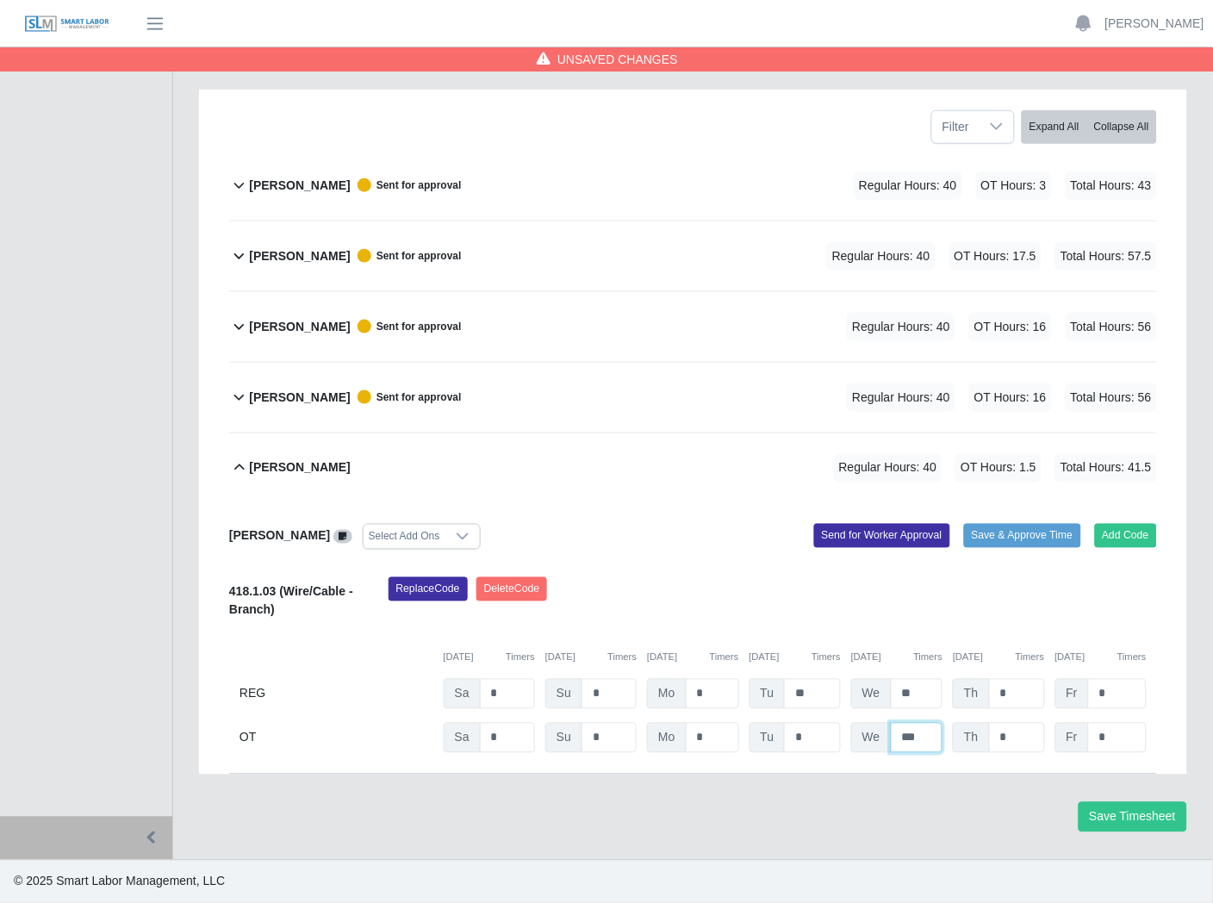
type input "***"
click at [1012, 743] on input "*" at bounding box center [1017, 738] width 56 height 30
type input "*"
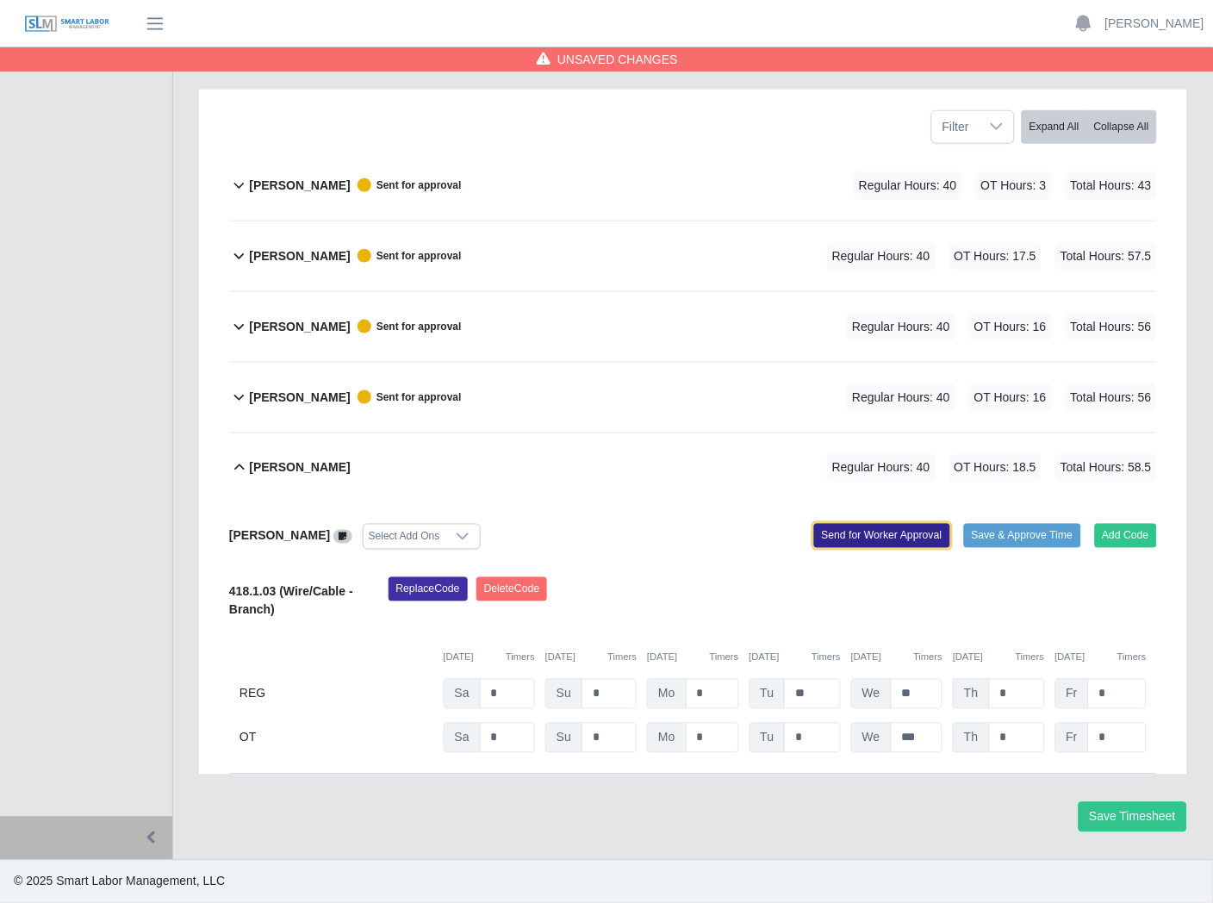
click at [833, 527] on button "Send for Worker Approval" at bounding box center [882, 536] width 136 height 24
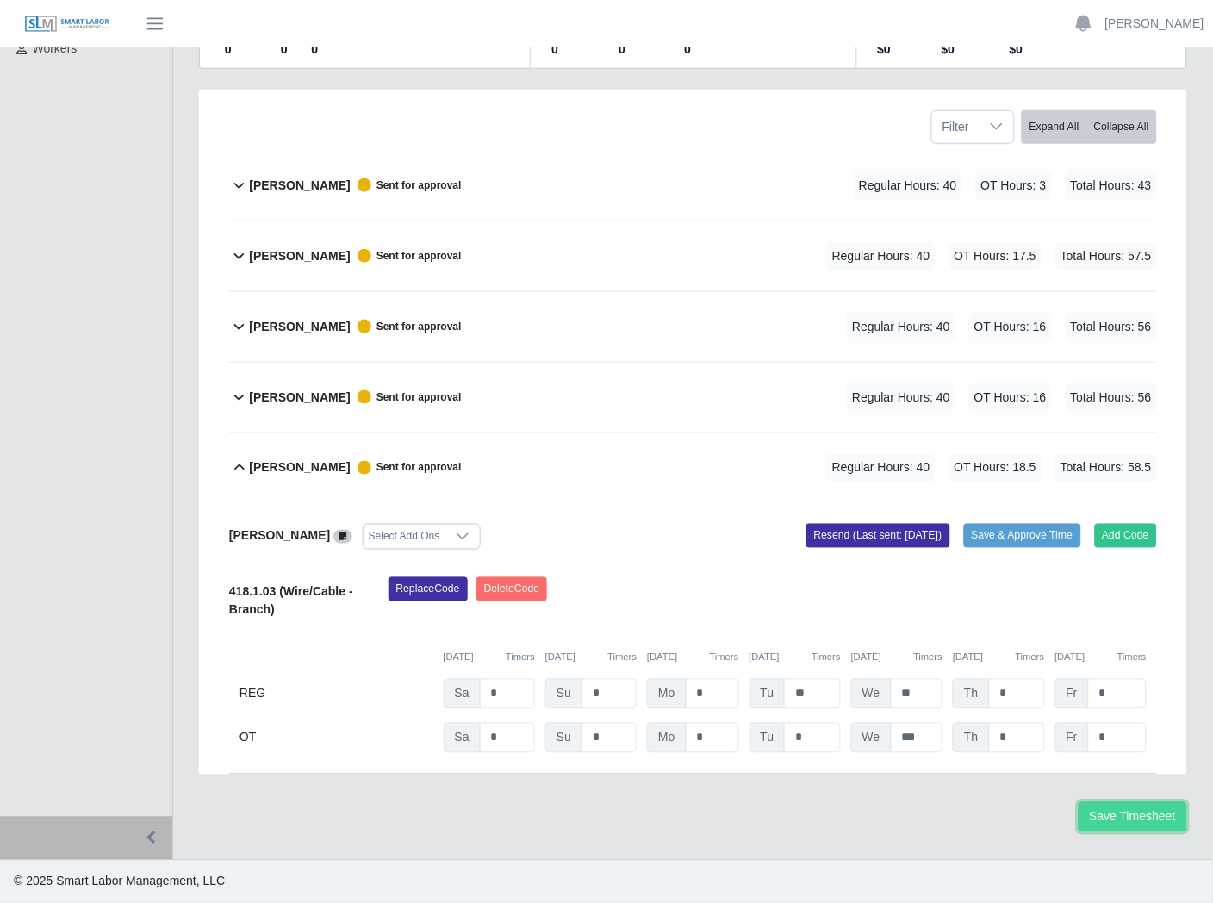
click at [1118, 820] on button "Save Timesheet" at bounding box center [1133, 817] width 109 height 30
click at [251, 463] on b "[PERSON_NAME]" at bounding box center [299, 468] width 101 height 18
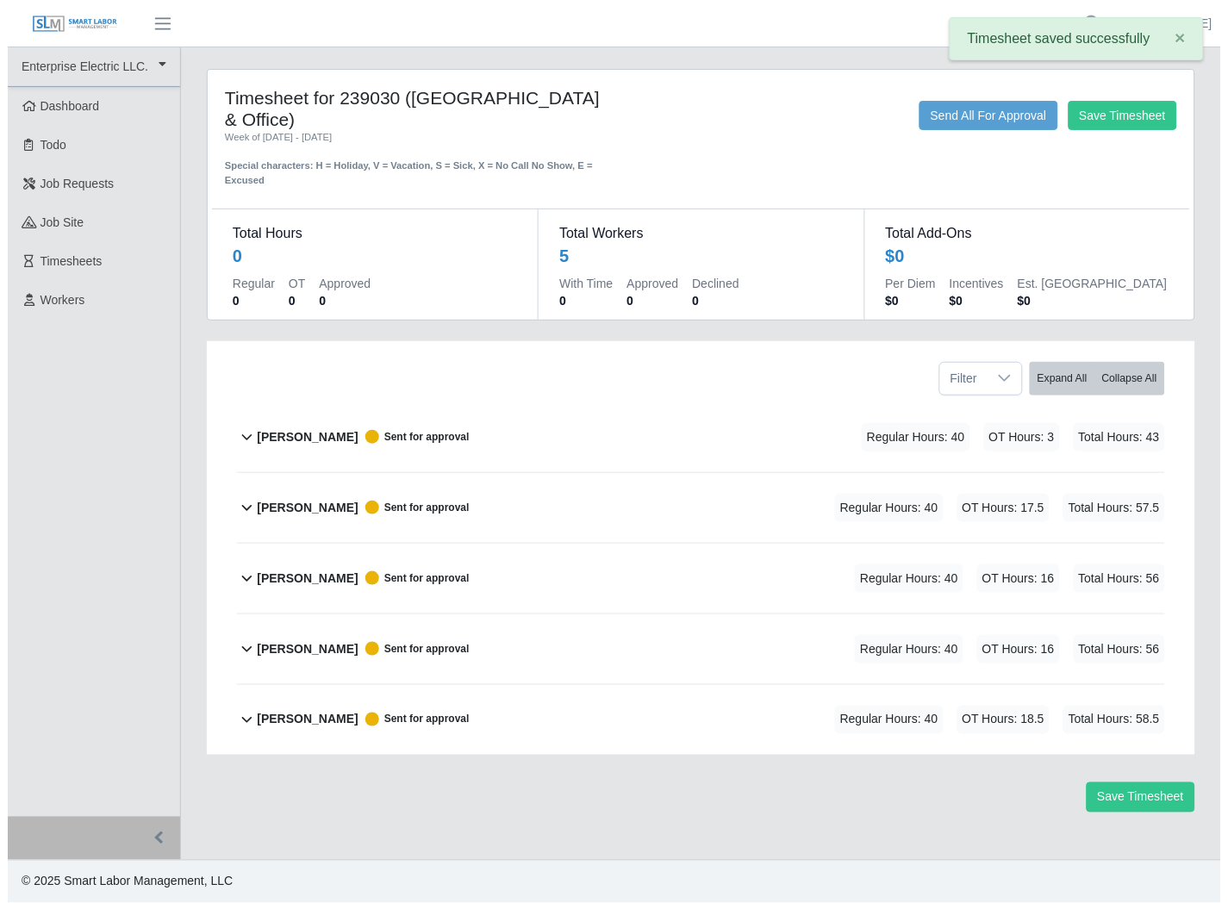
scroll to position [0, 0]
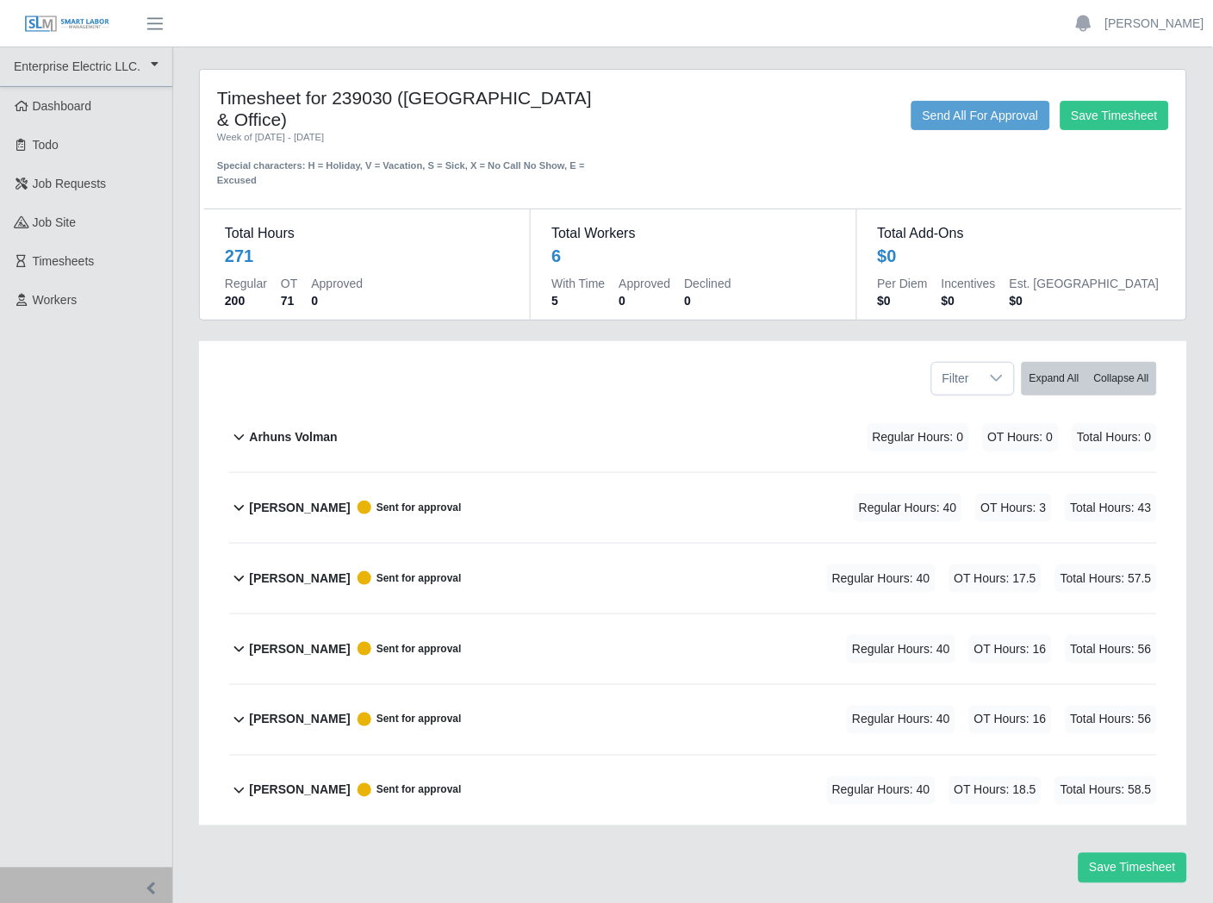
click at [305, 424] on div "Arhuns Volman" at bounding box center [293, 437] width 88 height 28
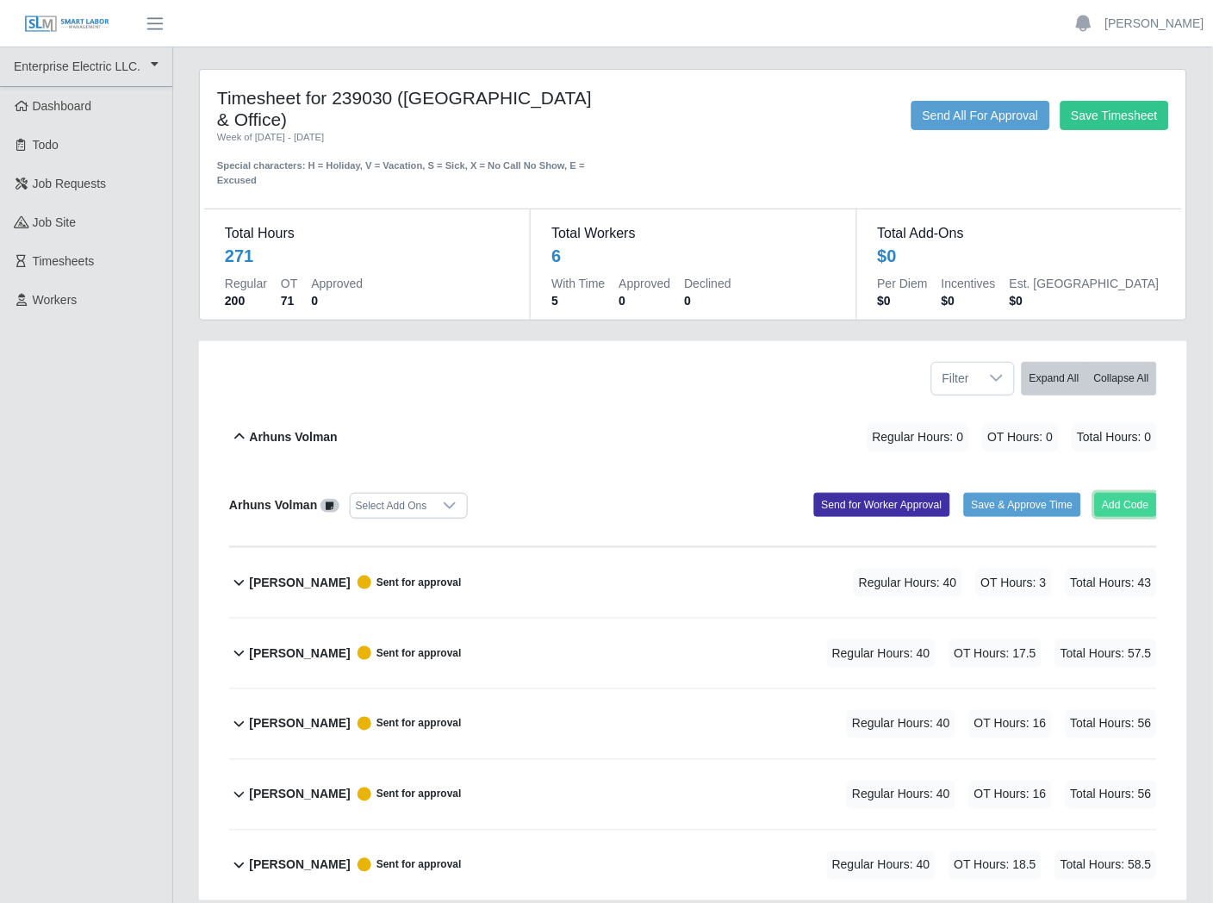
click at [1113, 502] on button "Add Code" at bounding box center [1126, 505] width 63 height 24
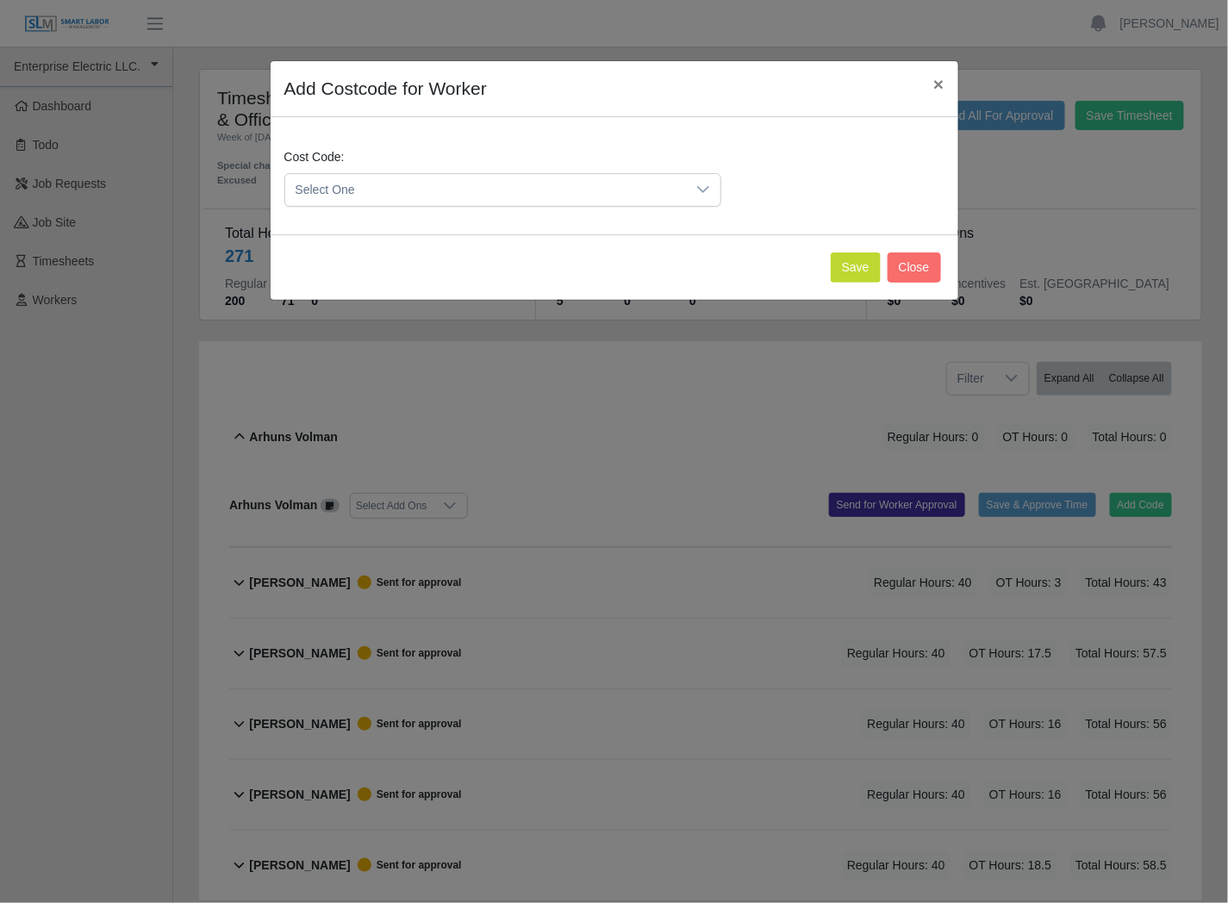
click at [649, 190] on span "Select One" at bounding box center [485, 190] width 401 height 32
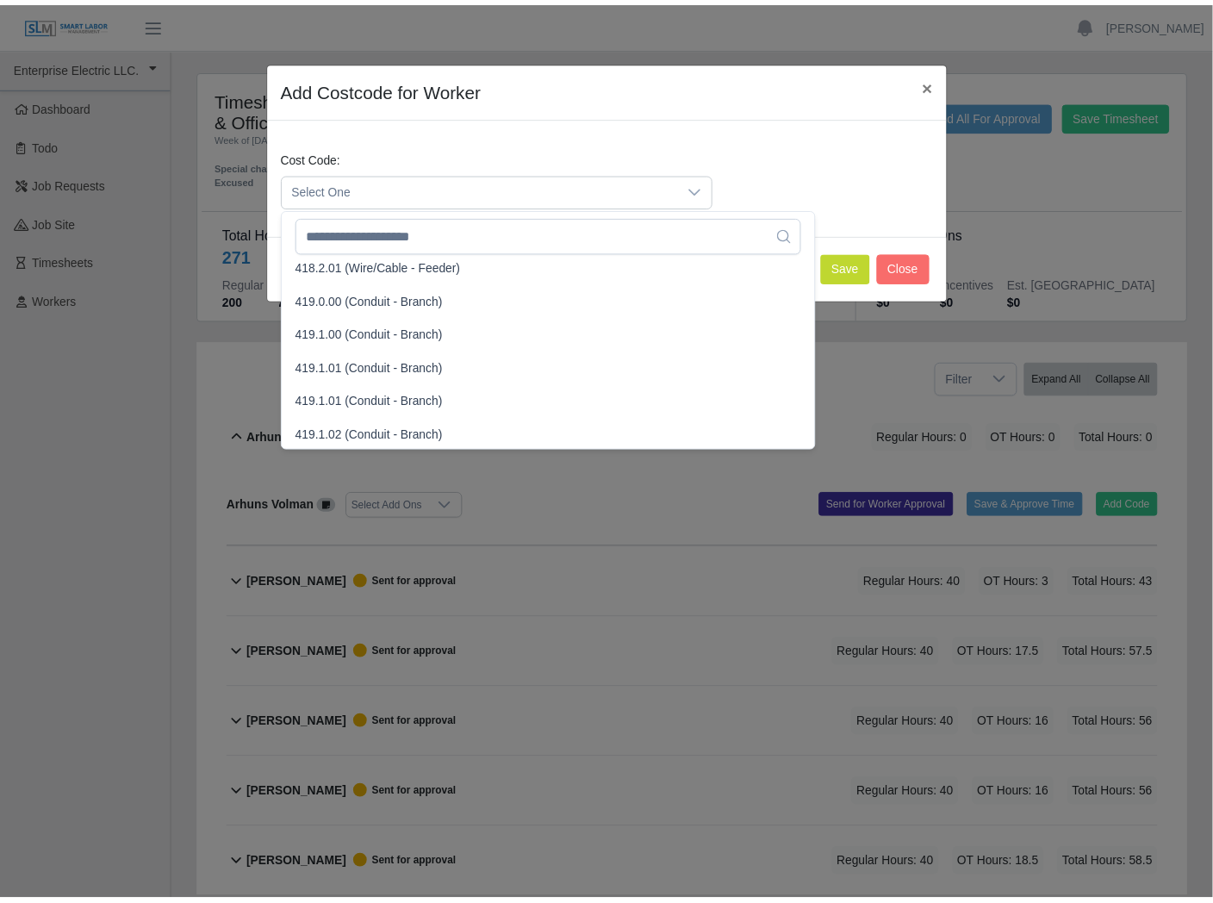
scroll to position [983, 0]
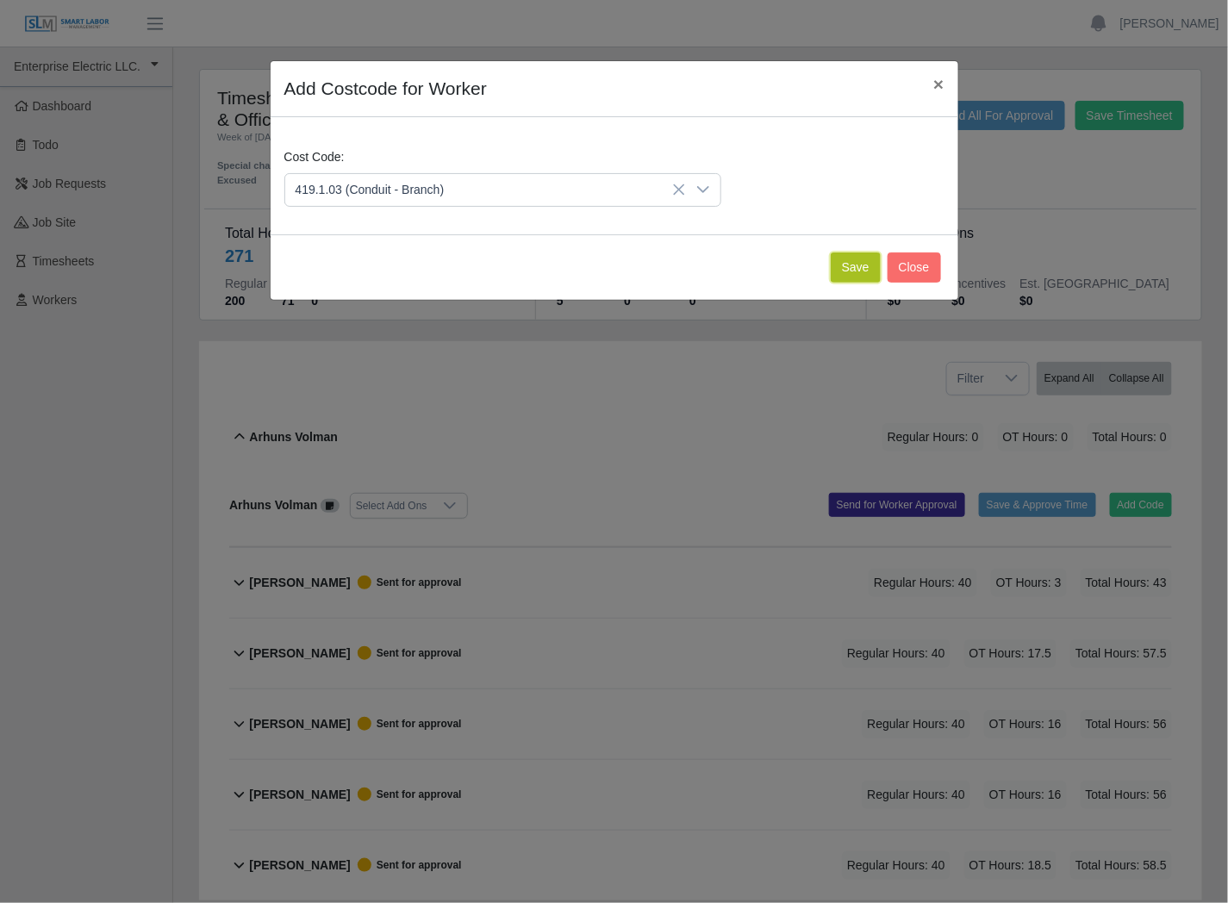
click at [846, 268] on button "Save" at bounding box center [856, 267] width 50 height 30
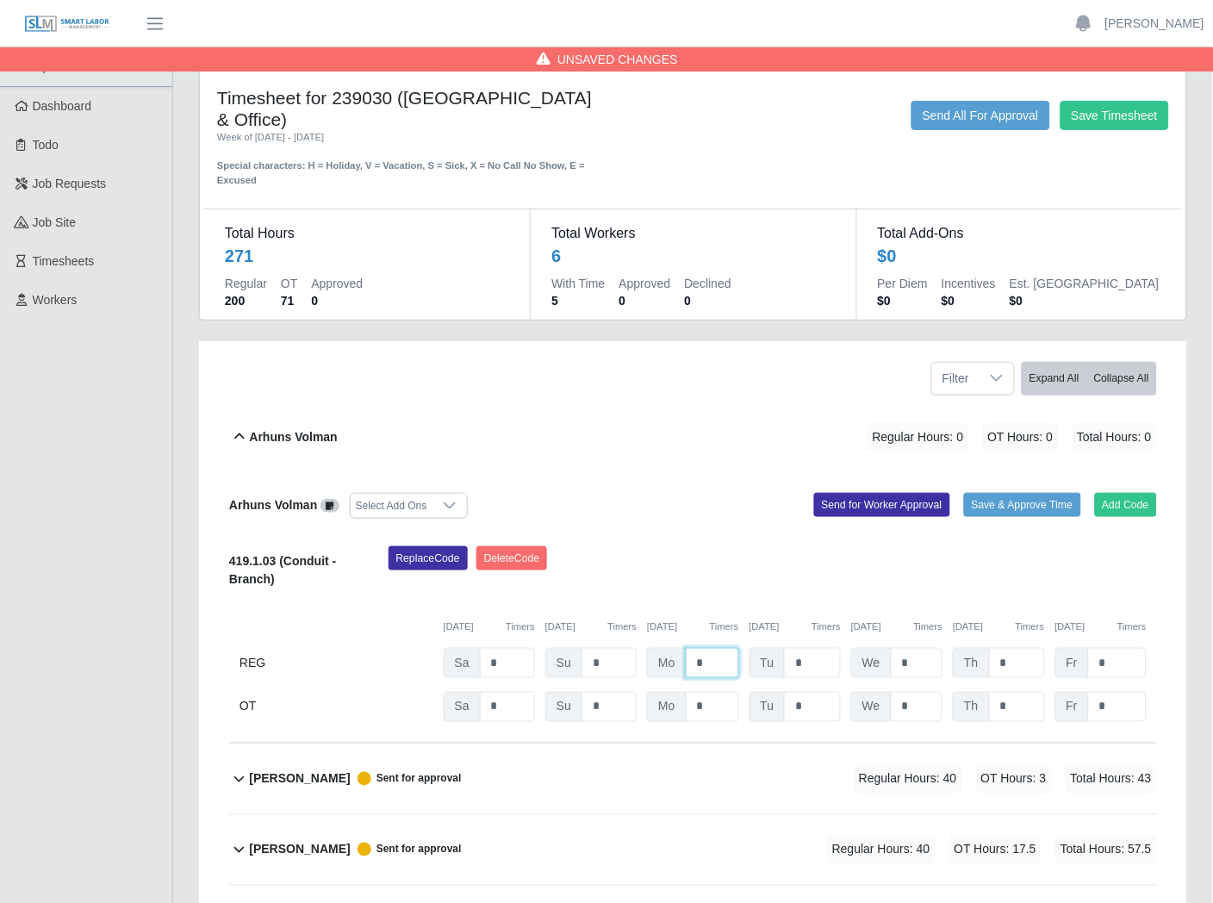
click at [730, 660] on input "*" at bounding box center [712, 663] width 53 height 30
type input "**"
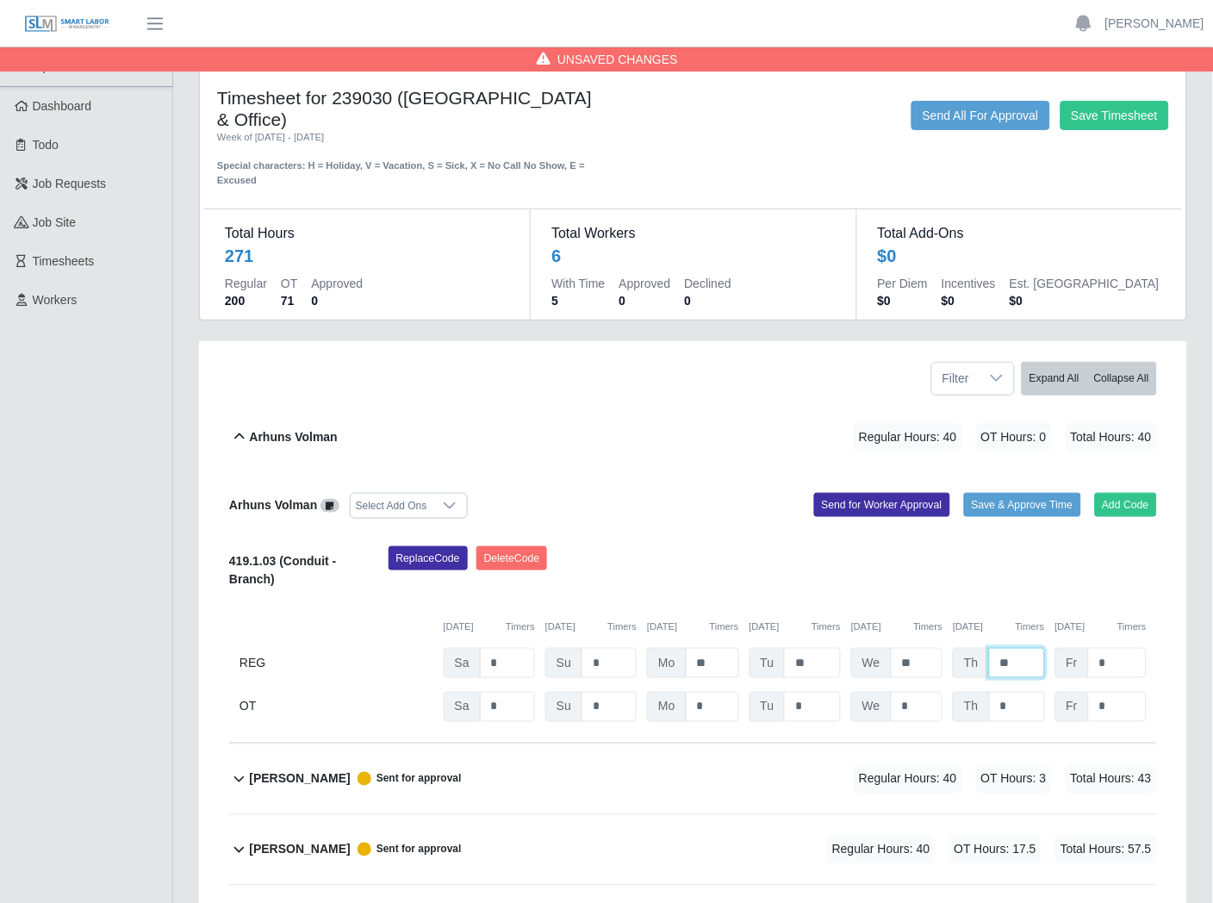
type input "**"
click at [1110, 708] on input "*" at bounding box center [1117, 707] width 59 height 30
type input "*"
click at [893, 501] on button "Send for Worker Approval" at bounding box center [882, 505] width 136 height 24
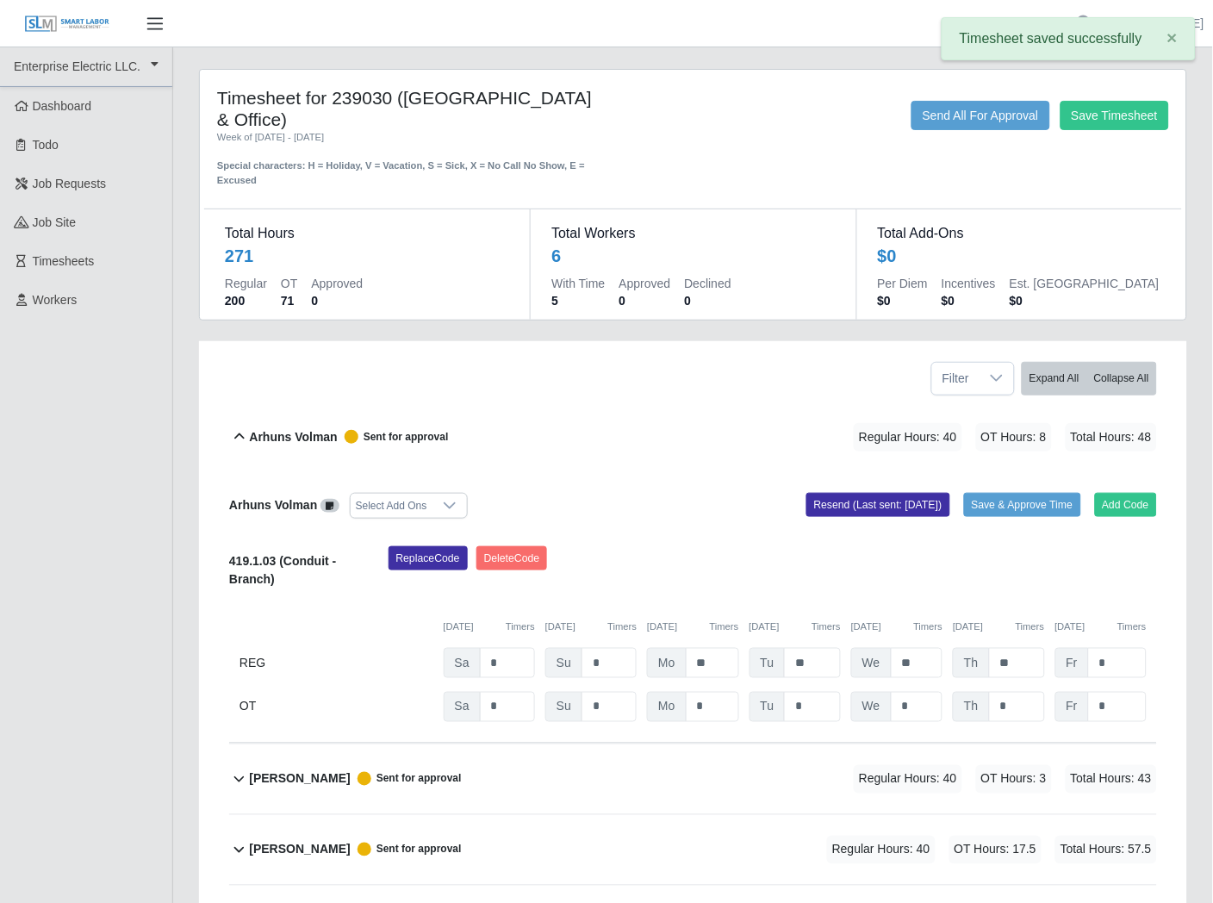
click at [162, 30] on span "button" at bounding box center [155, 24] width 22 height 20
